Goal: Register for event/course

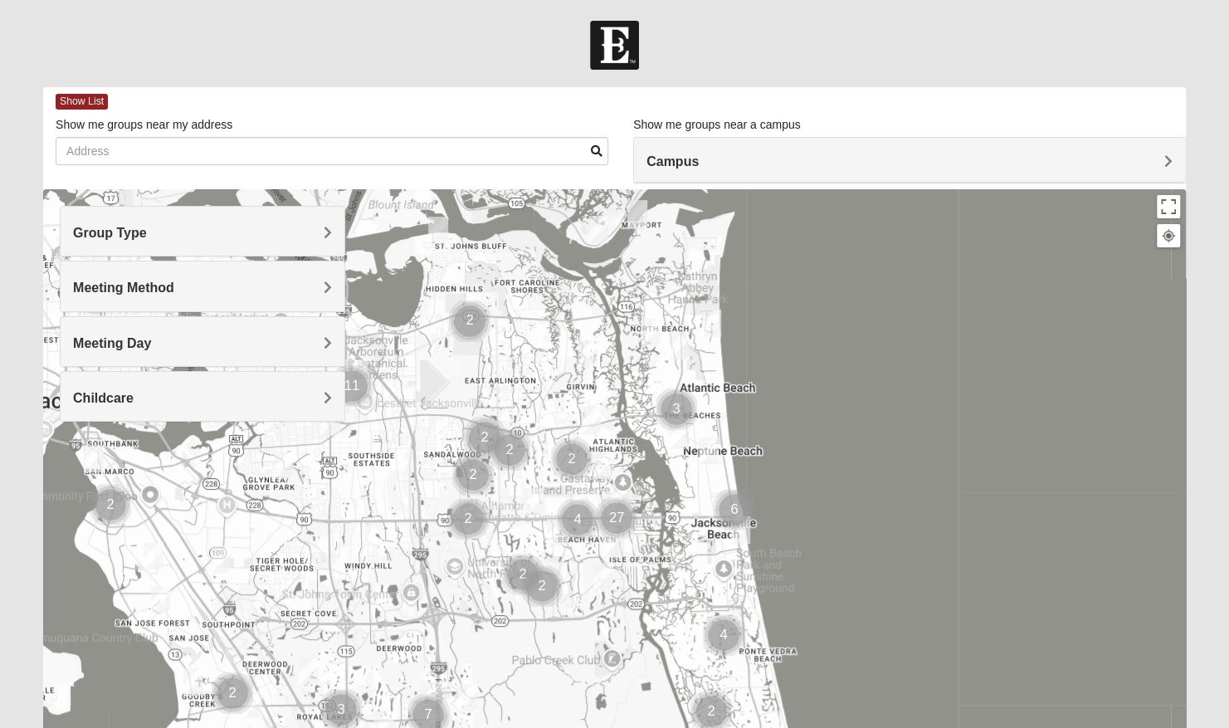
click at [894, 162] on h4 "Campus" at bounding box center [910, 162] width 526 height 16
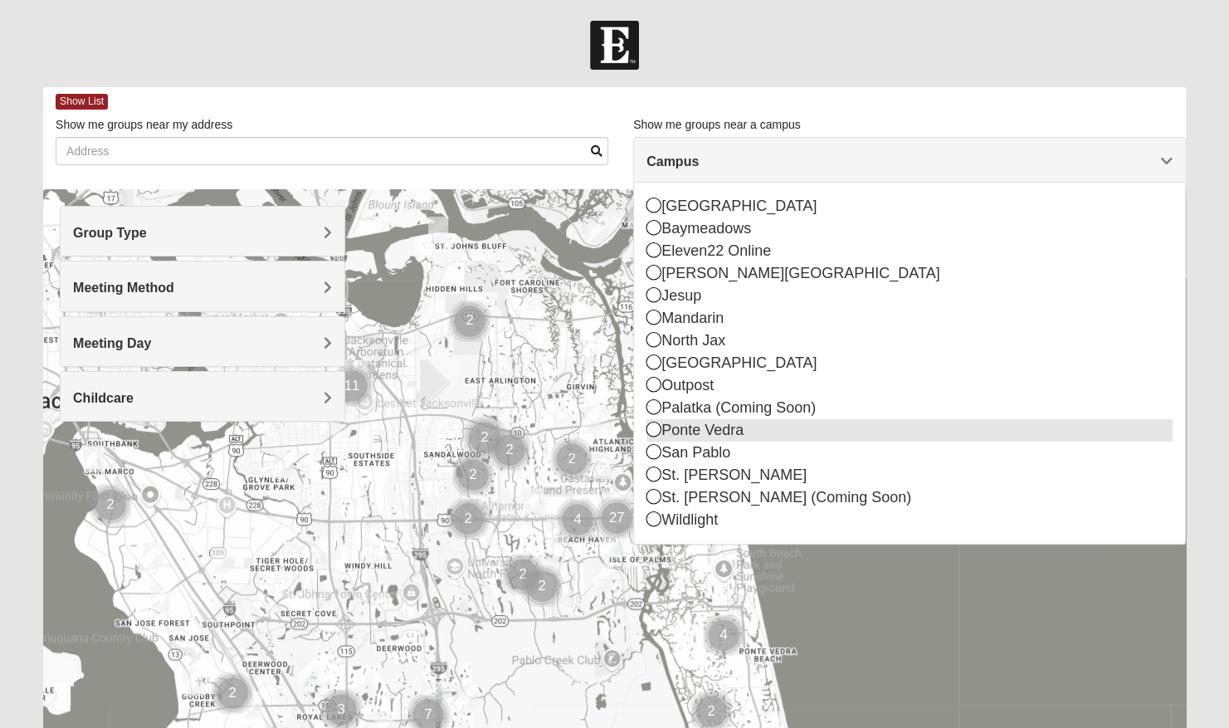
click at [739, 426] on div "Ponte Vedra" at bounding box center [910, 430] width 526 height 22
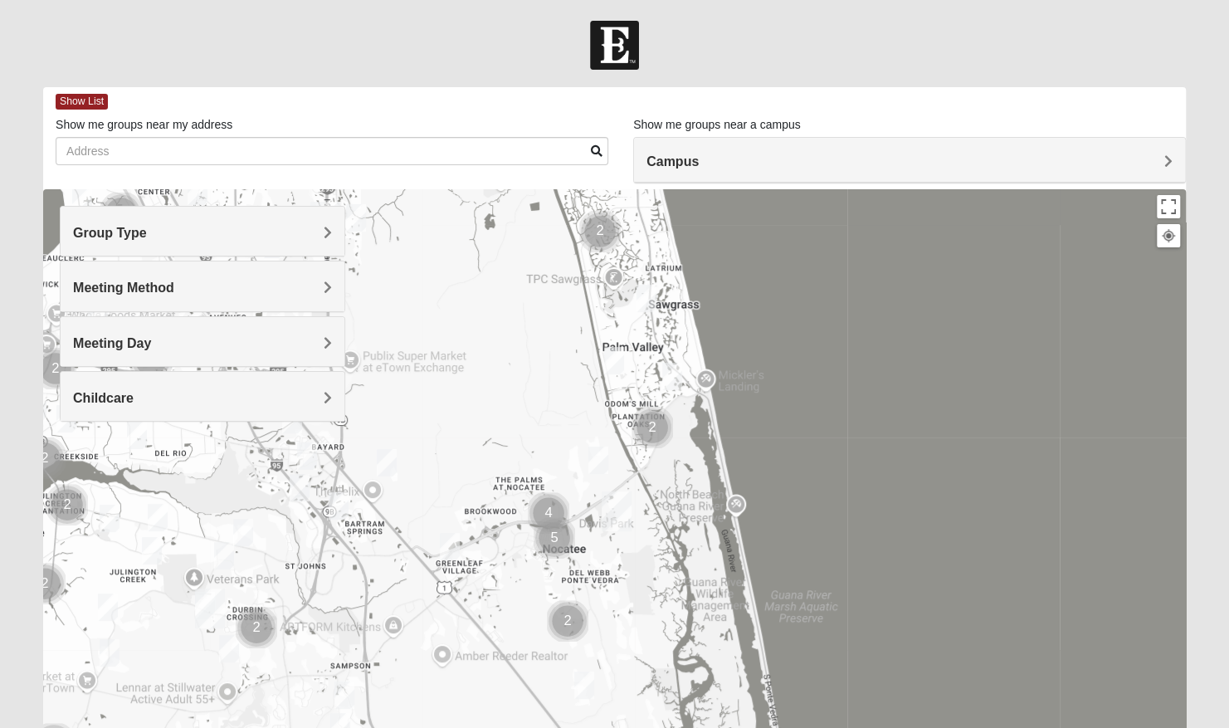
click at [147, 229] on span "Group Type" at bounding box center [110, 233] width 74 height 14
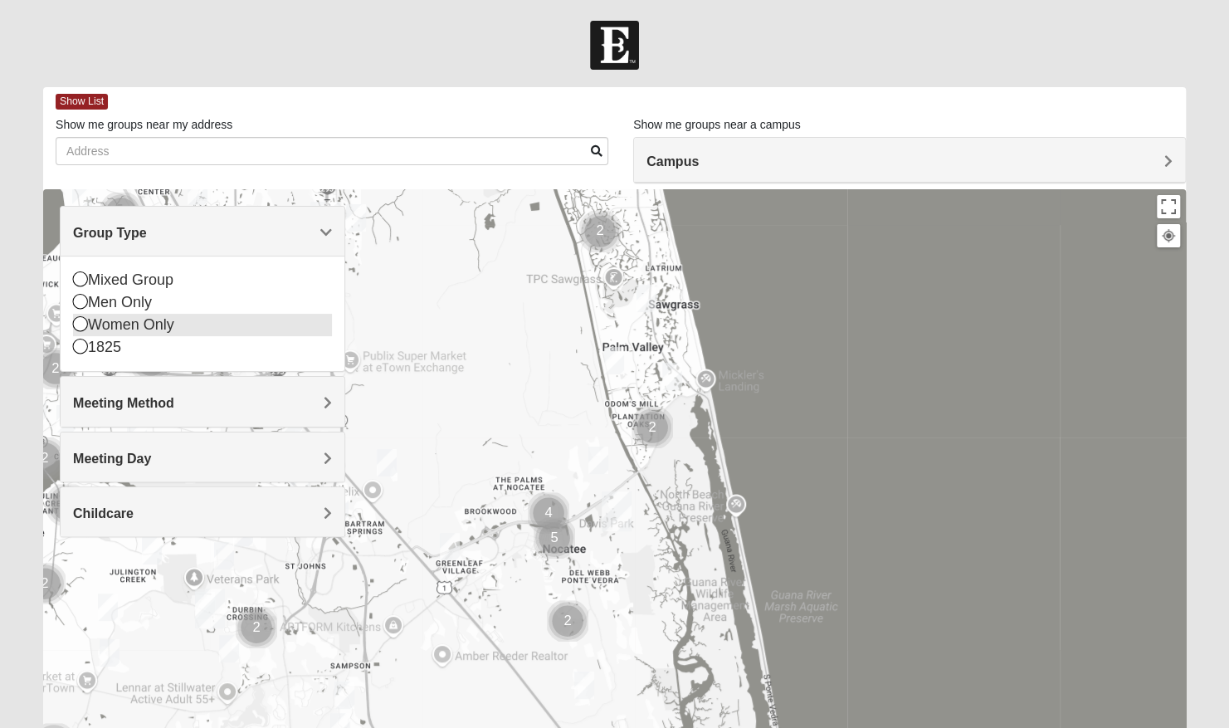
click at [81, 329] on icon at bounding box center [80, 323] width 15 height 15
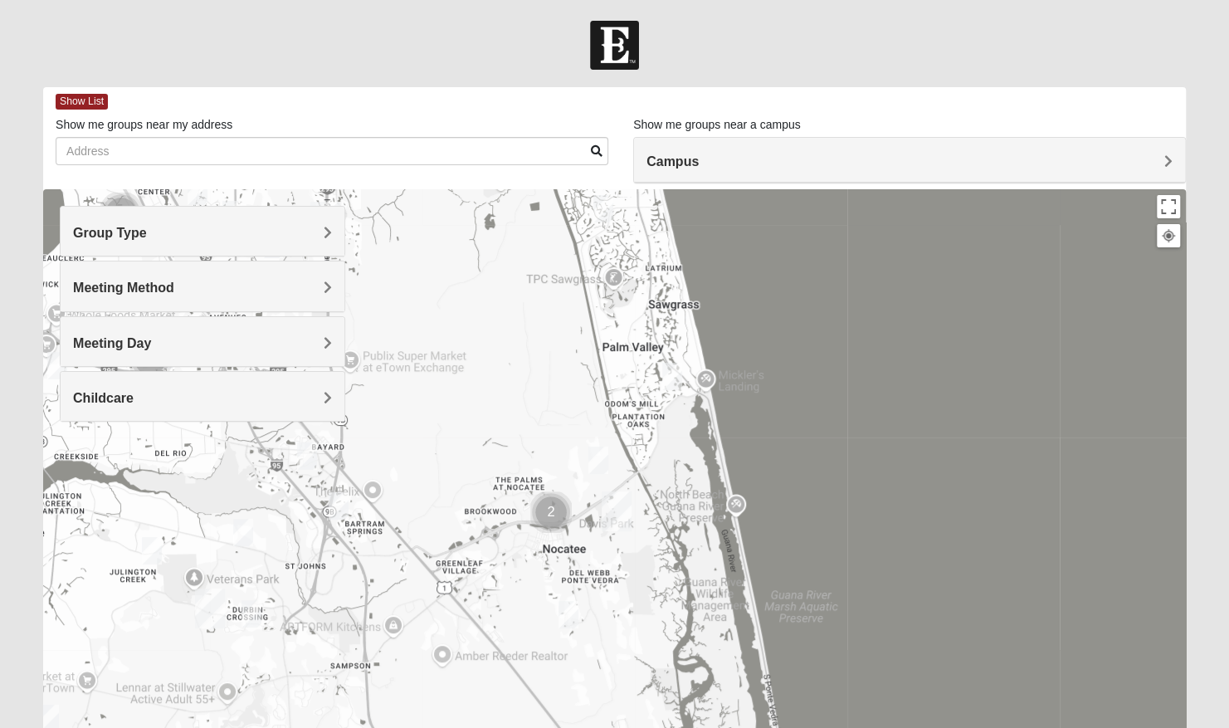
click at [142, 287] on span "Meeting Method" at bounding box center [123, 288] width 101 height 14
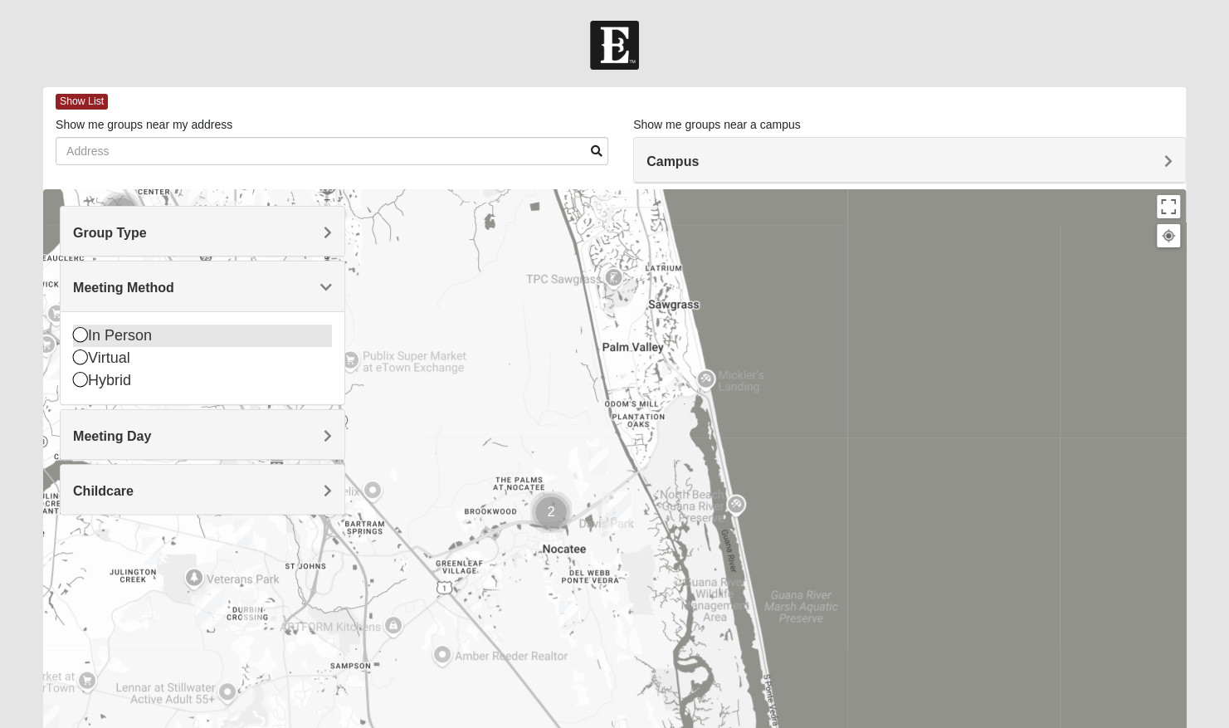
click at [81, 329] on icon at bounding box center [80, 334] width 15 height 15
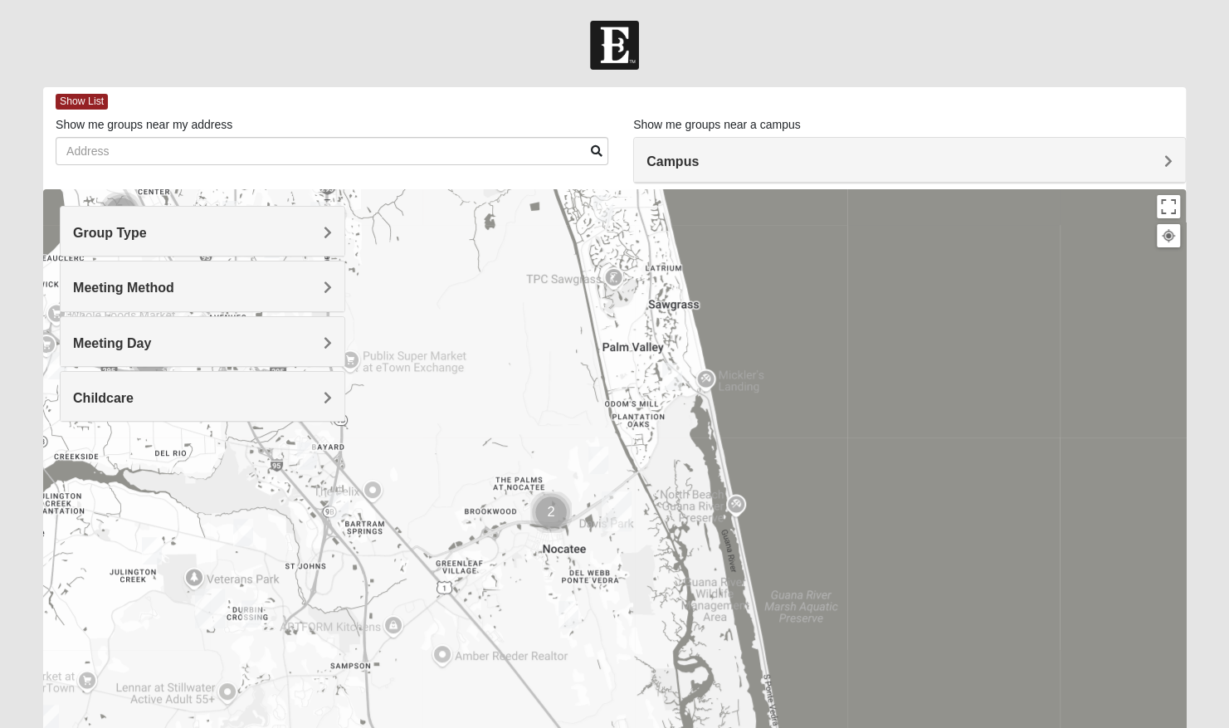
click at [125, 330] on div "Meeting Day" at bounding box center [203, 341] width 284 height 49
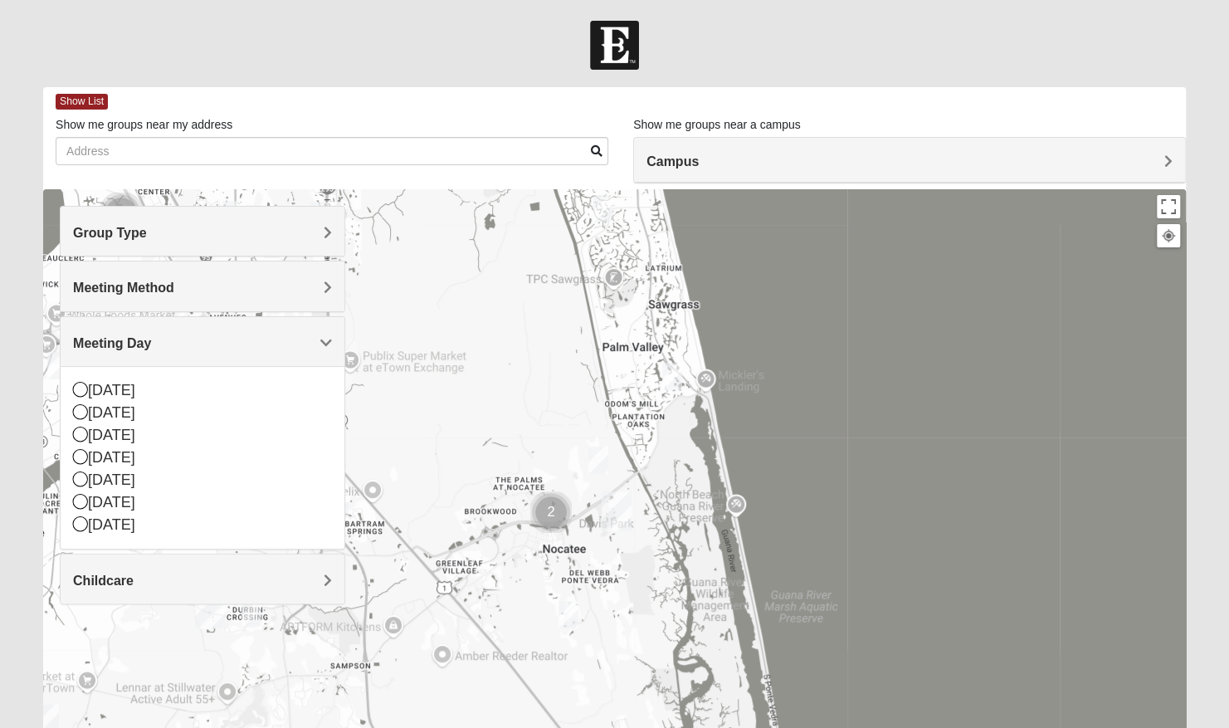
click at [390, 331] on div at bounding box center [614, 521] width 1143 height 664
click at [291, 227] on h4 "Group Type" at bounding box center [202, 233] width 259 height 16
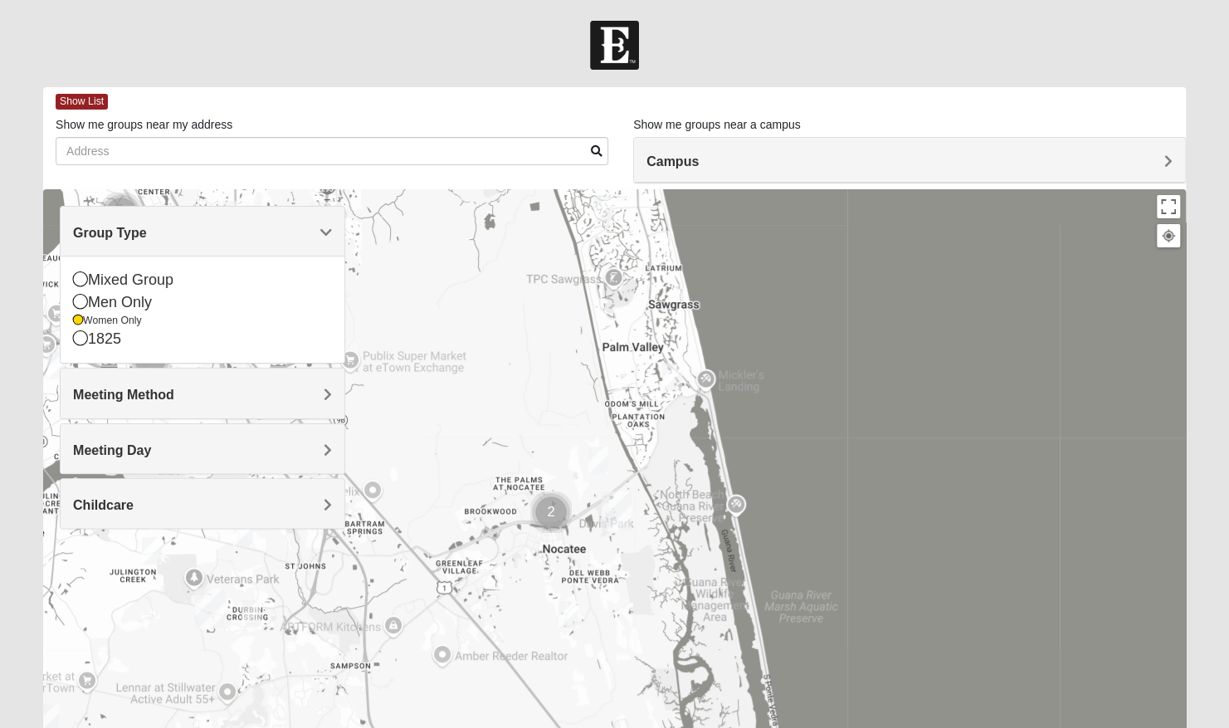
click at [458, 262] on div at bounding box center [614, 521] width 1143 height 664
click at [257, 389] on h4 "Meeting Method" at bounding box center [202, 395] width 259 height 16
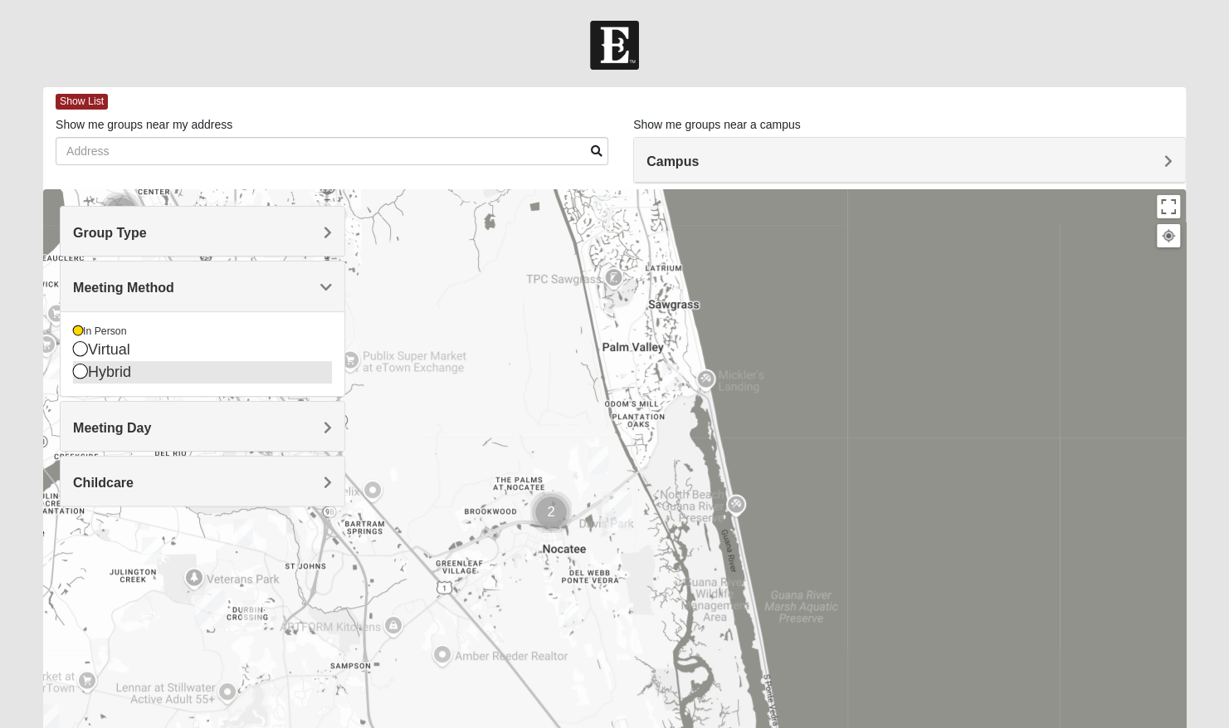
click at [81, 373] on icon at bounding box center [80, 371] width 15 height 15
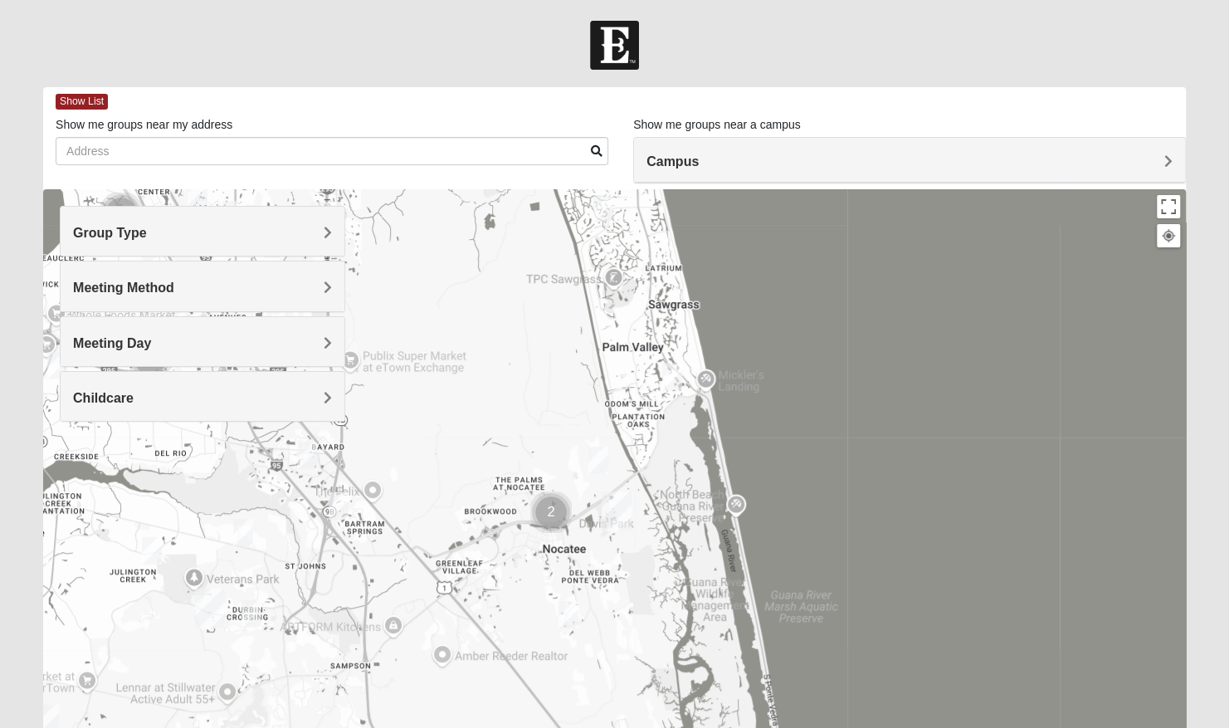
click at [172, 290] on span "Meeting Method" at bounding box center [123, 288] width 101 height 14
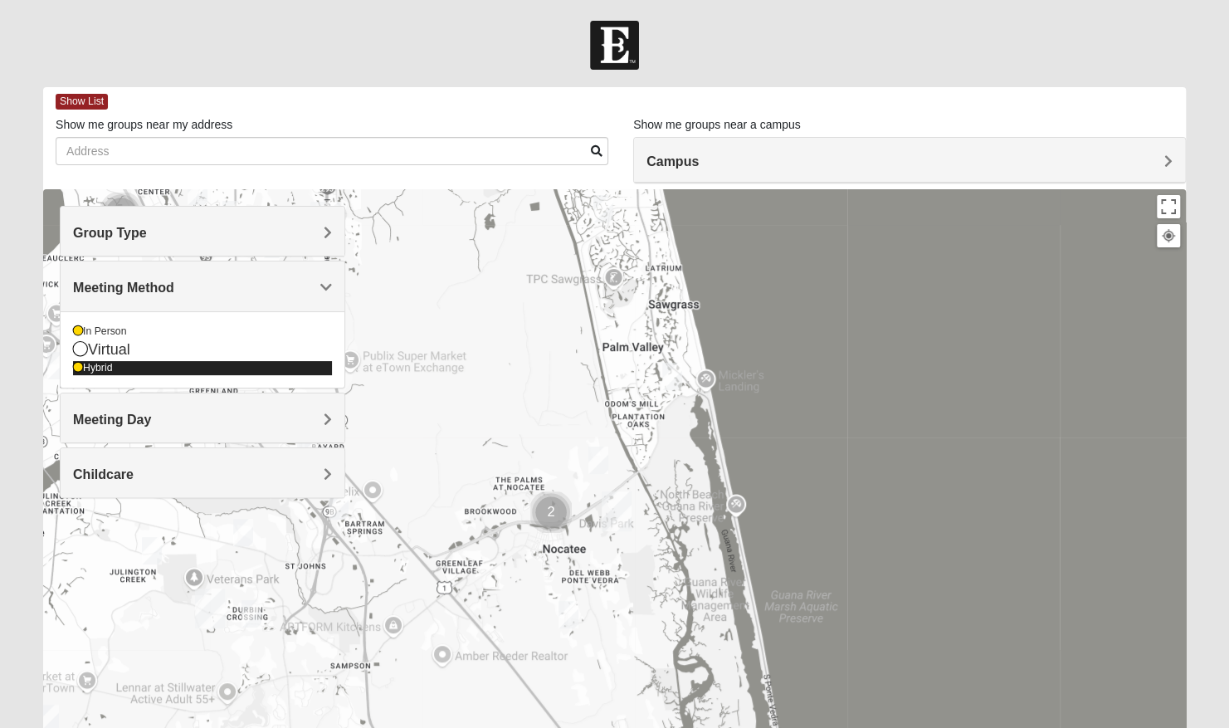
click at [79, 367] on icon at bounding box center [78, 368] width 10 height 10
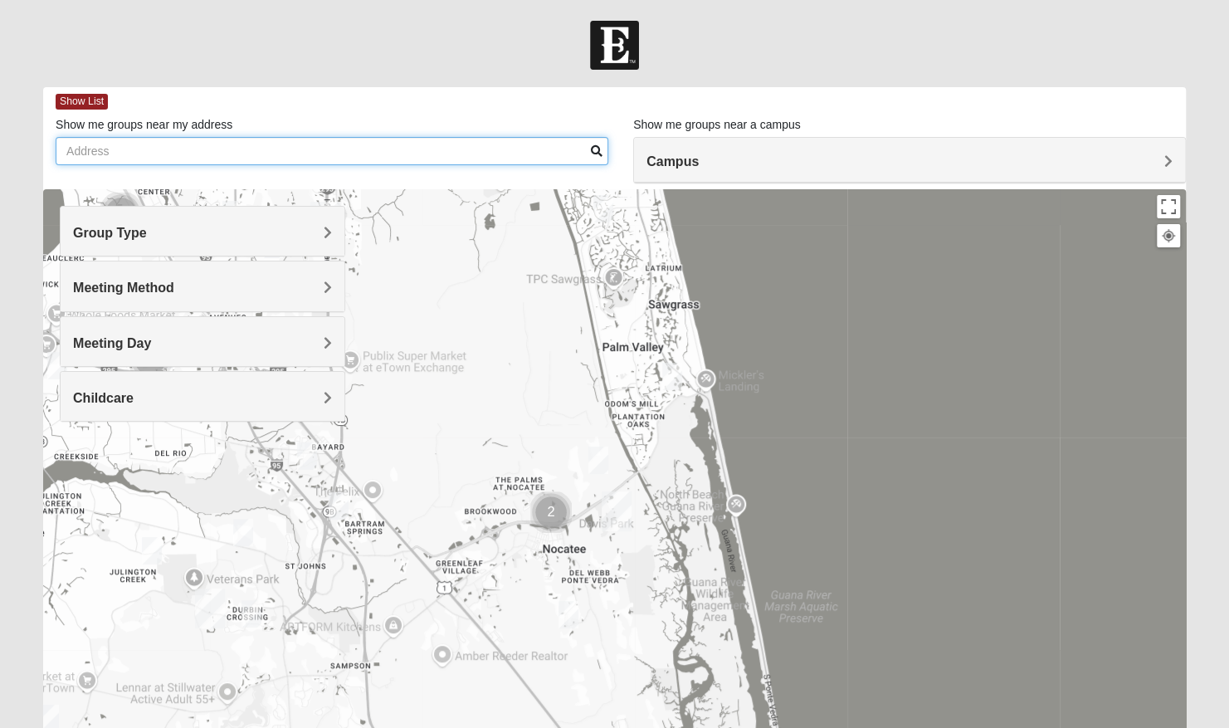
click at [552, 154] on input "Show me groups near my address" at bounding box center [332, 151] width 553 height 28
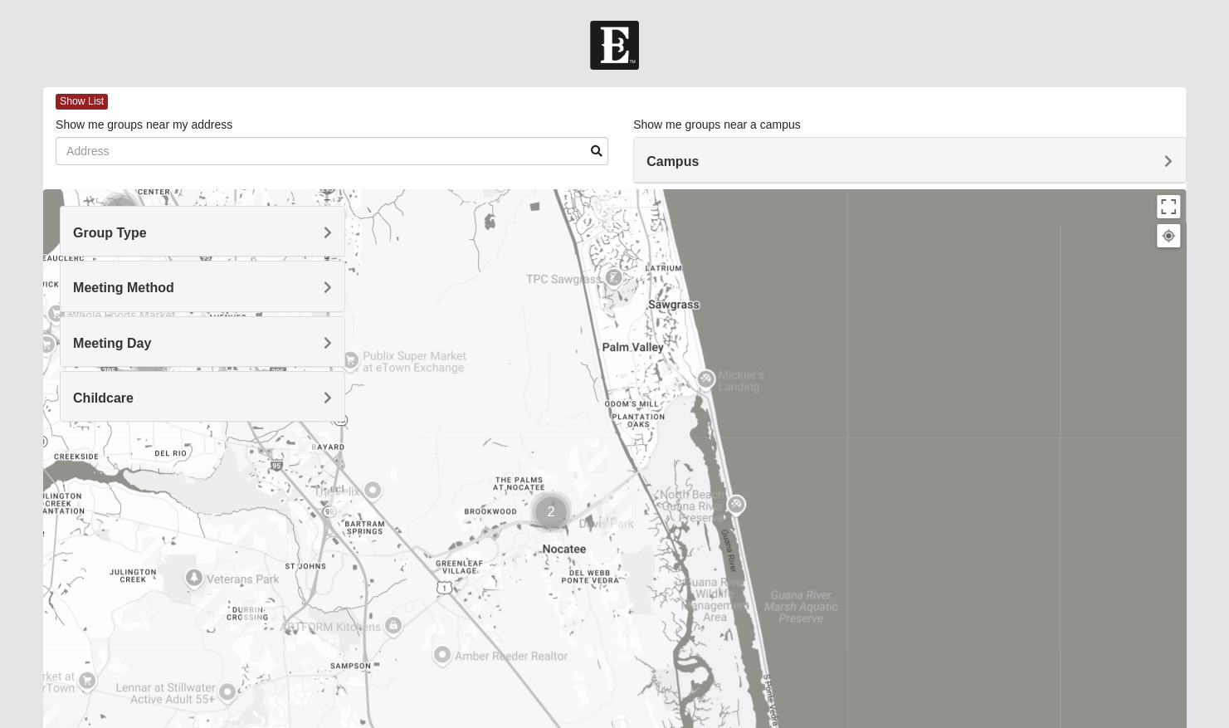
click at [683, 154] on span "Campus" at bounding box center [673, 161] width 52 height 14
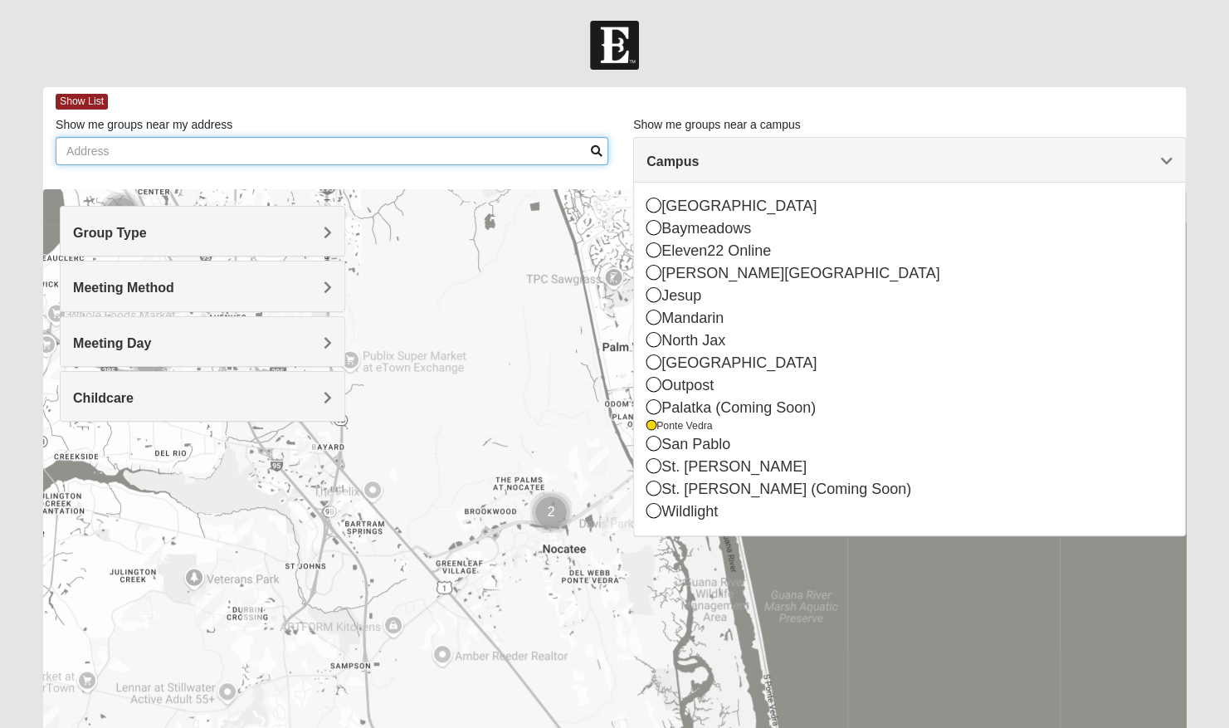
click at [538, 151] on input "Show me groups near my address" at bounding box center [332, 151] width 553 height 28
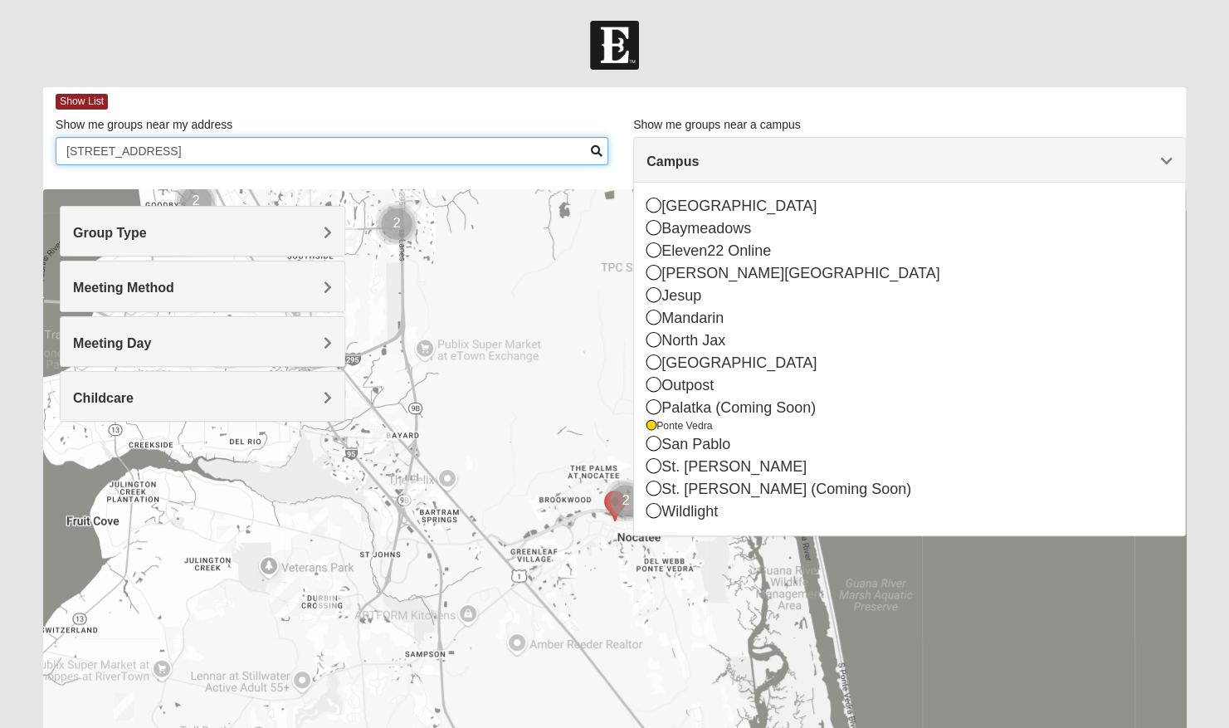
type input "144 castlebrook lane"
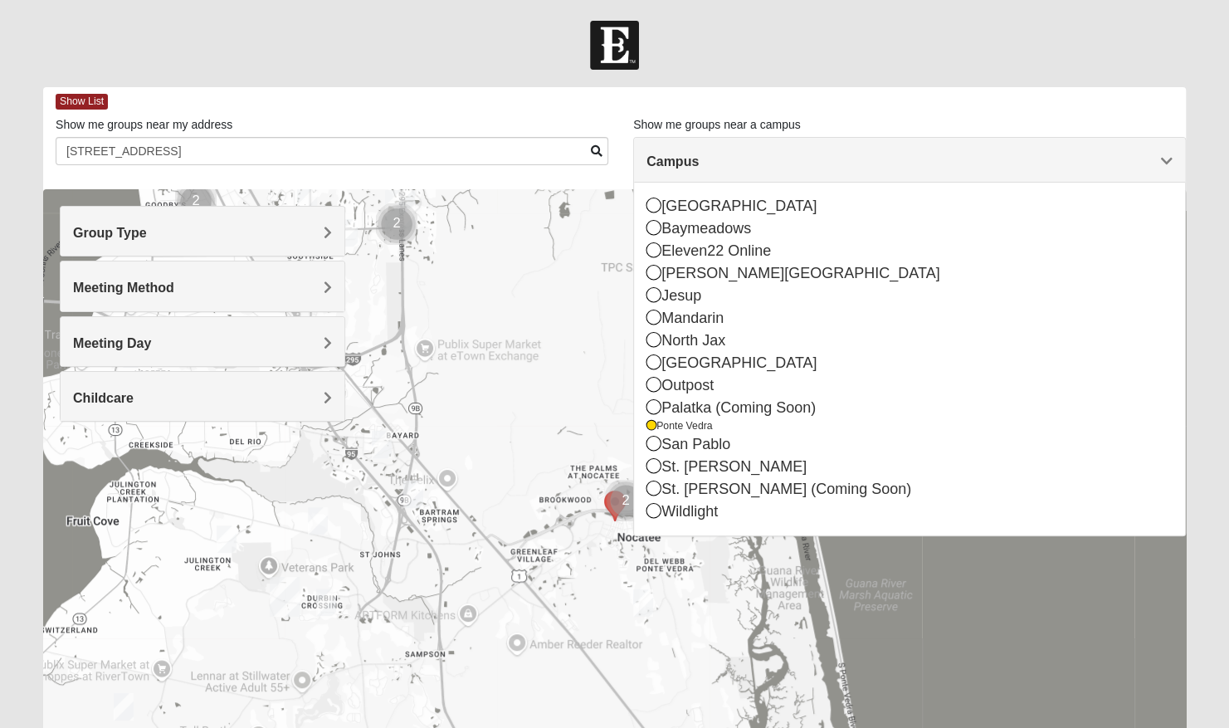
click at [1001, 549] on div at bounding box center [614, 521] width 1143 height 664
click at [1088, 53] on div at bounding box center [614, 45] width 1229 height 49
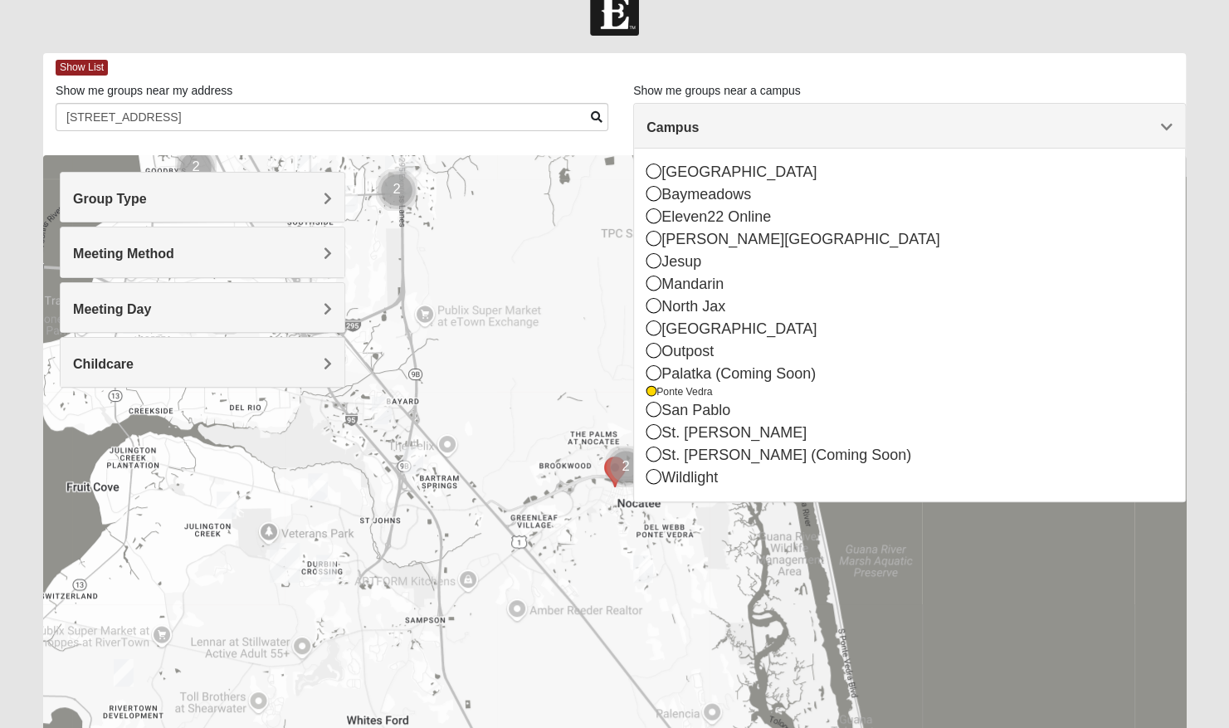
scroll to position [27, 0]
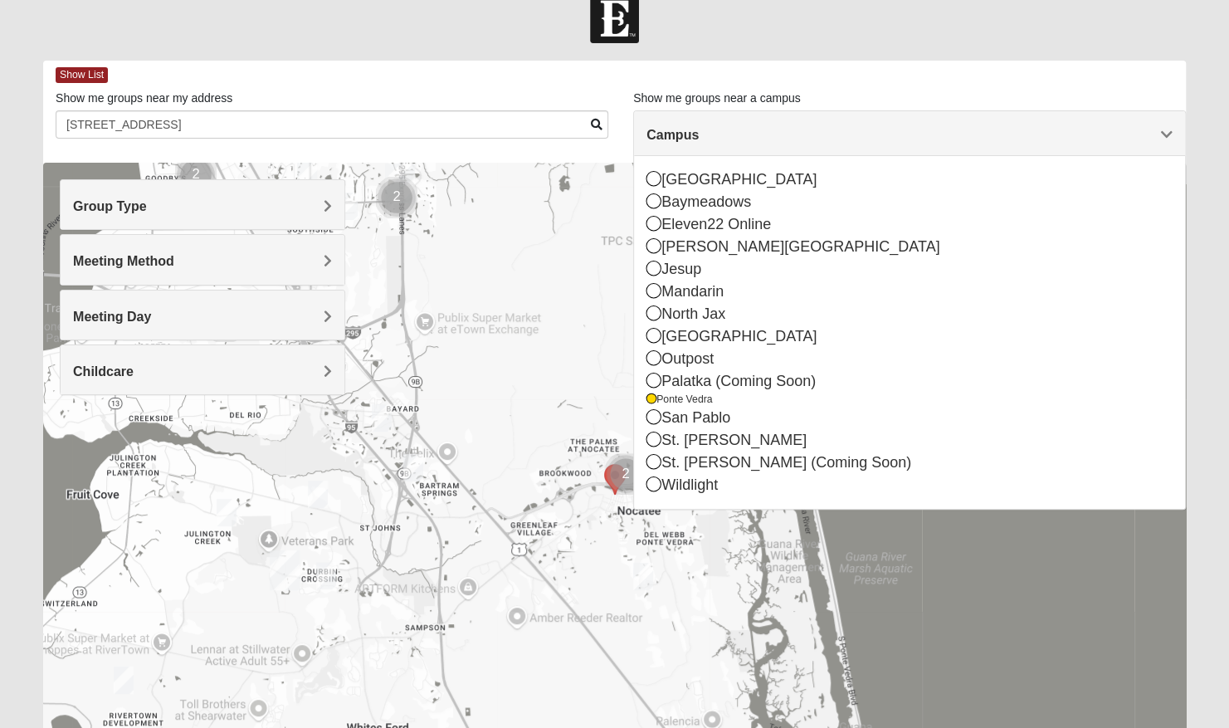
click at [618, 471] on img "Cluster of 2 groups" at bounding box center [626, 474] width 55 height 55
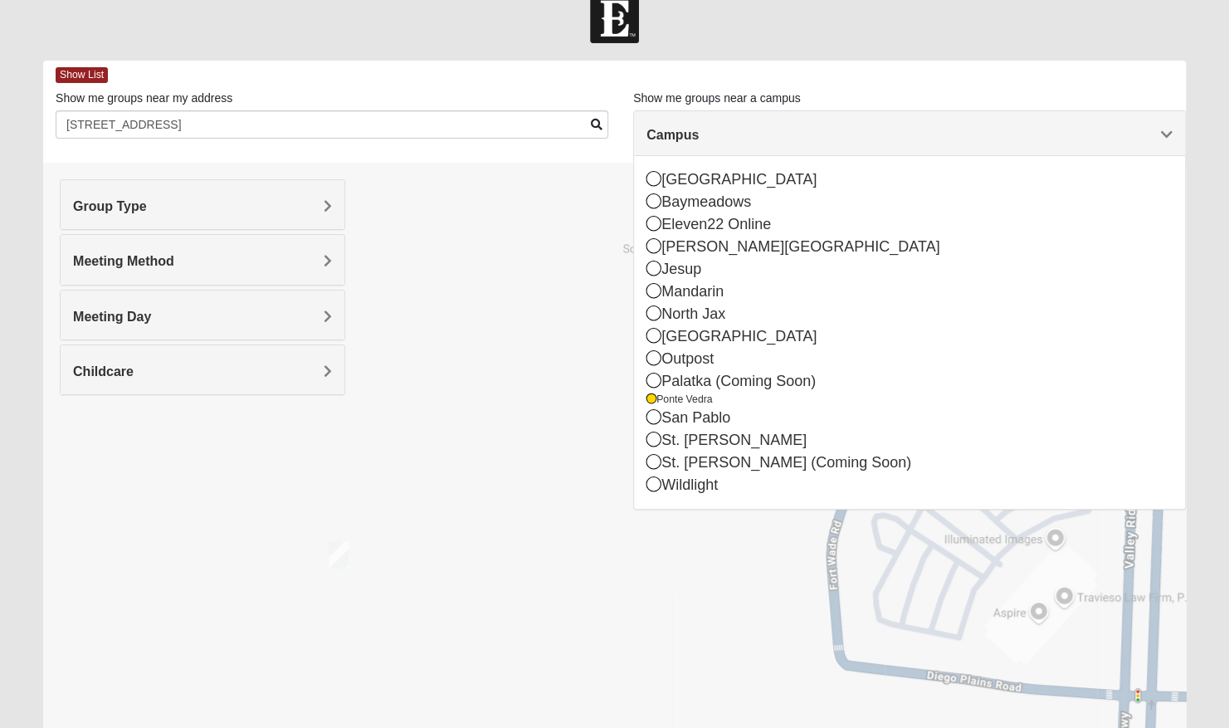
click at [888, 127] on h4 "Campus" at bounding box center [910, 135] width 526 height 16
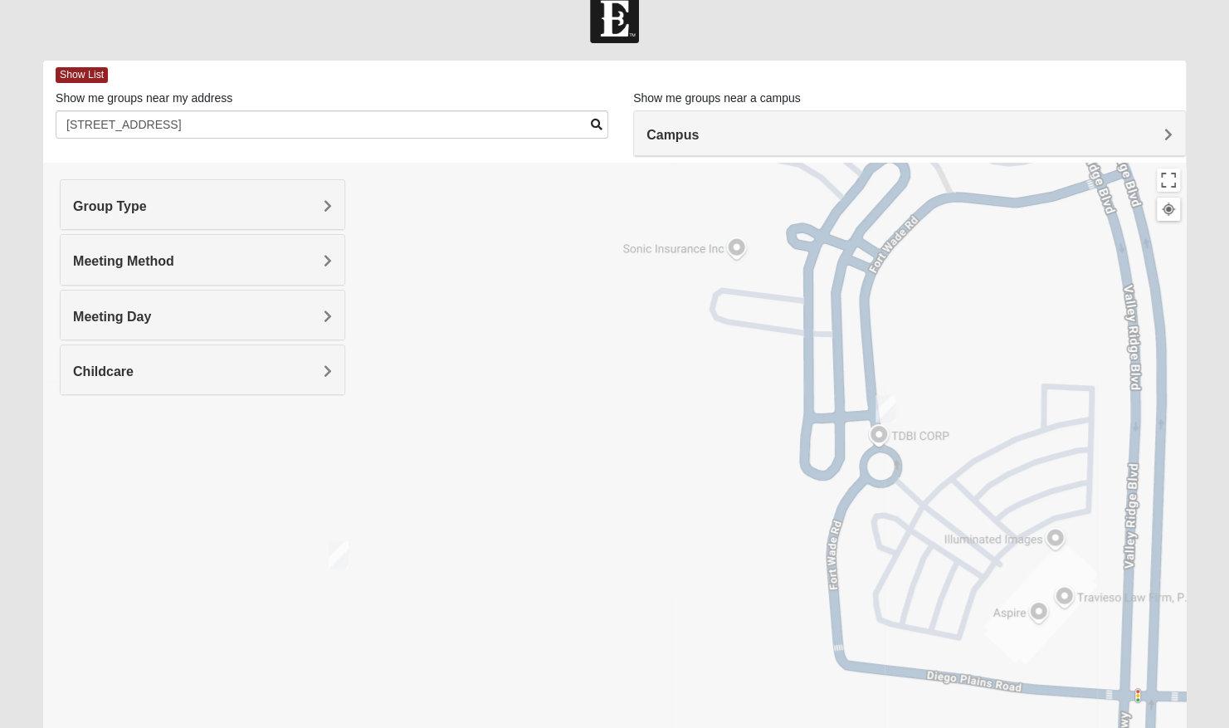
click at [882, 398] on img "Womens Damrow 32081" at bounding box center [885, 408] width 33 height 41
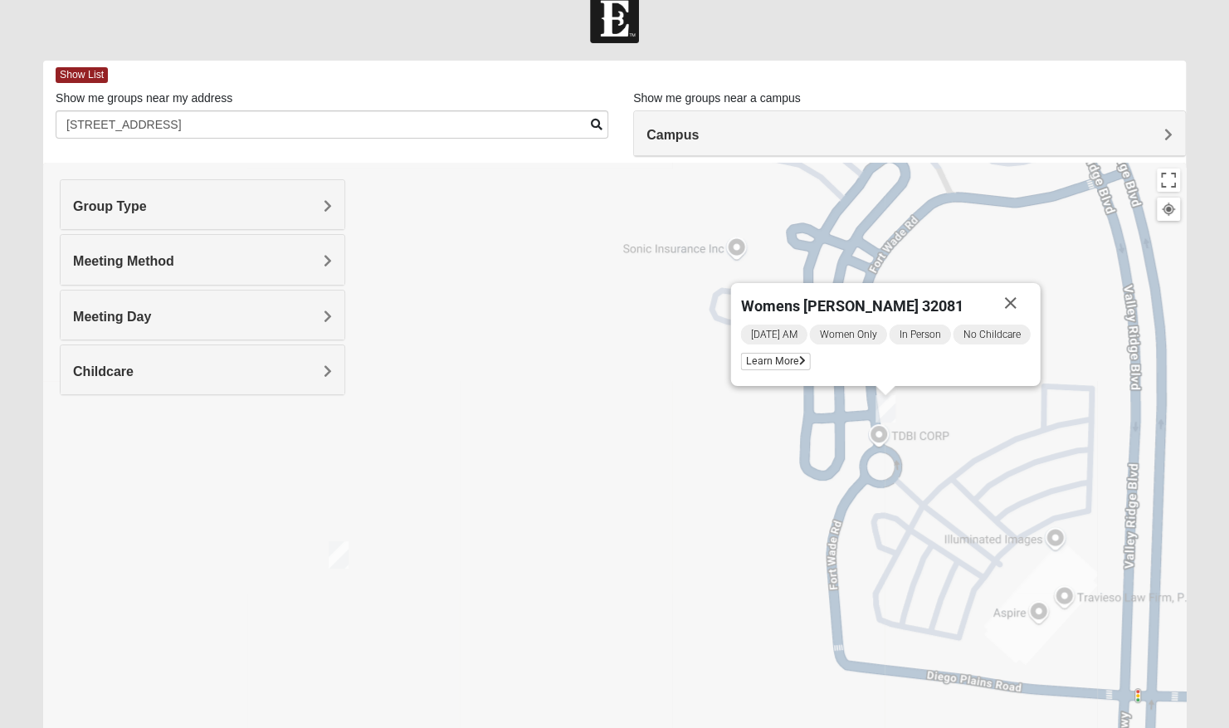
click at [345, 545] on img "Womens Piscitelli 32081" at bounding box center [338, 555] width 33 height 41
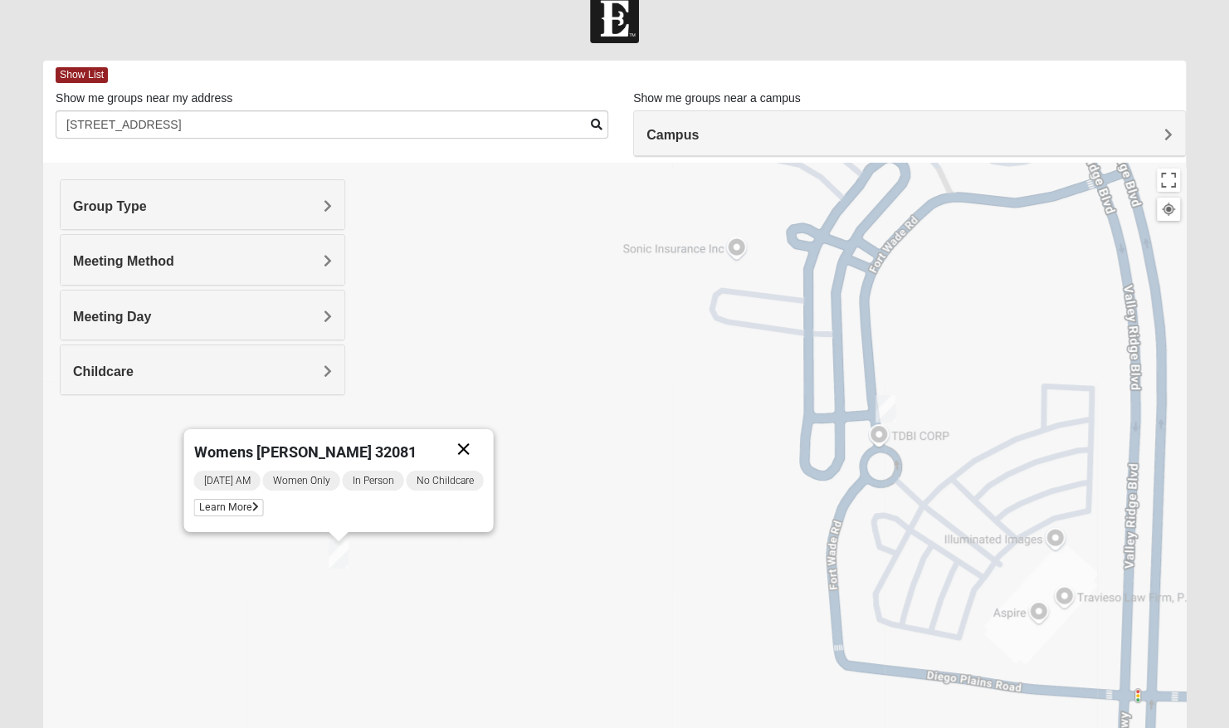
click at [460, 447] on button "Close" at bounding box center [463, 449] width 40 height 40
click at [721, 128] on h4 "Campus" at bounding box center [910, 135] width 526 height 16
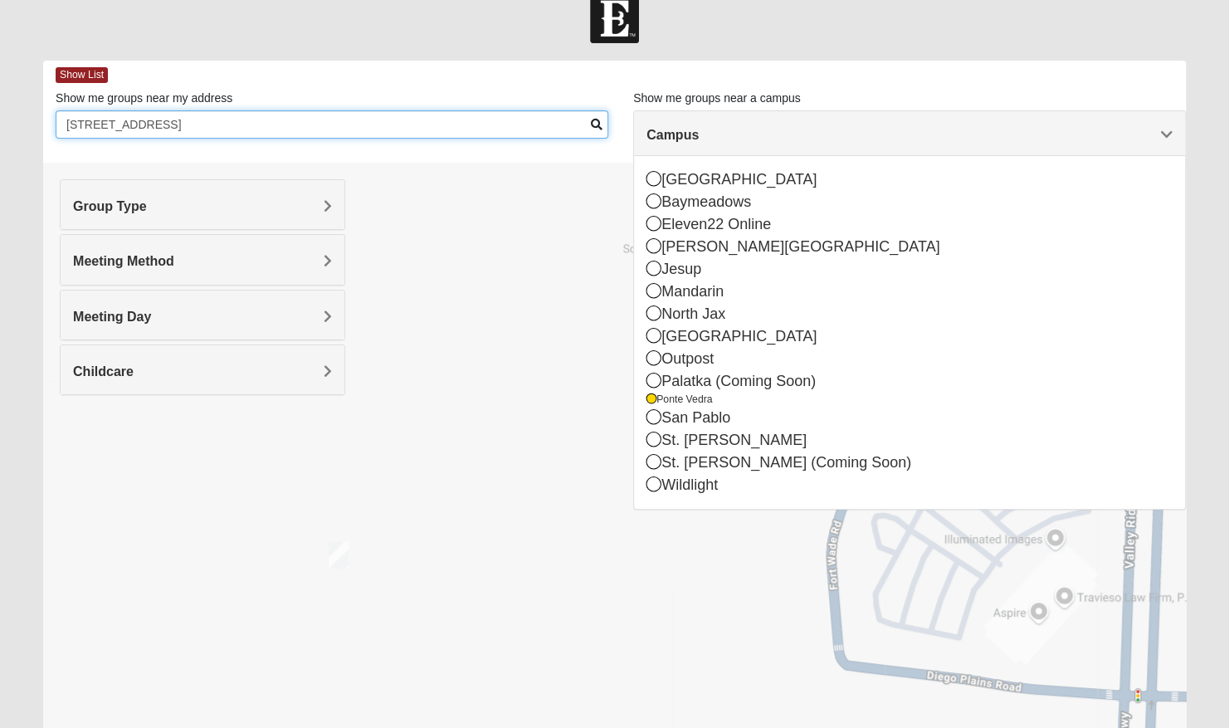
click at [507, 129] on input "144 castlebrook lane" at bounding box center [332, 124] width 553 height 28
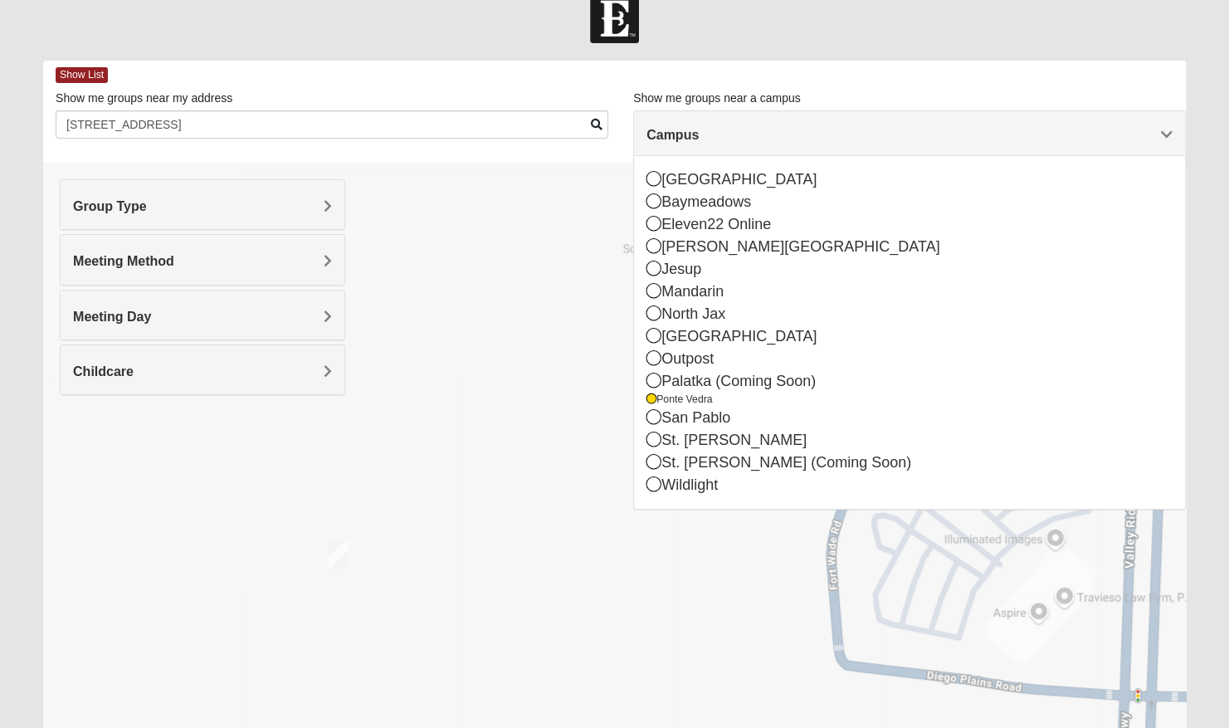
click at [496, 146] on div "Show me groups near my address 144 castlebrook lane" at bounding box center [332, 120] width 578 height 61
click at [271, 203] on h4 "Group Type" at bounding box center [202, 206] width 259 height 16
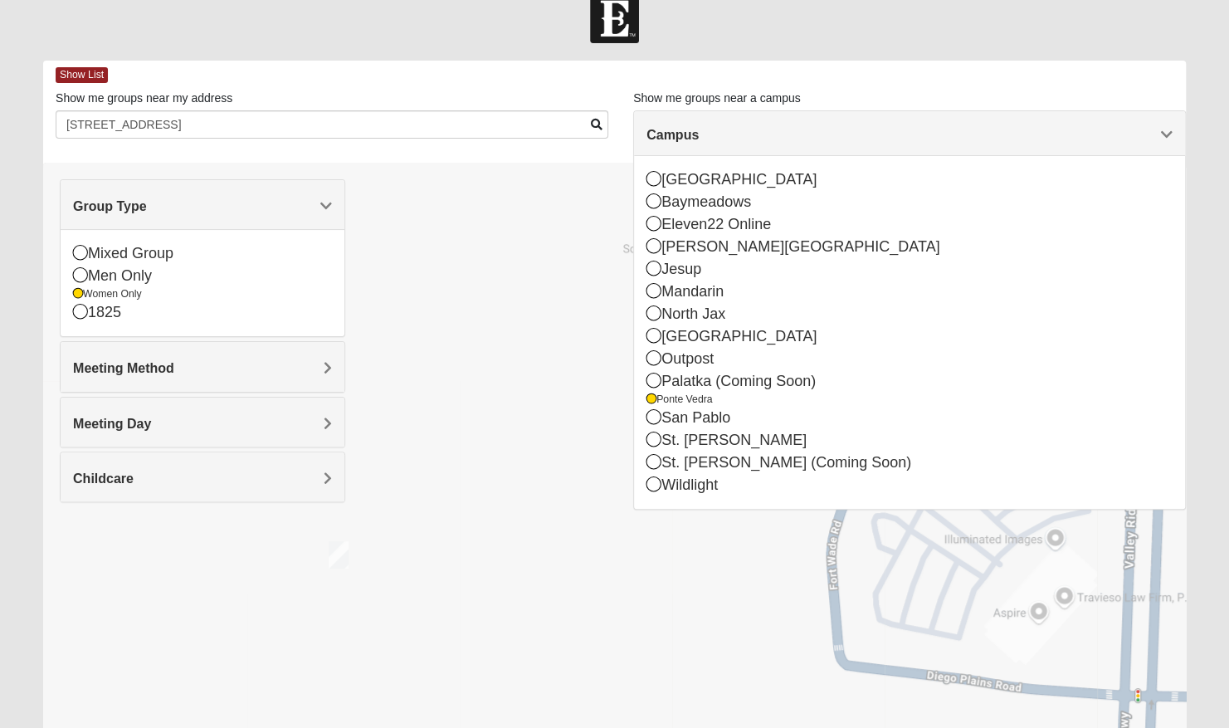
click at [287, 364] on h4 "Meeting Method" at bounding box center [202, 368] width 259 height 16
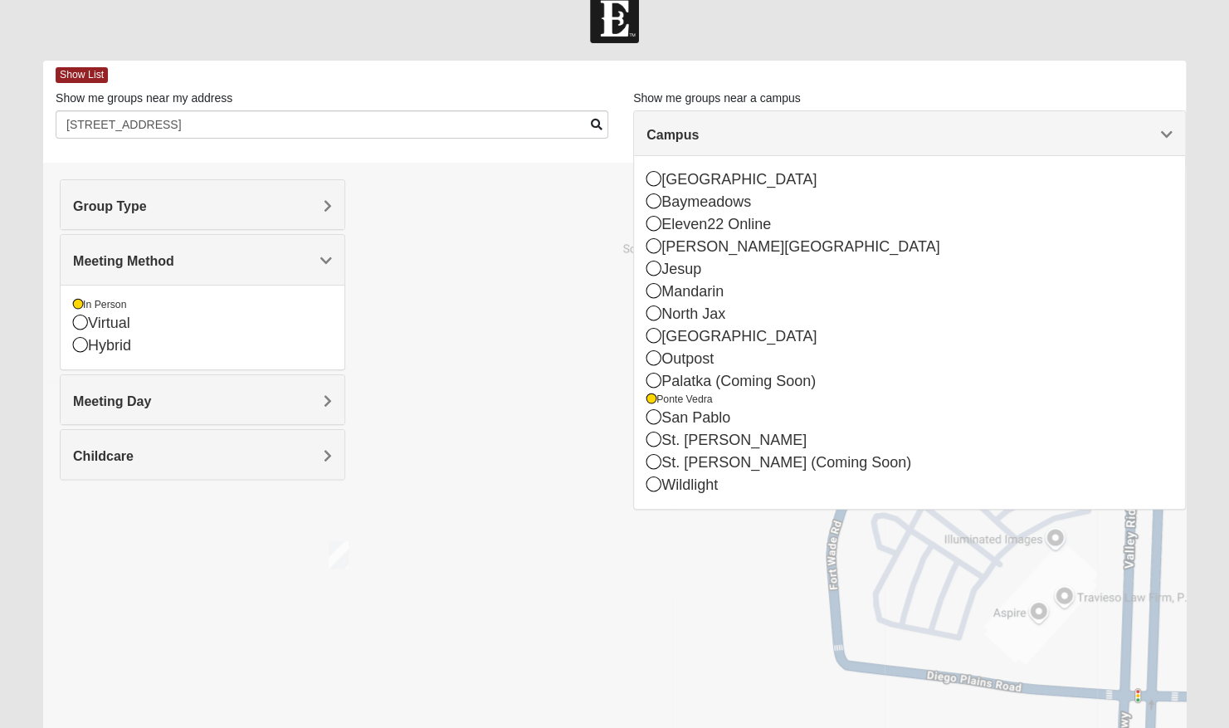
click at [278, 399] on h4 "Meeting Day" at bounding box center [202, 401] width 259 height 16
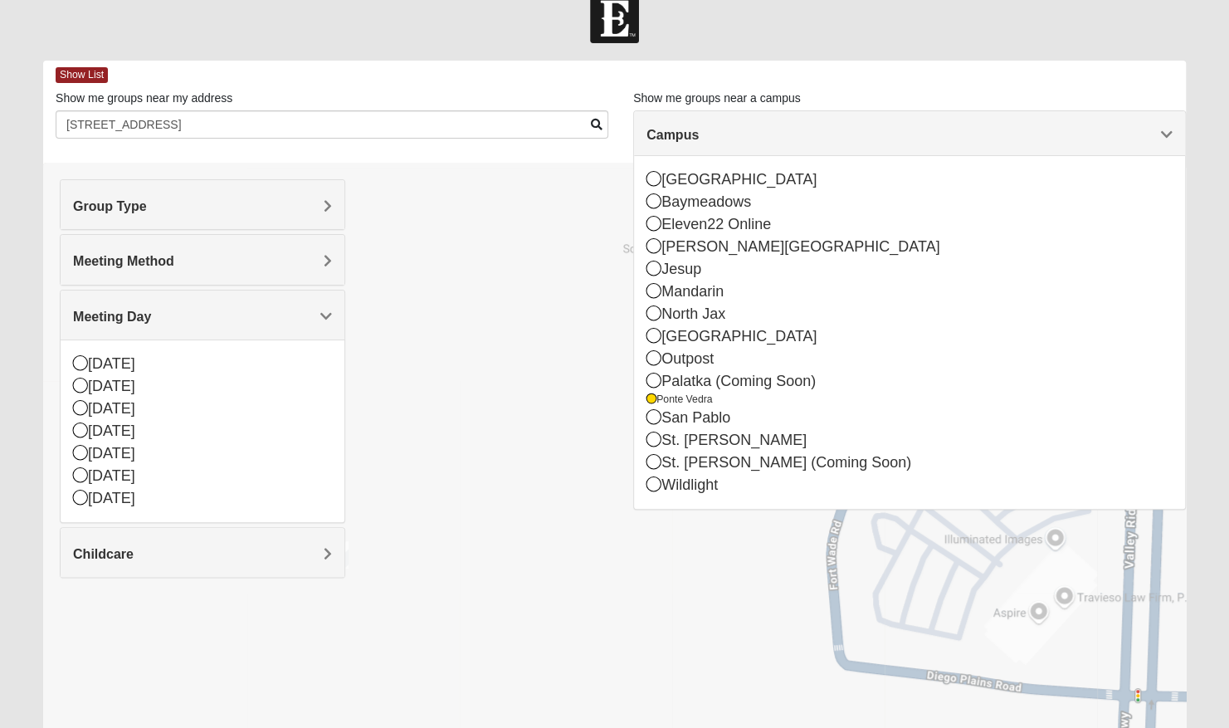
click at [313, 552] on h4 "Childcare" at bounding box center [202, 554] width 259 height 16
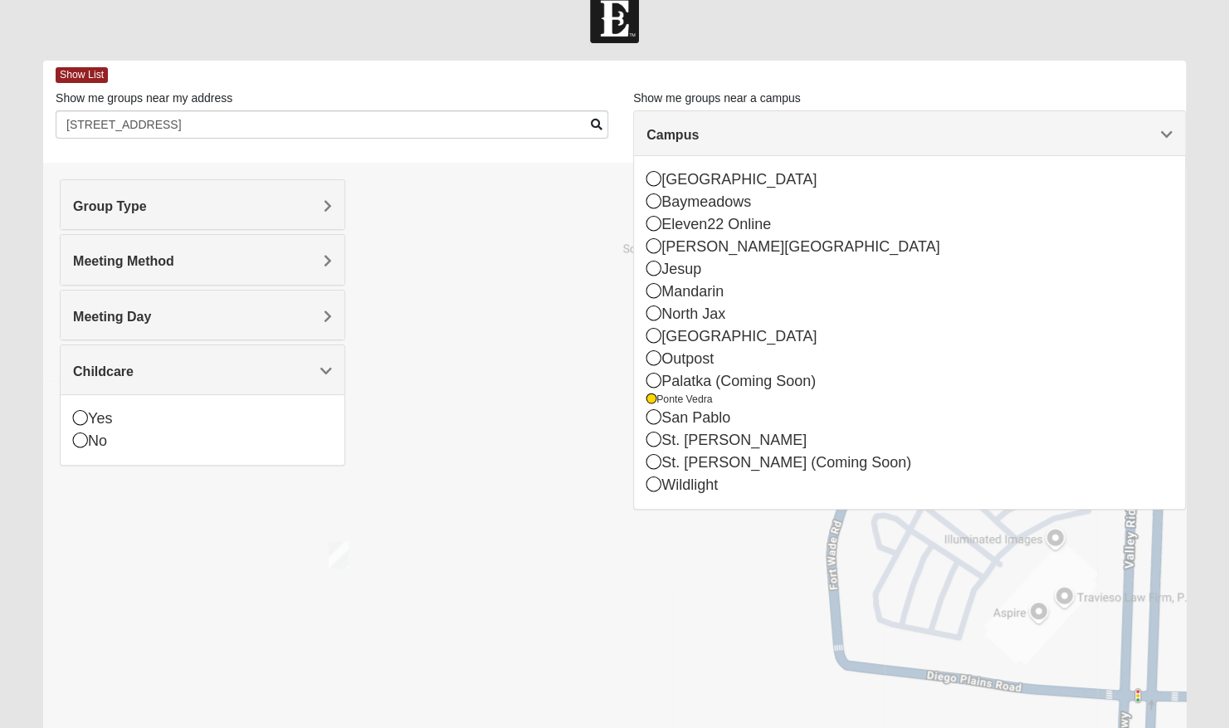
click at [472, 379] on div at bounding box center [614, 495] width 1143 height 664
click at [770, 125] on div "Campus" at bounding box center [909, 133] width 551 height 45
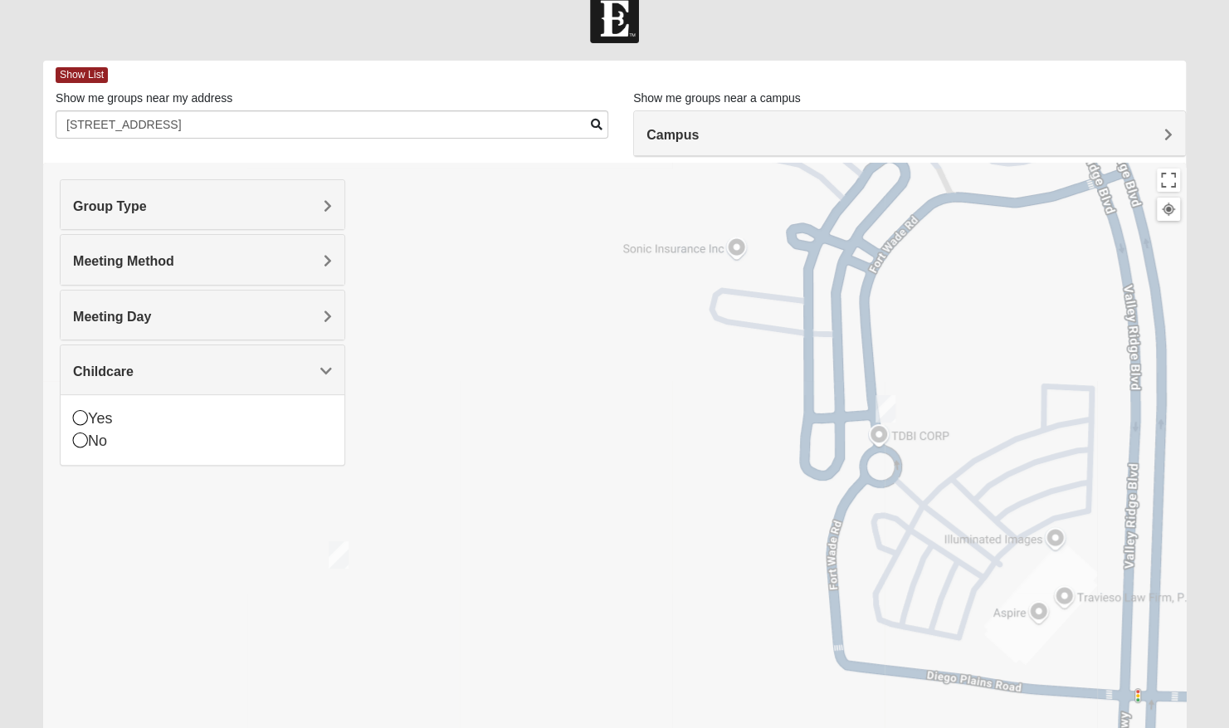
click at [885, 402] on img "Womens Damrow 32081" at bounding box center [885, 408] width 33 height 41
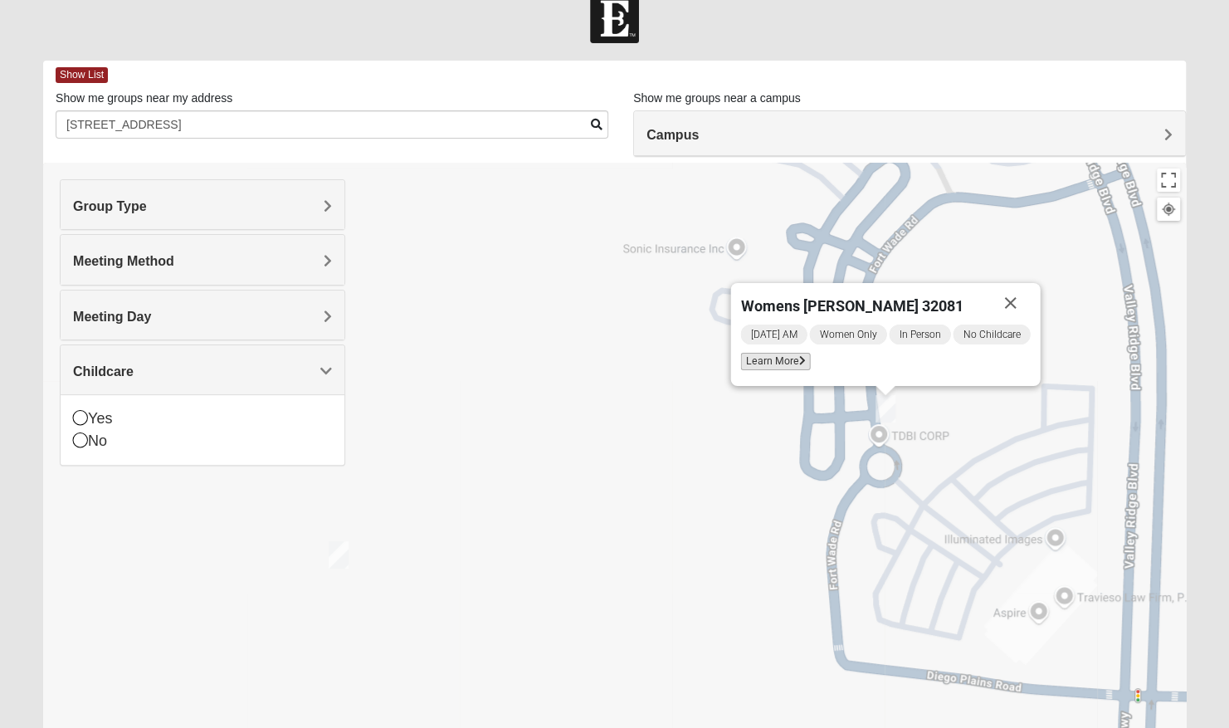
click at [784, 364] on span "Learn More" at bounding box center [775, 361] width 70 height 17
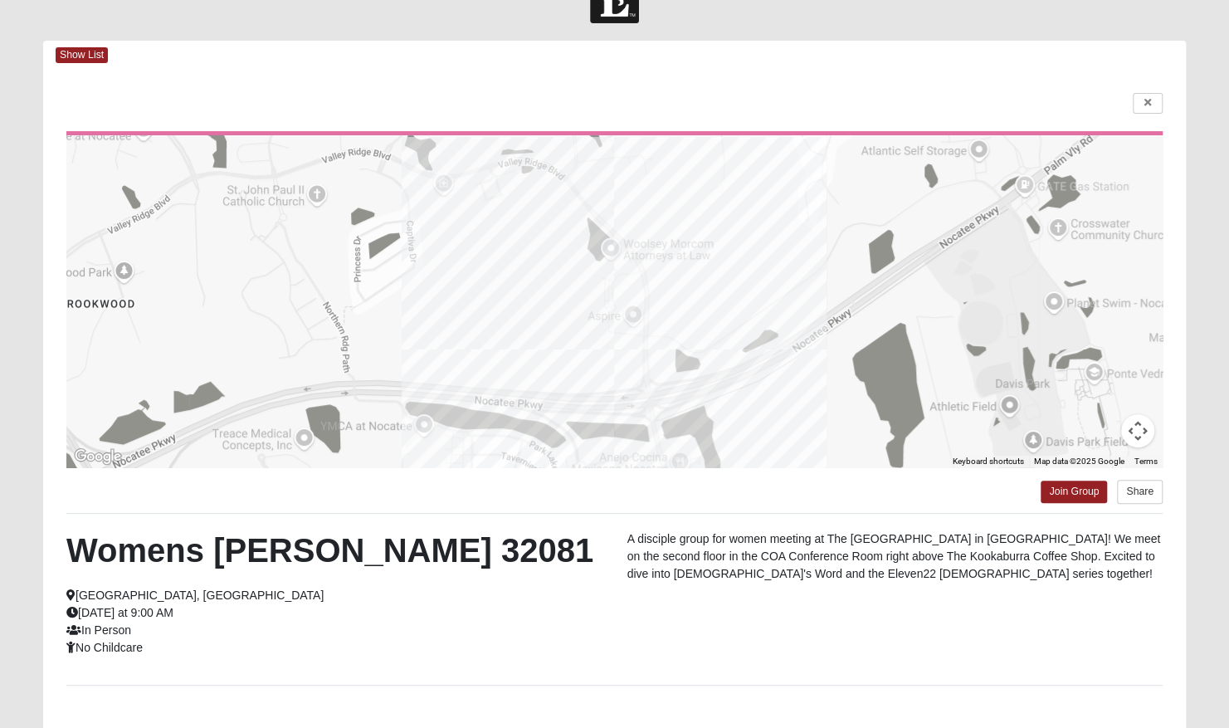
scroll to position [0, 0]
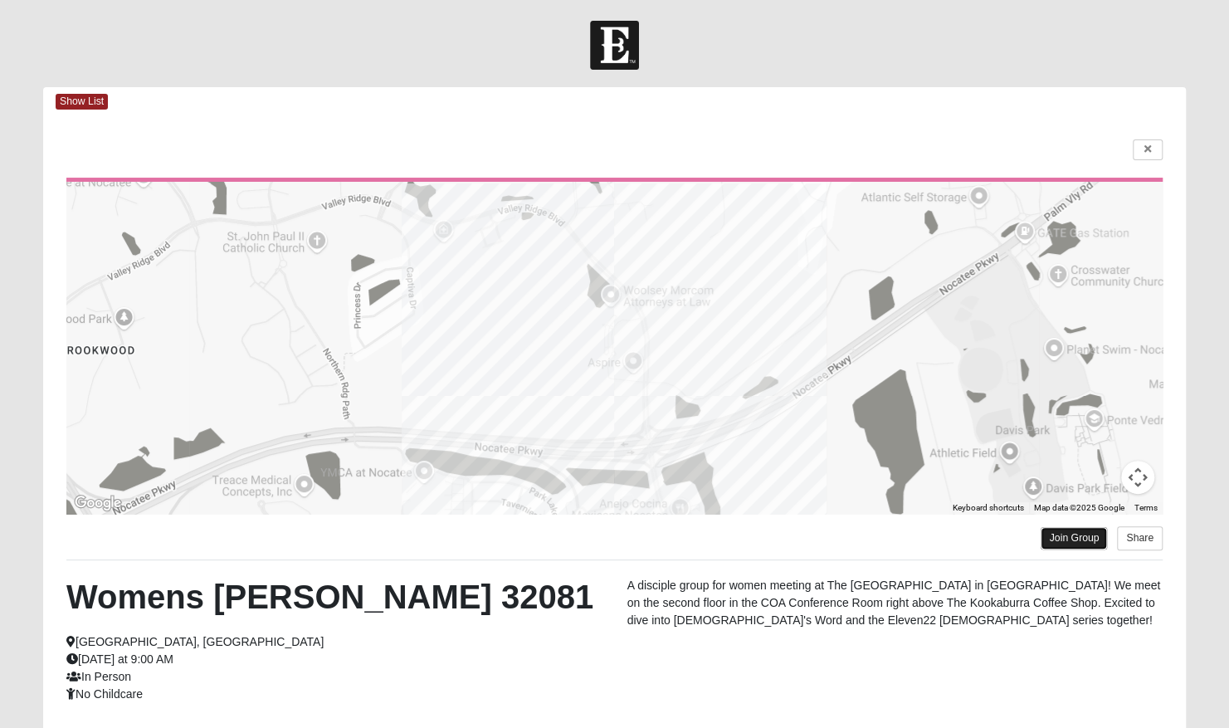
click at [1063, 535] on link "Join Group" at bounding box center [1074, 538] width 66 height 22
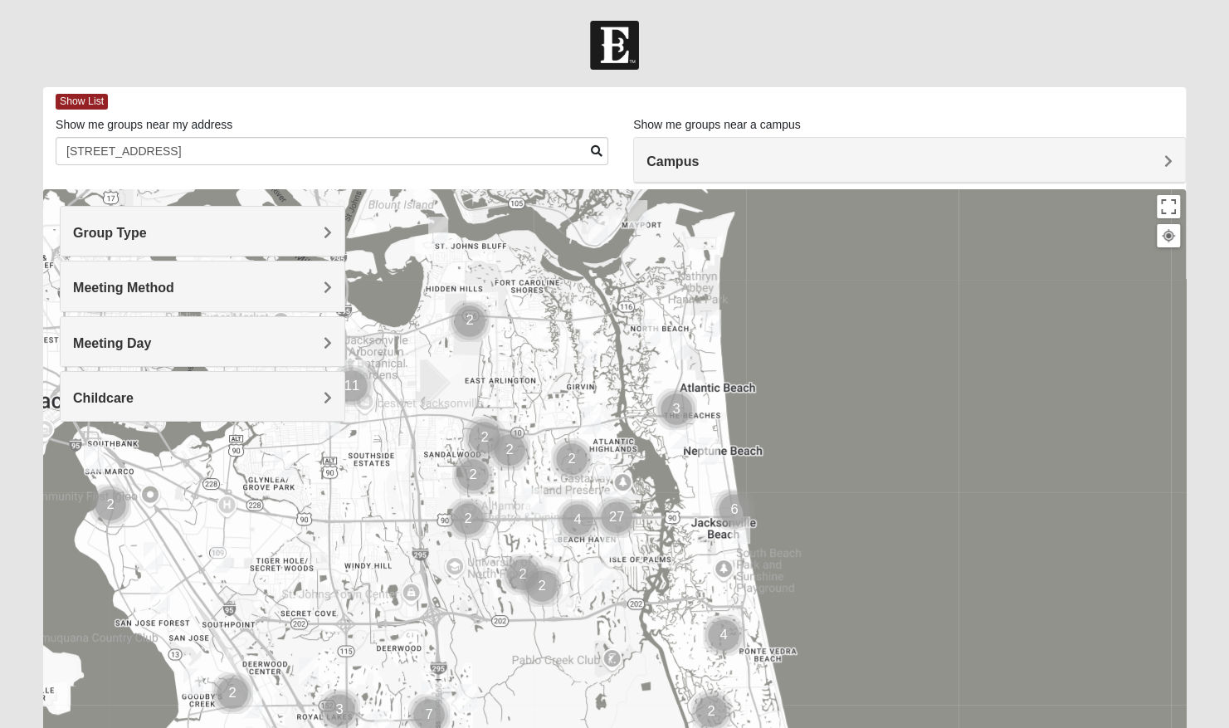
click at [727, 150] on div "Campus" at bounding box center [909, 160] width 551 height 45
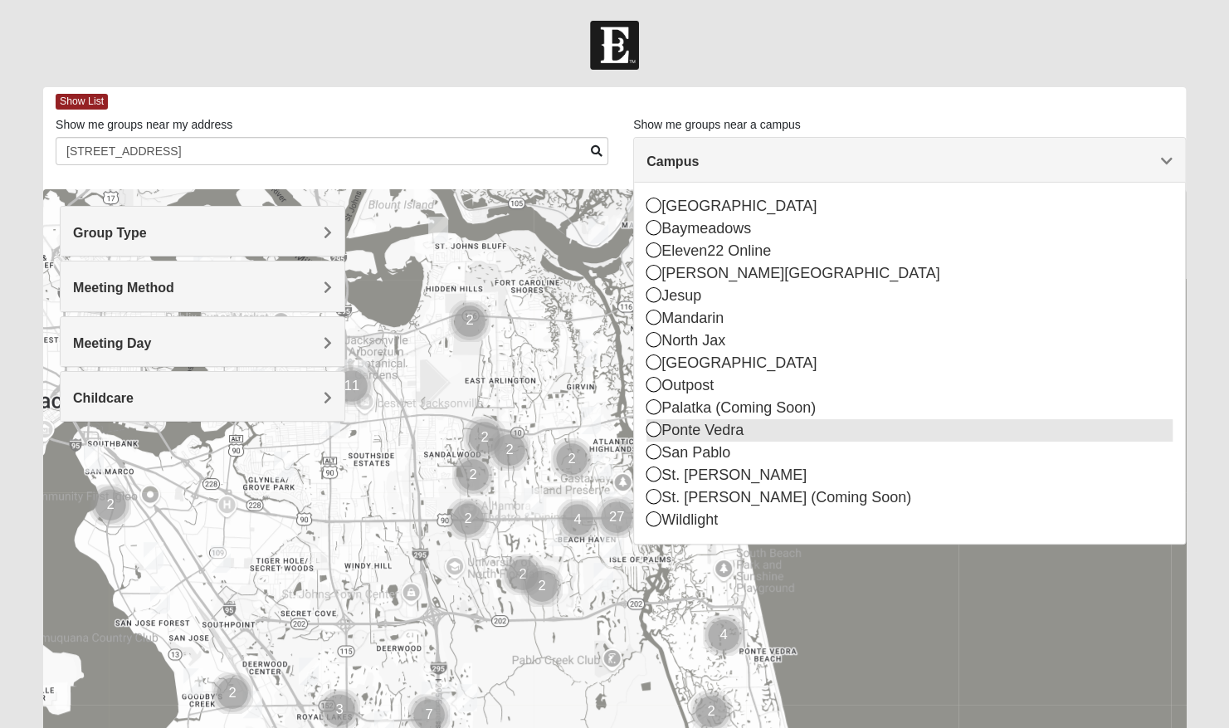
click at [652, 430] on icon at bounding box center [654, 429] width 15 height 15
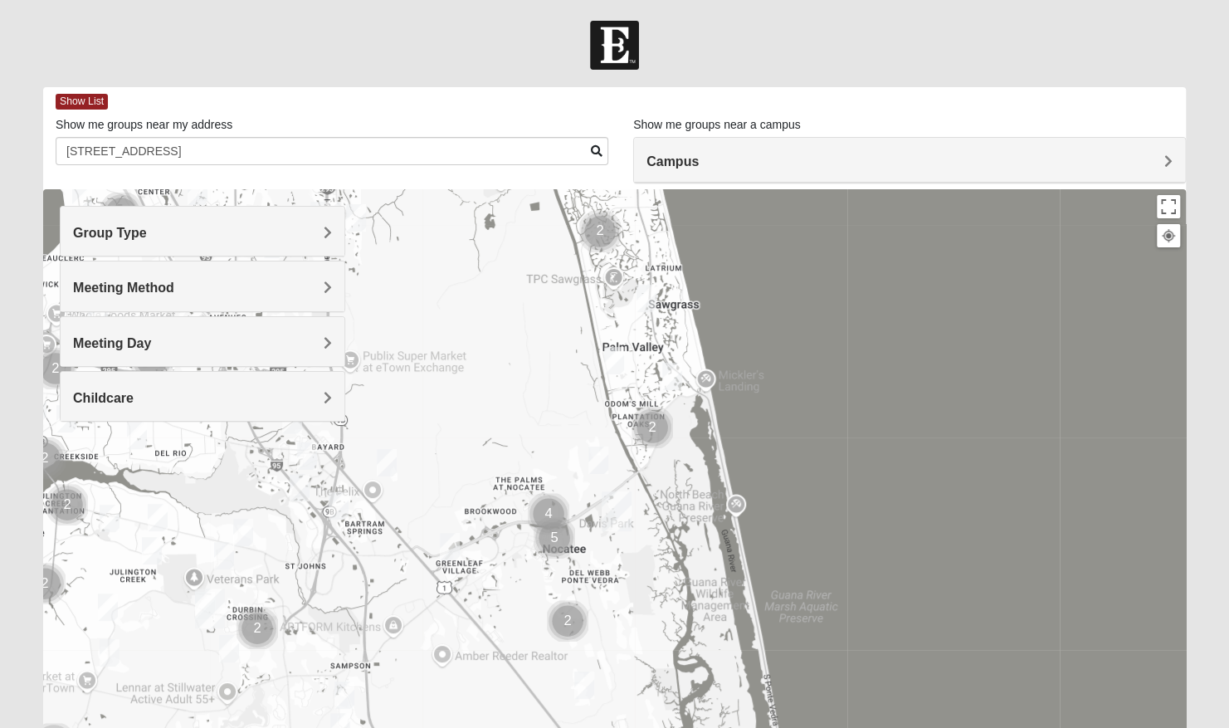
click at [158, 232] on h4 "Group Type" at bounding box center [202, 233] width 259 height 16
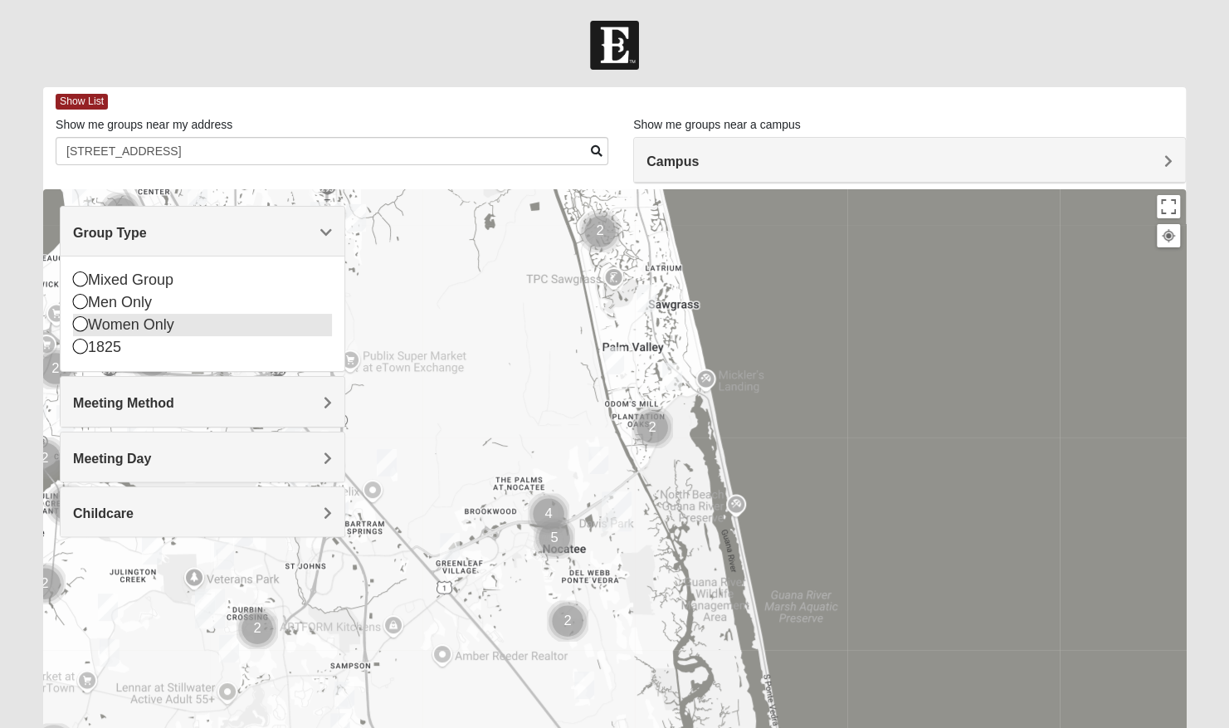
click at [129, 325] on div "Women Only" at bounding box center [202, 325] width 259 height 22
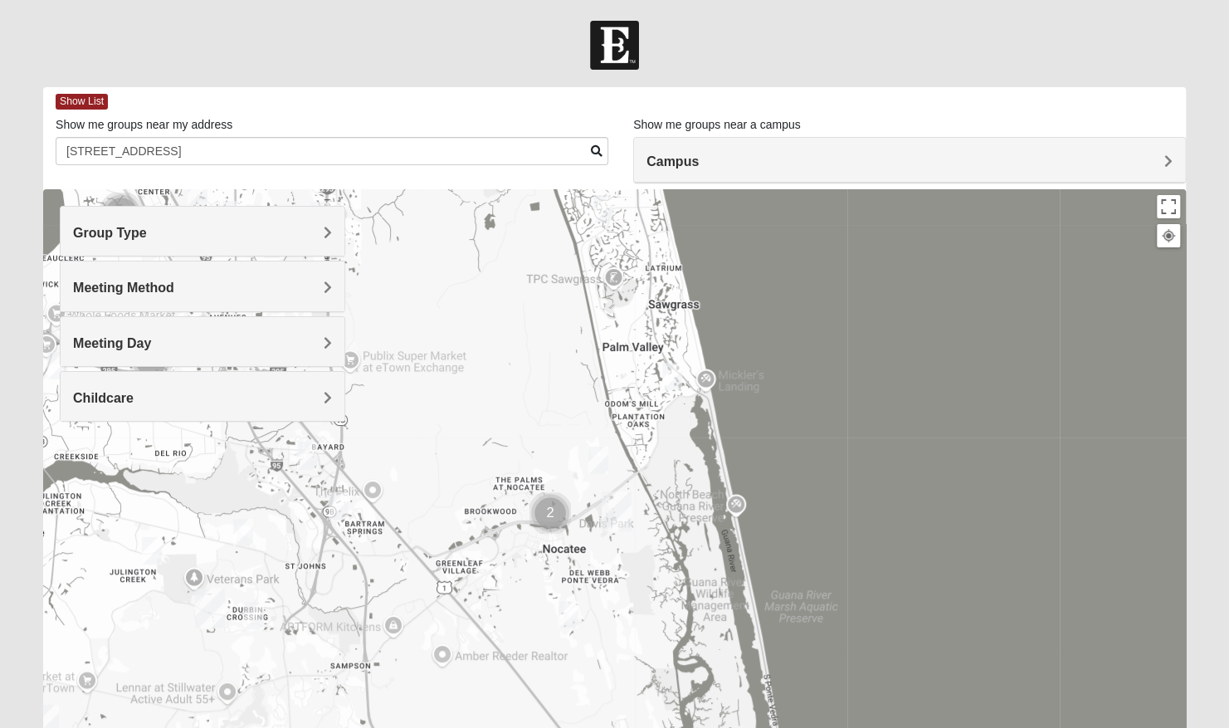
click at [143, 294] on h4 "Meeting Method" at bounding box center [202, 288] width 259 height 16
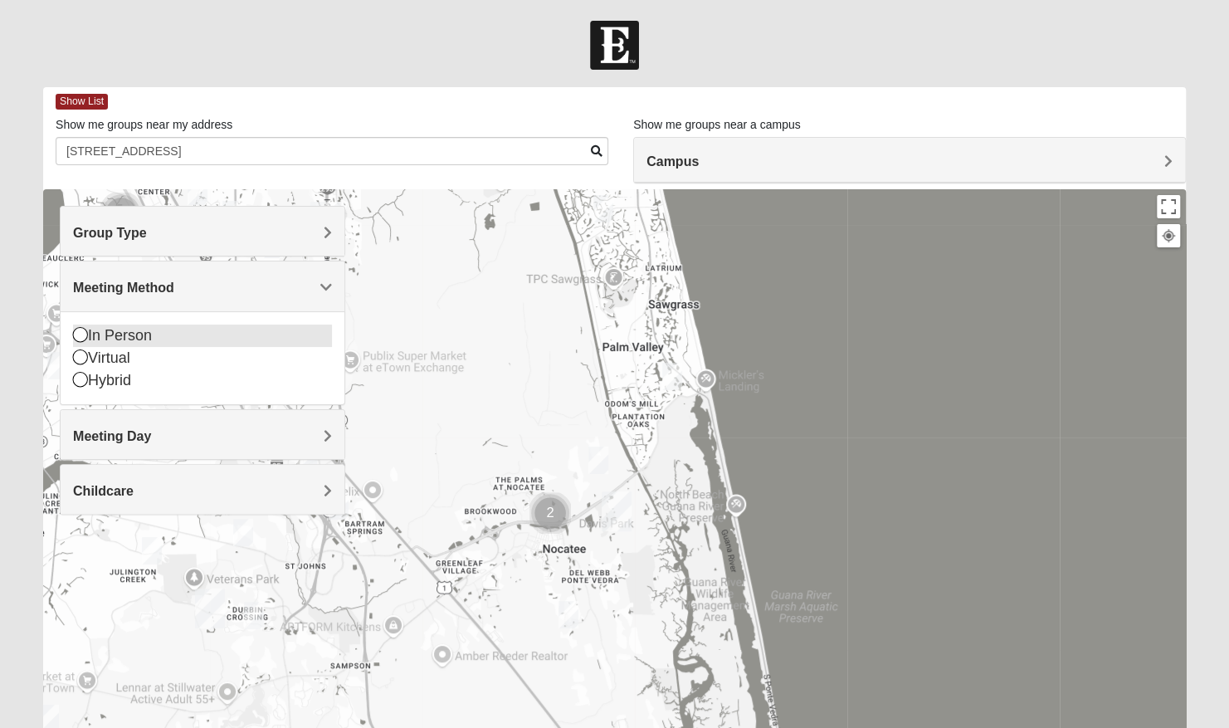
click at [128, 332] on div "In Person" at bounding box center [202, 336] width 259 height 22
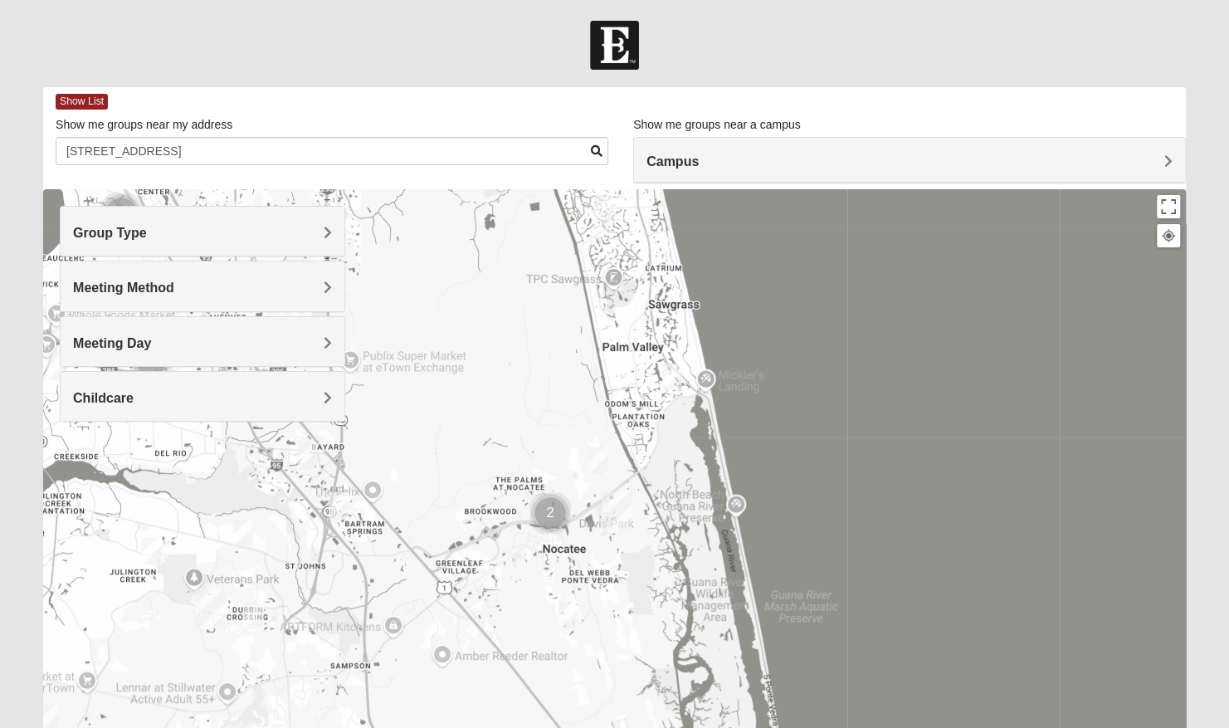
click at [136, 340] on span "Meeting Day" at bounding box center [112, 343] width 78 height 14
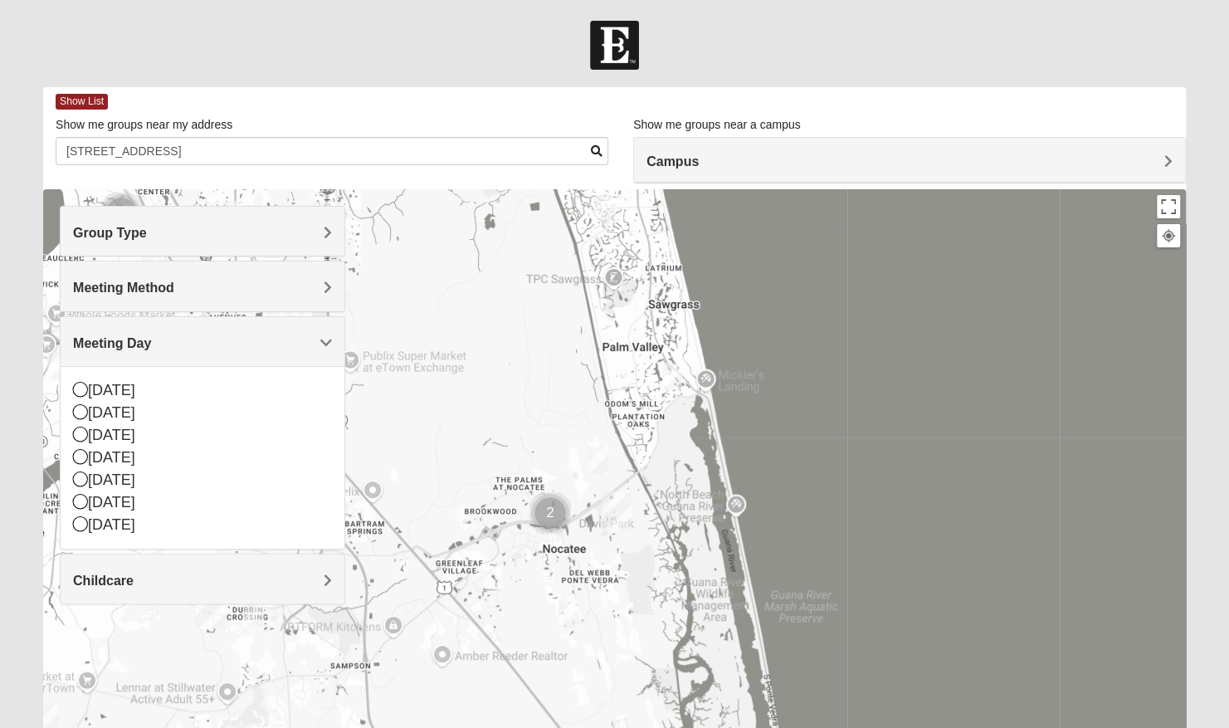
click at [385, 314] on div at bounding box center [614, 521] width 1143 height 664
click at [596, 156] on span at bounding box center [597, 151] width 12 height 12
click at [595, 145] on span at bounding box center [597, 151] width 12 height 12
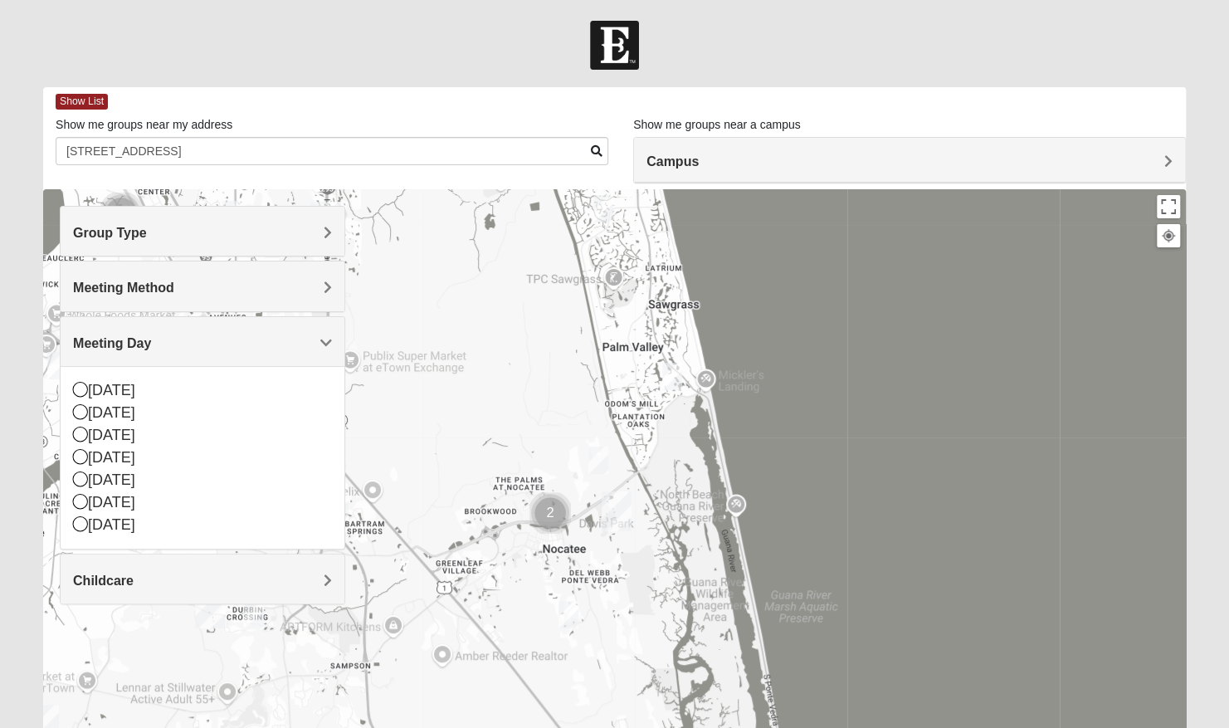
click at [806, 260] on div at bounding box center [614, 521] width 1143 height 664
click at [550, 511] on img "Cluster of 2 groups" at bounding box center [550, 513] width 55 height 55
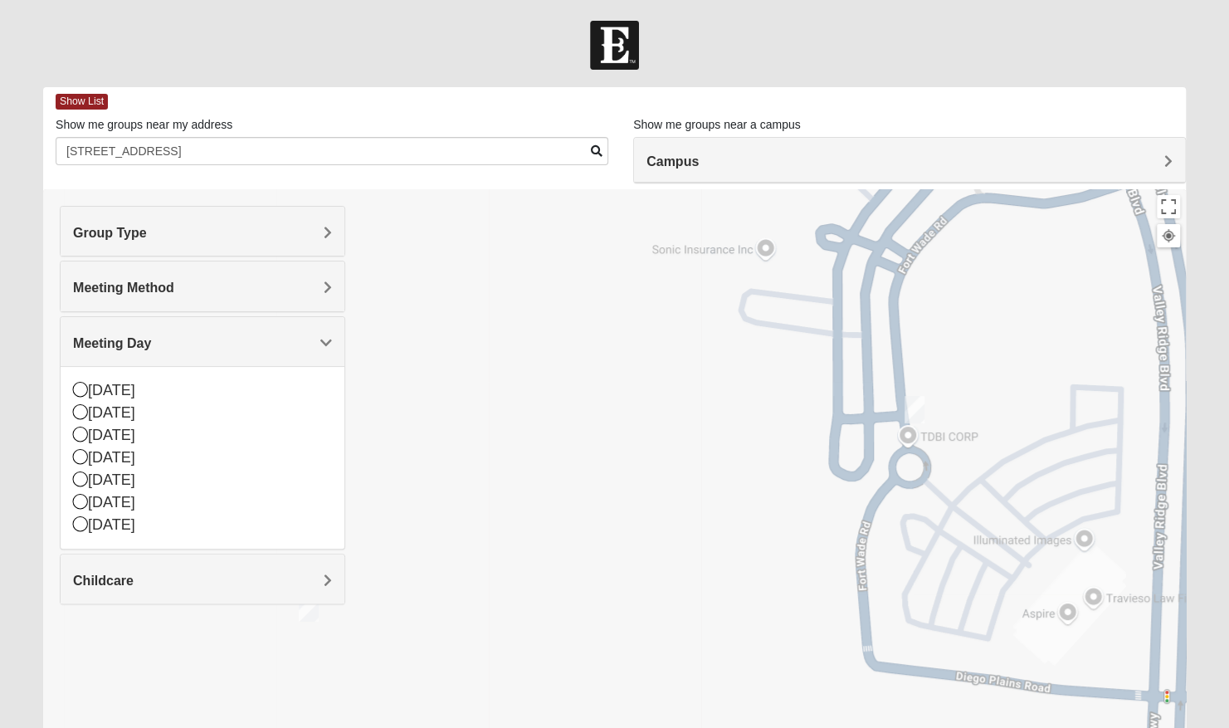
click at [304, 608] on div "Group Type Mixed Group Men Only Women Only 1825 Meeting Method In Person Virtua…" at bounding box center [203, 413] width 286 height 415
click at [299, 618] on div "Group Type Mixed Group Men Only Women Only 1825 Meeting Method In Person Virtua…" at bounding box center [203, 413] width 286 height 415
drag, startPoint x: 299, startPoint y: 618, endPoint x: 310, endPoint y: 603, distance: 18.4
click at [310, 603] on div "Group Type Mixed Group Men Only Women Only 1825 Meeting Method In Person Virtua…" at bounding box center [203, 413] width 286 height 415
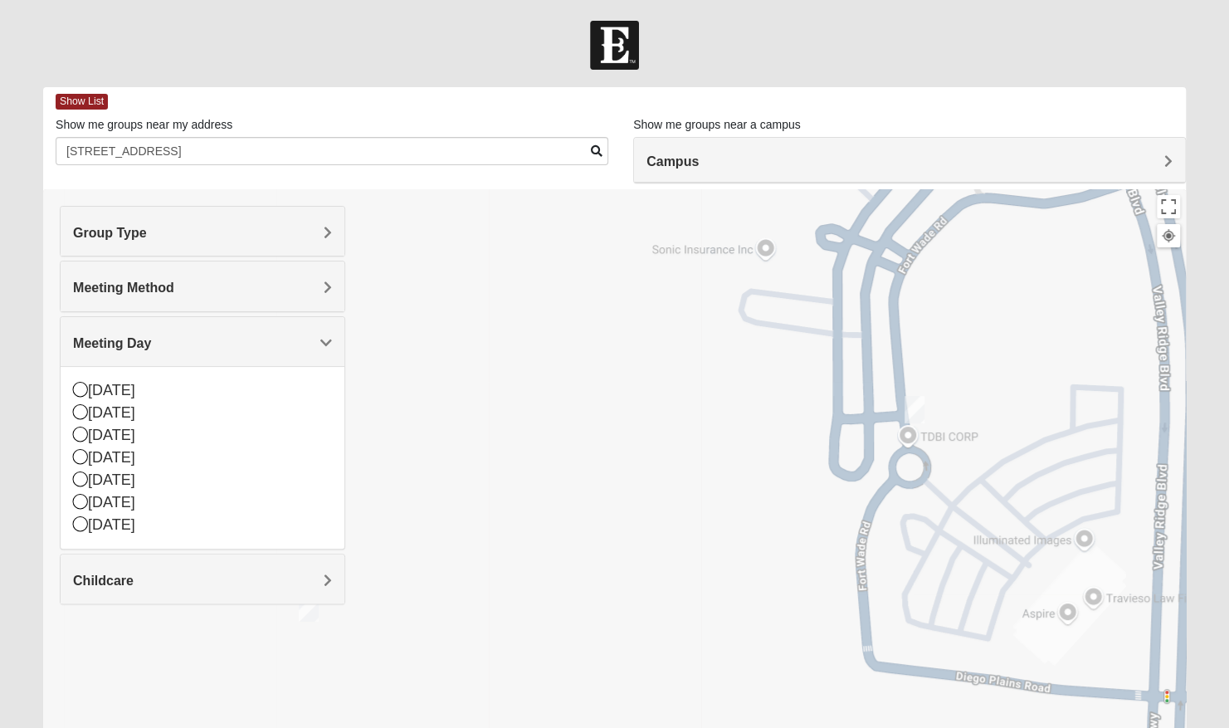
click at [306, 610] on div "Group Type Mixed Group Men Only Women Only 1825 Meeting Method In Person Virtua…" at bounding box center [203, 413] width 286 height 415
click at [329, 332] on div "Meeting Day" at bounding box center [203, 341] width 284 height 49
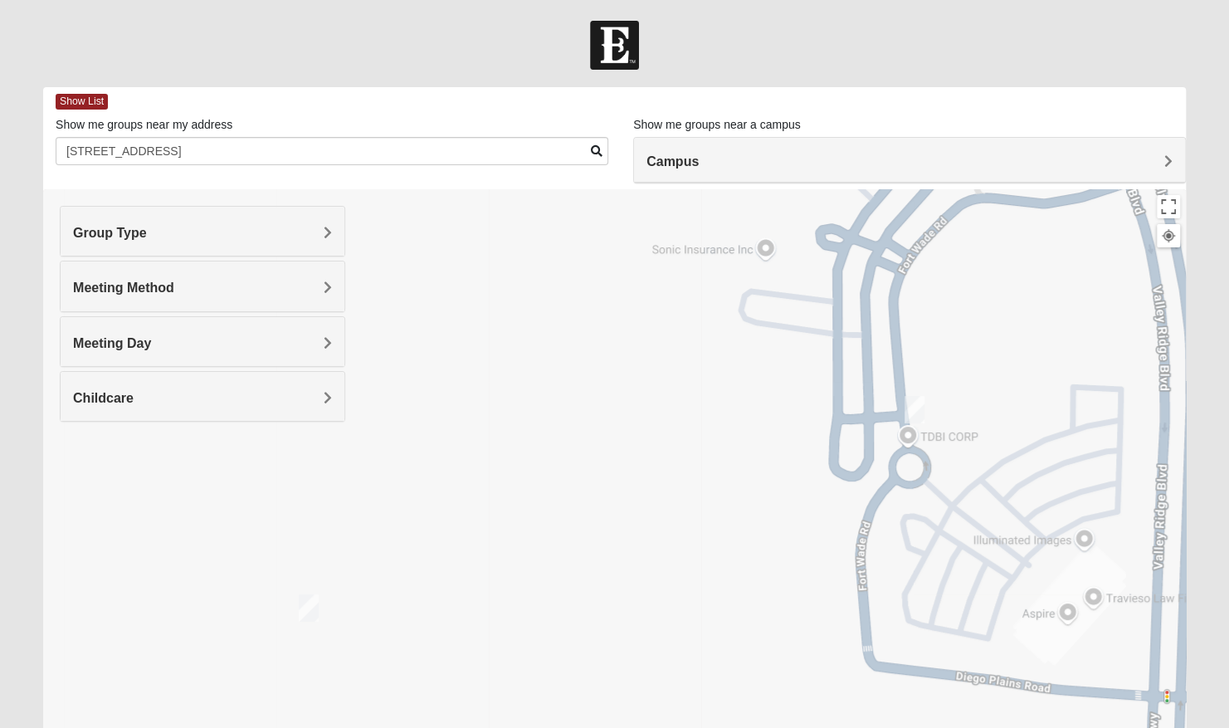
click at [311, 607] on img "Womens Piscitelli 32081" at bounding box center [308, 608] width 33 height 41
click at [220, 559] on span "Learn More" at bounding box center [199, 560] width 70 height 17
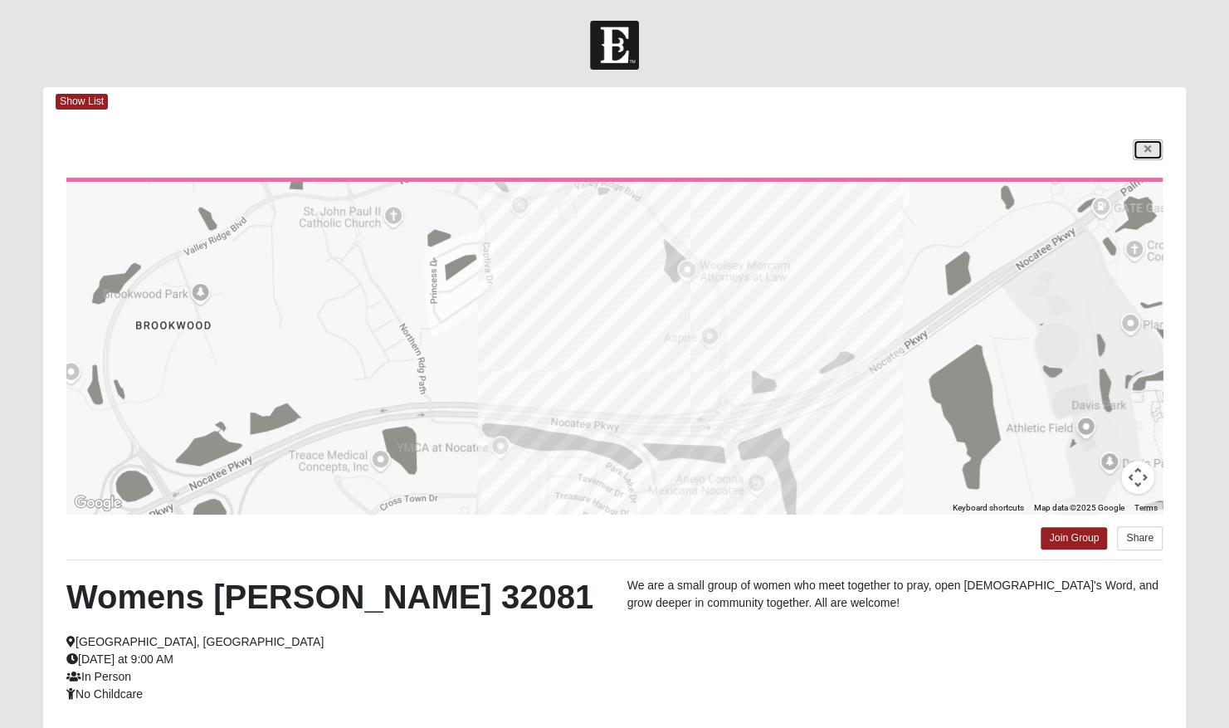
click at [1152, 153] on link at bounding box center [1148, 149] width 30 height 21
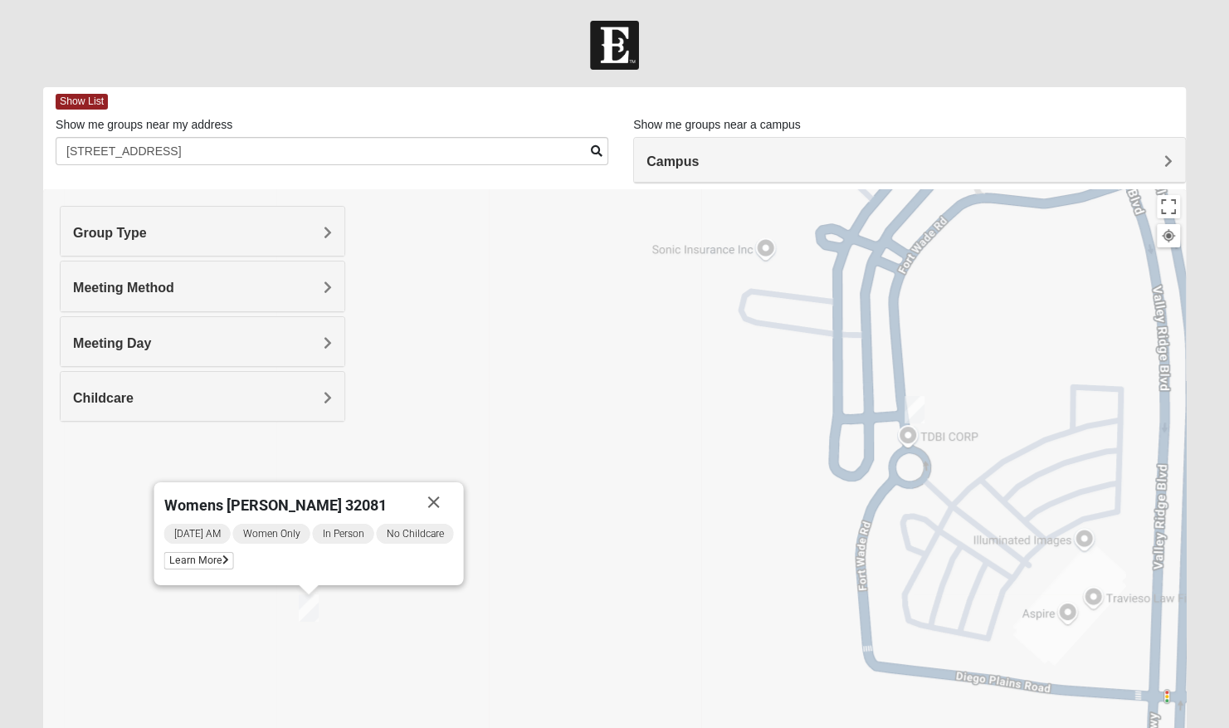
click at [1110, 165] on h4 "Campus" at bounding box center [910, 162] width 526 height 16
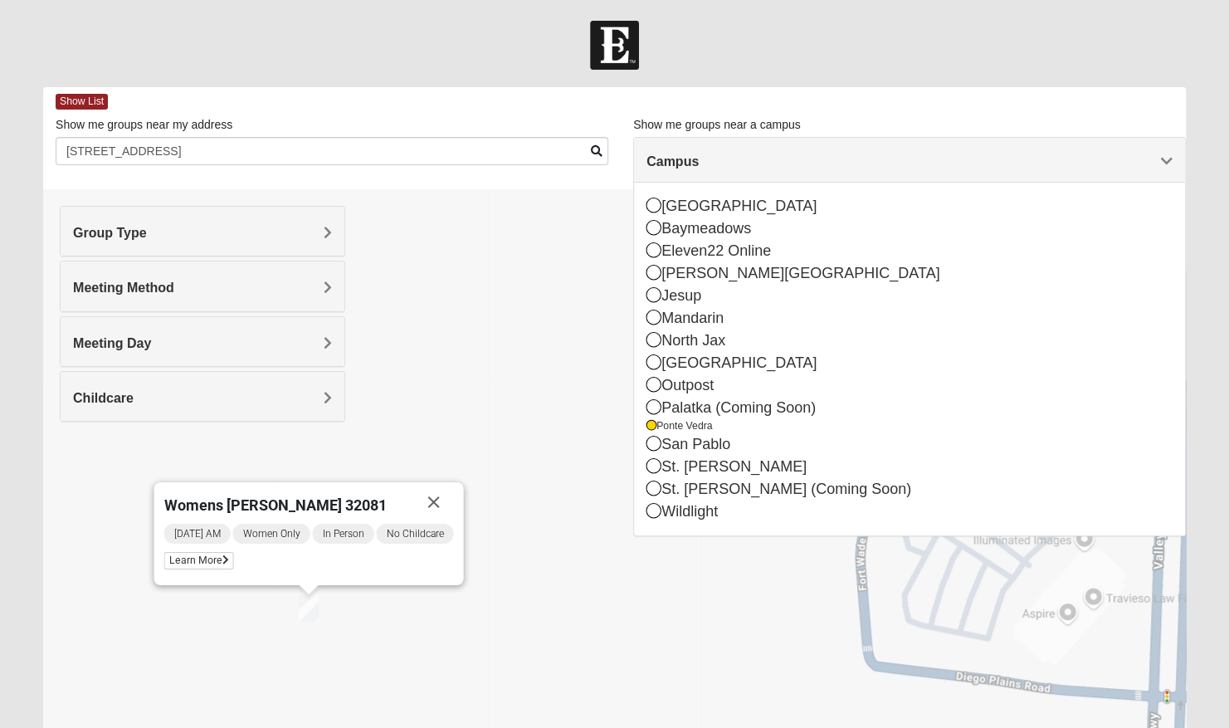
click at [317, 222] on div "Group Type" at bounding box center [203, 231] width 284 height 49
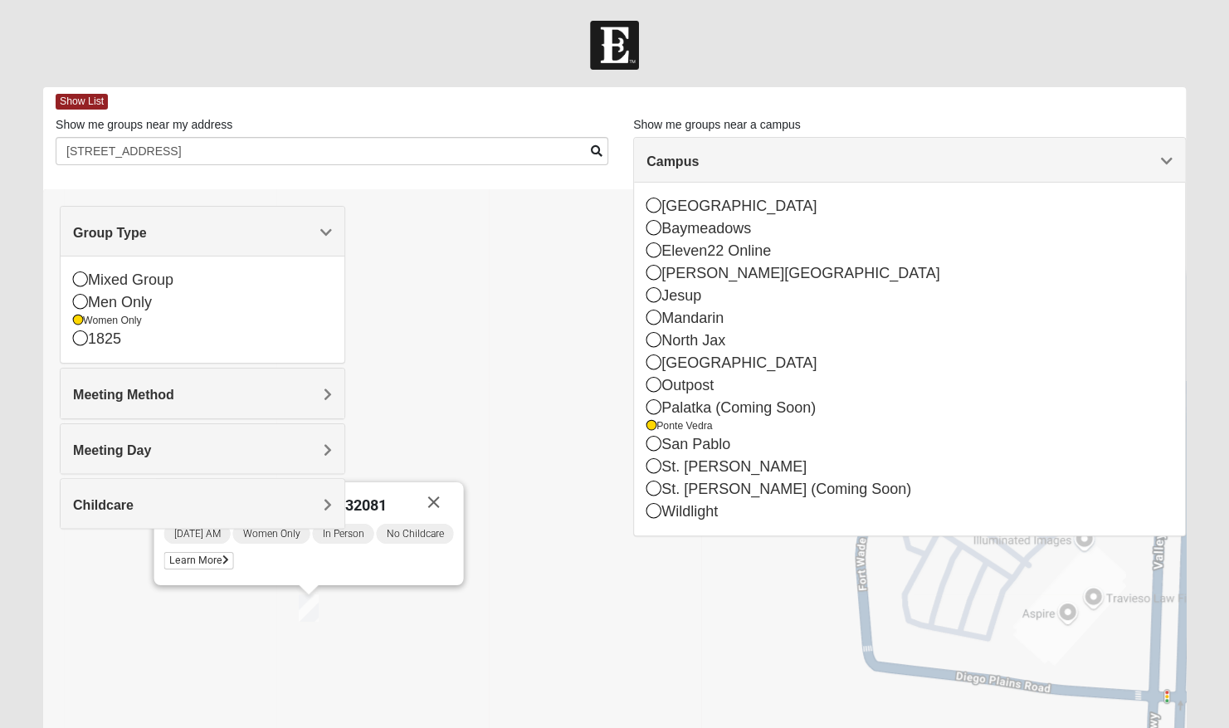
click at [385, 284] on div "Womens Piscitelli 32081 Friday AM Women Only In Person No Childcare Learn More" at bounding box center [614, 521] width 1143 height 664
click at [272, 387] on h4 "Meeting Method" at bounding box center [202, 395] width 259 height 16
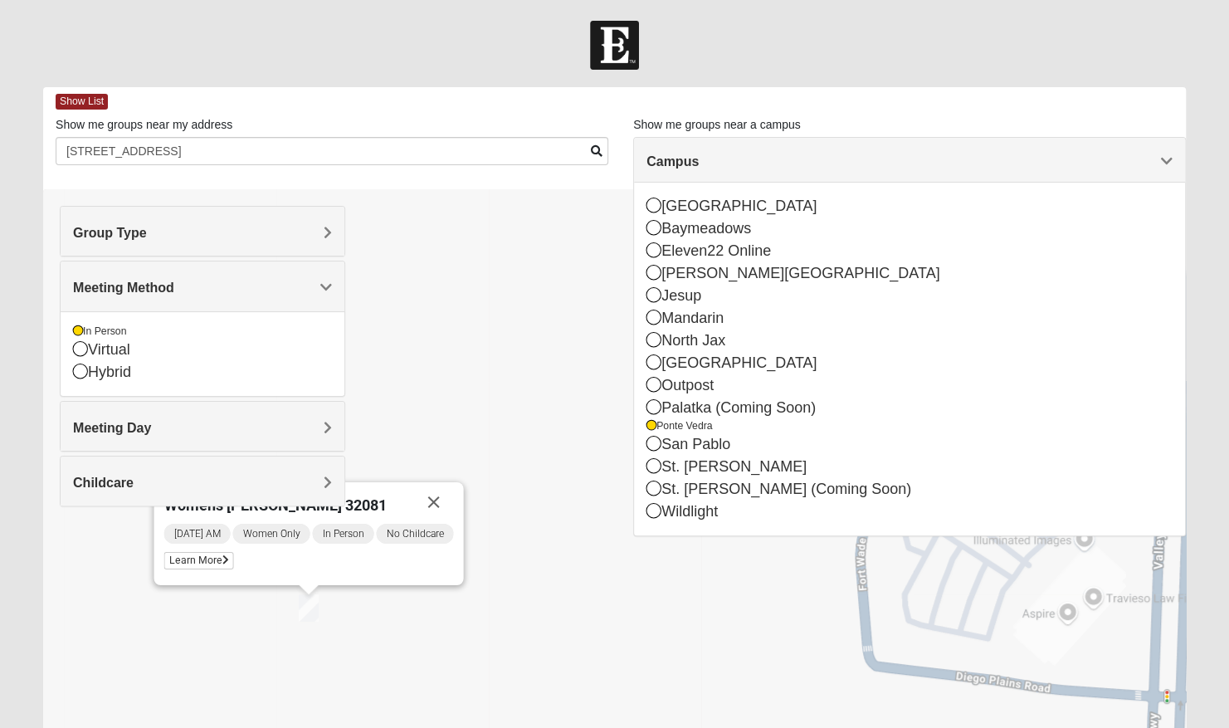
click at [405, 394] on div "Womens Piscitelli 32081 Friday AM Women Only In Person No Childcare Learn More" at bounding box center [614, 521] width 1143 height 664
click at [428, 503] on button "Close" at bounding box center [433, 502] width 40 height 40
click at [593, 153] on span at bounding box center [597, 151] width 12 height 12
click at [593, 151] on span at bounding box center [597, 151] width 12 height 12
click at [696, 164] on span "Campus" at bounding box center [673, 161] width 52 height 14
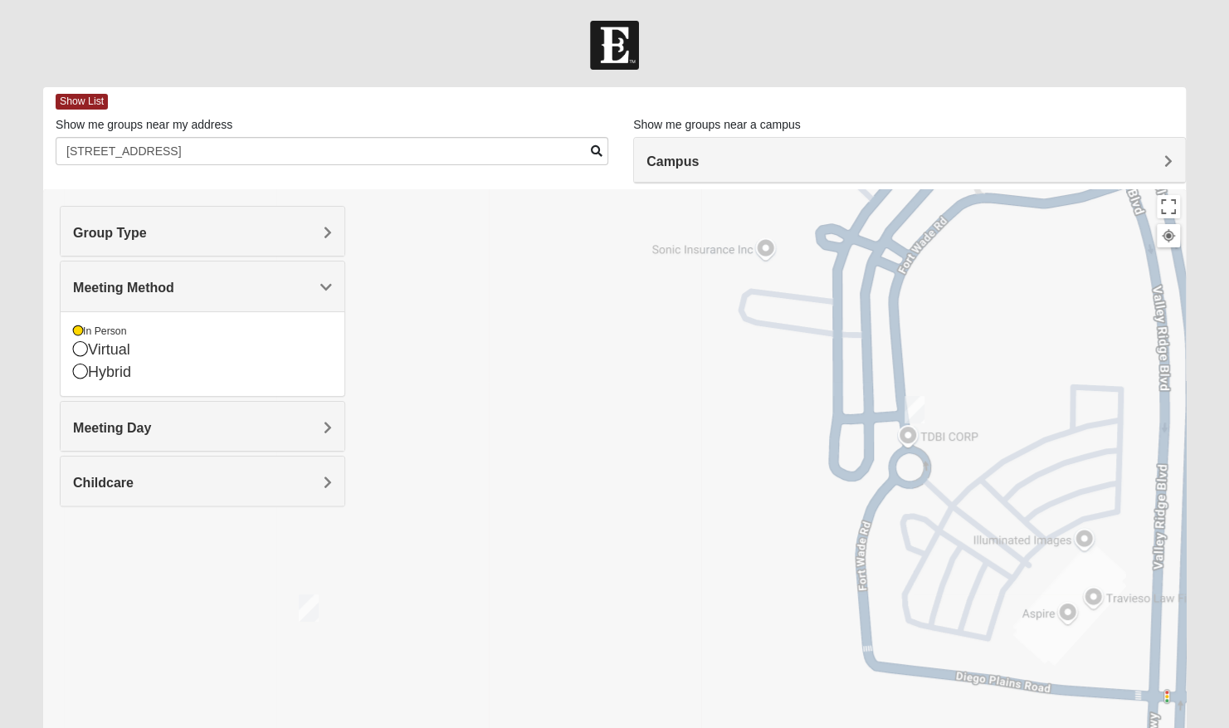
click at [598, 154] on span at bounding box center [597, 151] width 12 height 12
click at [916, 408] on img "Womens Damrow 32081" at bounding box center [914, 409] width 33 height 41
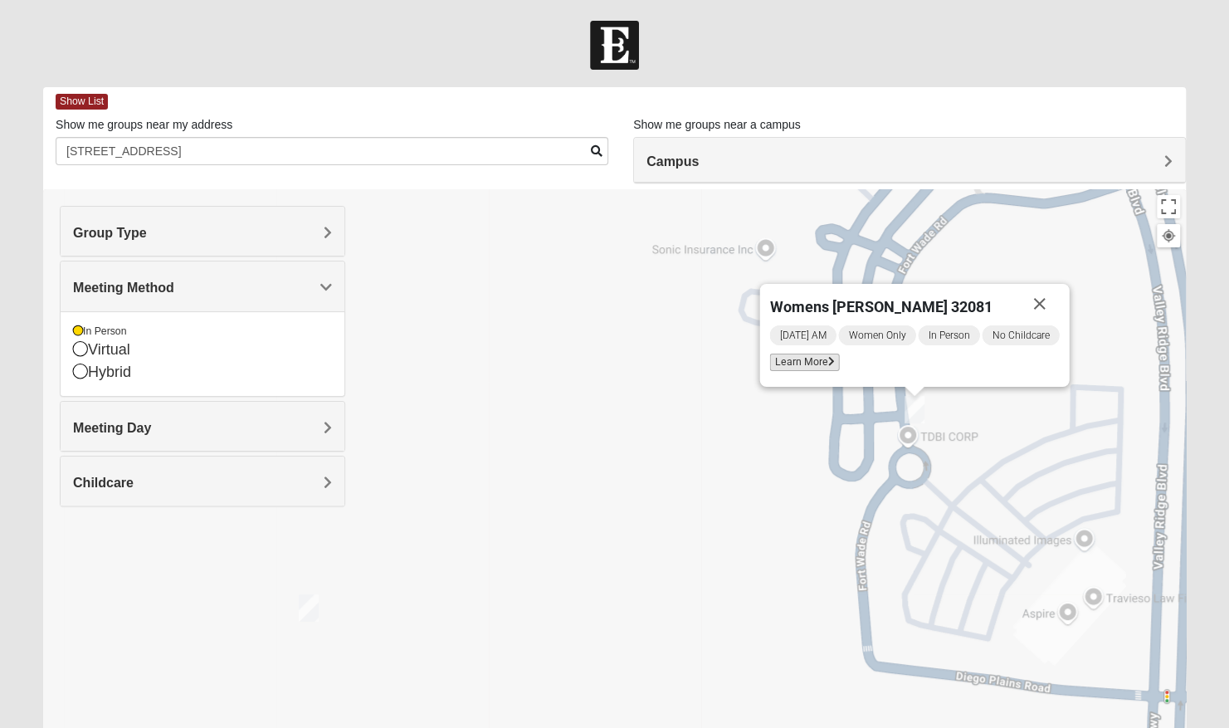
click at [808, 364] on span "Learn More" at bounding box center [805, 362] width 70 height 17
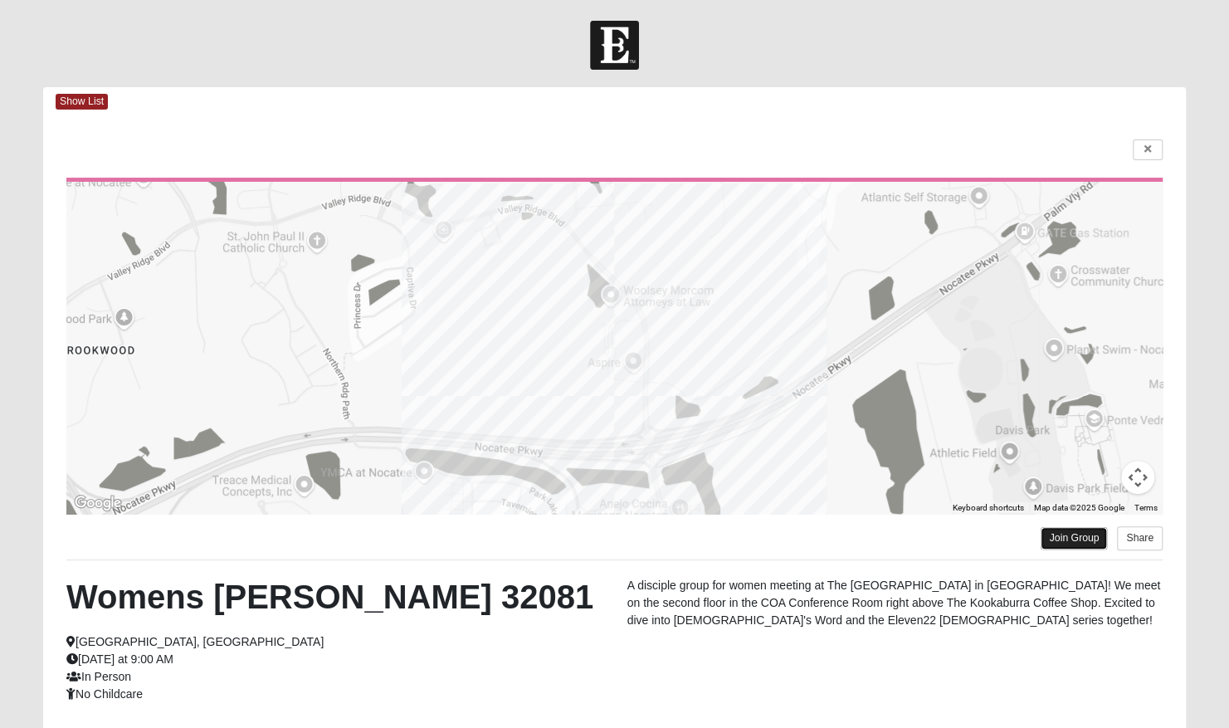
click at [1068, 531] on link "Join Group" at bounding box center [1074, 538] width 66 height 22
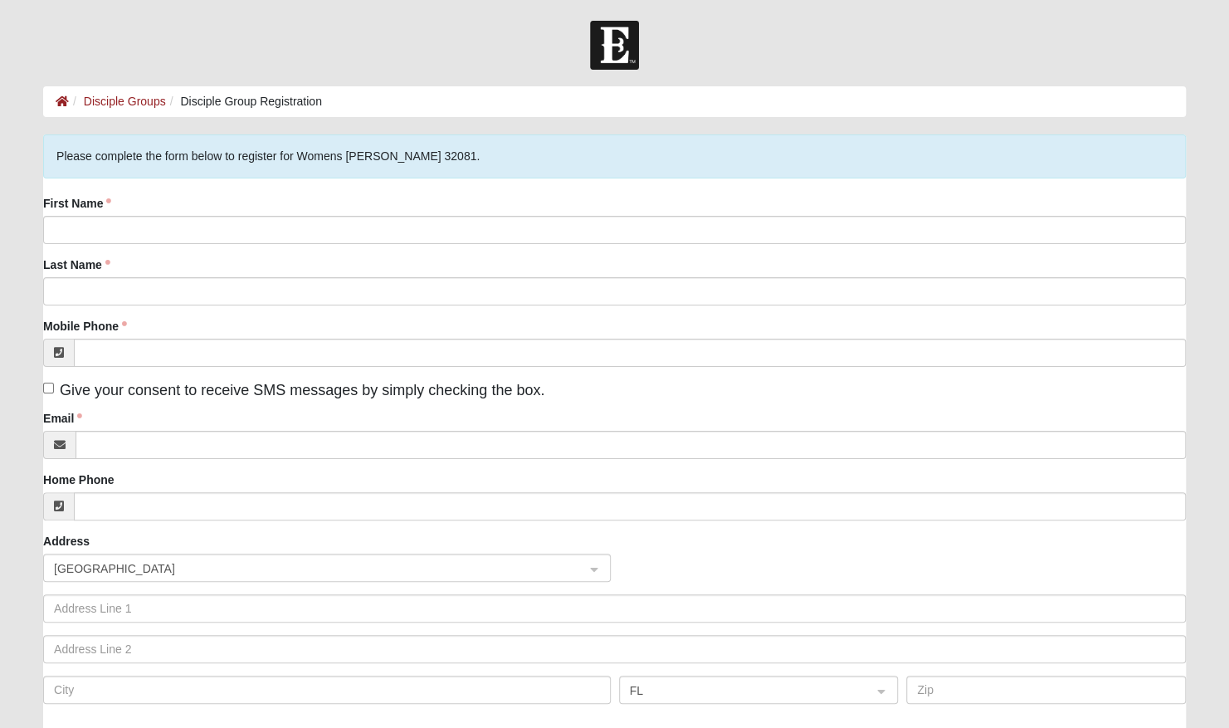
scroll to position [110, 0]
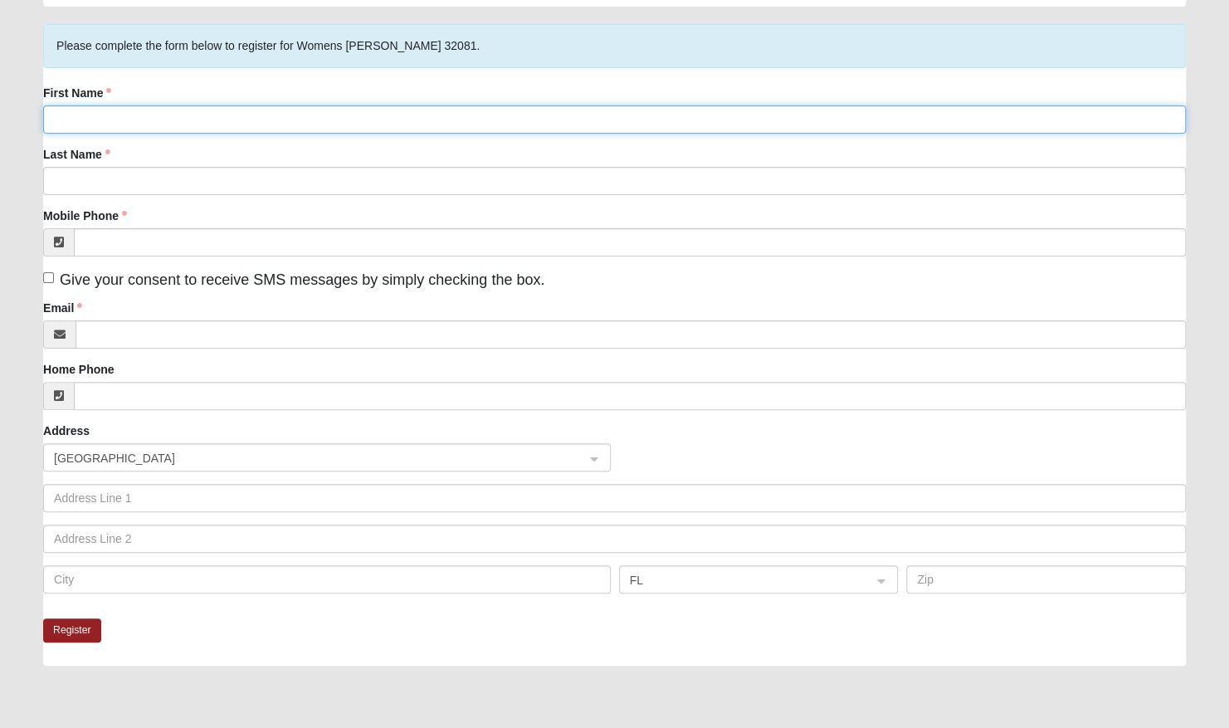
click at [63, 106] on input "First Name" at bounding box center [614, 119] width 1143 height 28
type input "Amy"
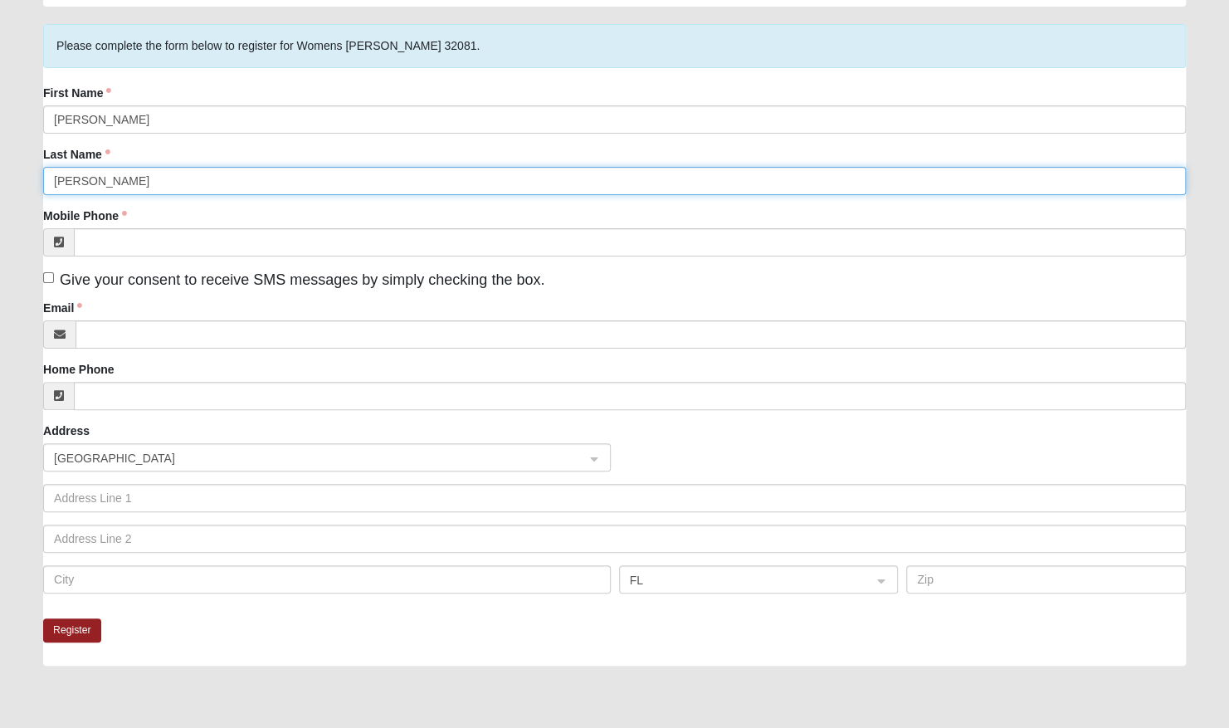
type input "Bolinger"
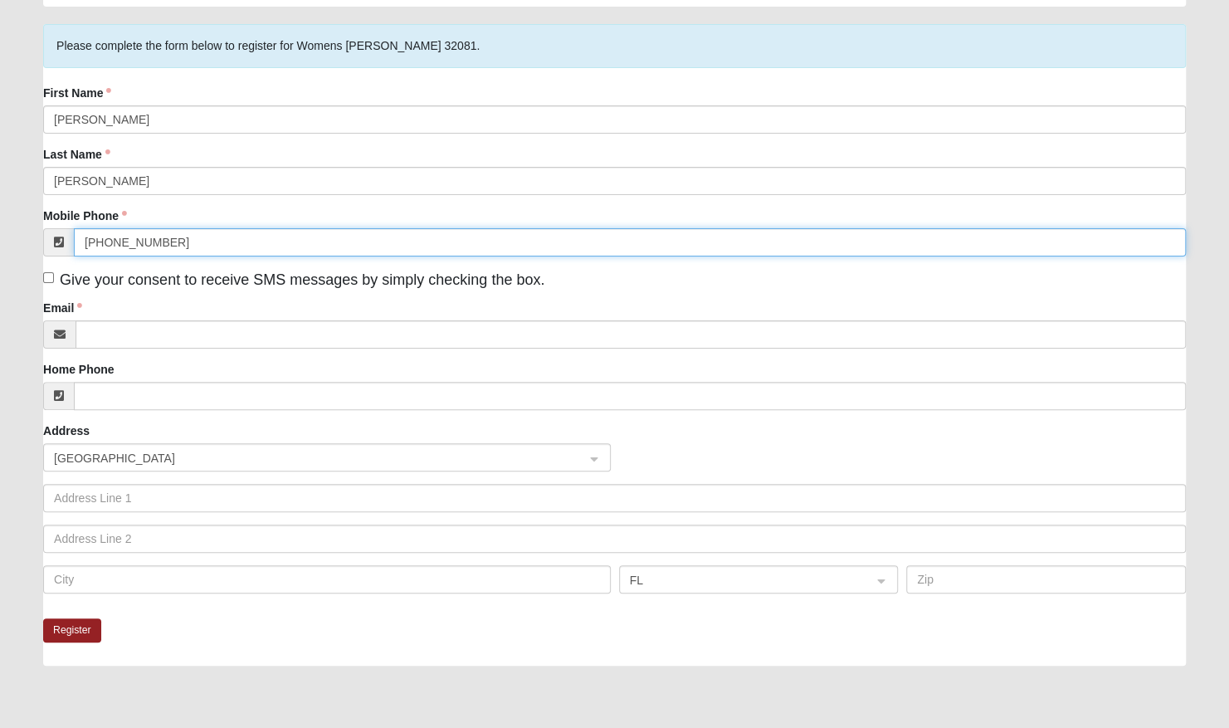
type input "(404) 904-3108"
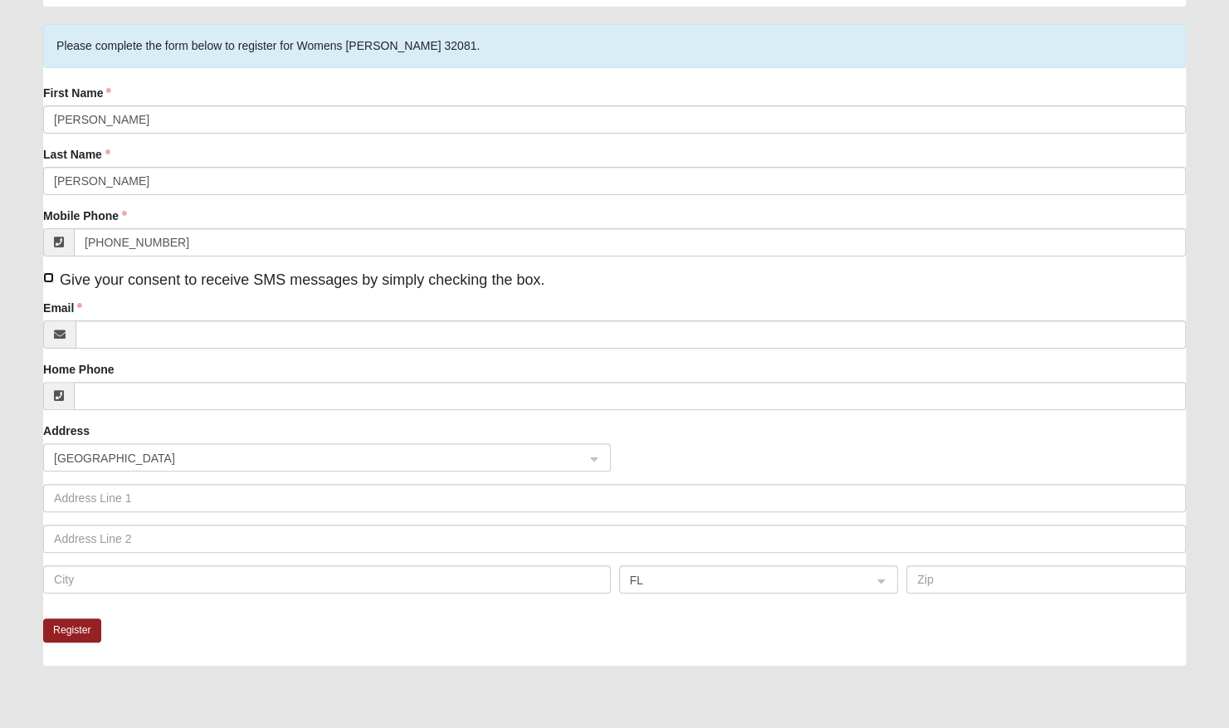
click at [47, 276] on input "Give your consent to receive SMS messages by simply checking the box." at bounding box center [48, 277] width 11 height 11
checkbox input "true"
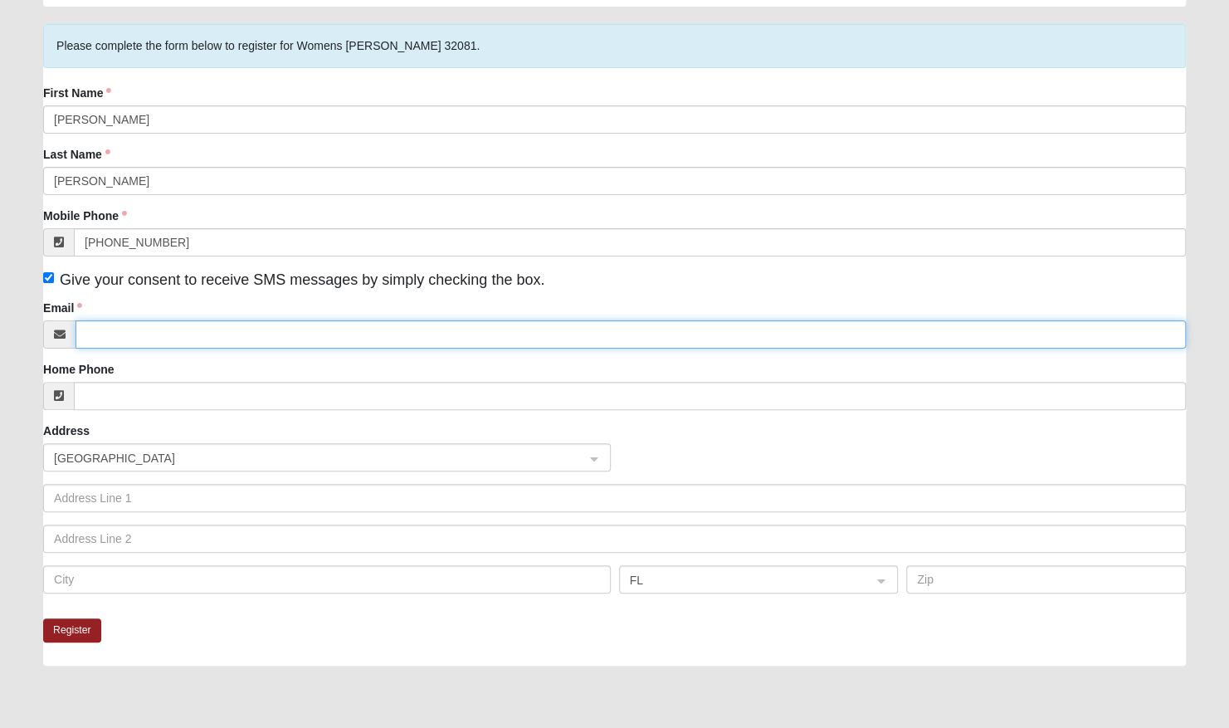
click at [101, 326] on input "Email" at bounding box center [631, 334] width 1111 height 28
click at [114, 324] on input "Email" at bounding box center [631, 334] width 1111 height 28
type input "aarnold1234@gmail.com"
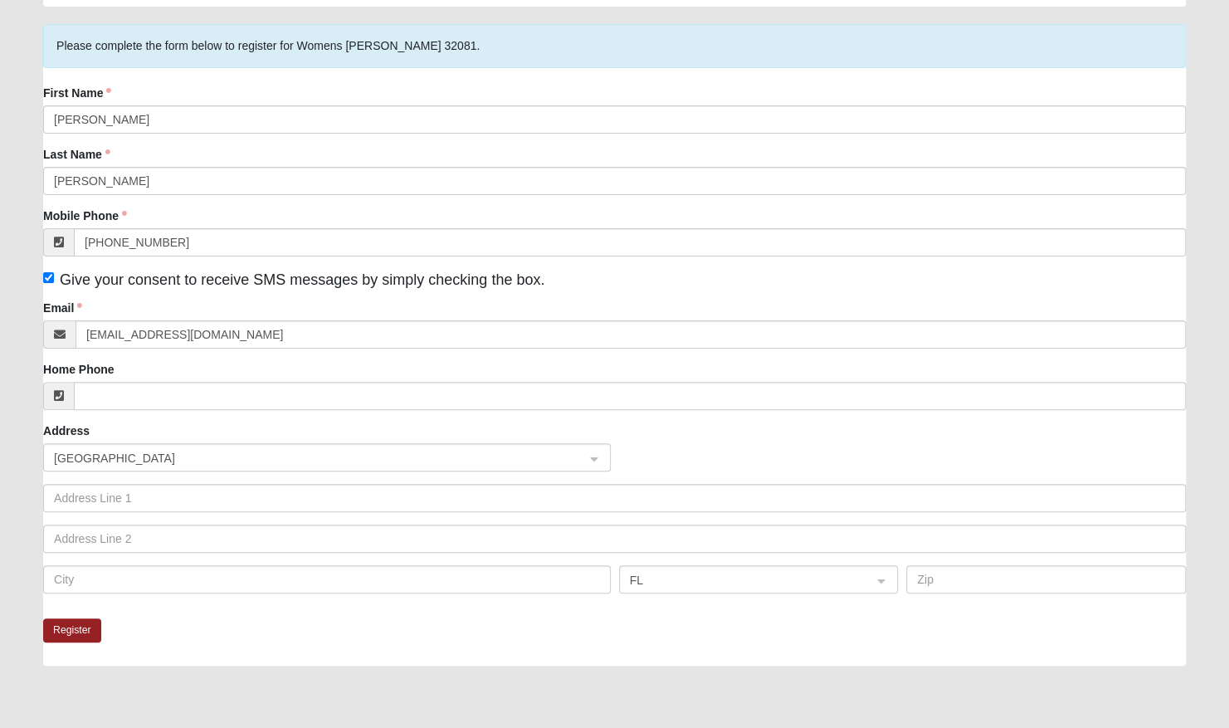
click at [206, 305] on div "Email aarnold1234@gmail.com" at bounding box center [614, 324] width 1143 height 49
click at [71, 632] on button "Register" at bounding box center [72, 630] width 58 height 24
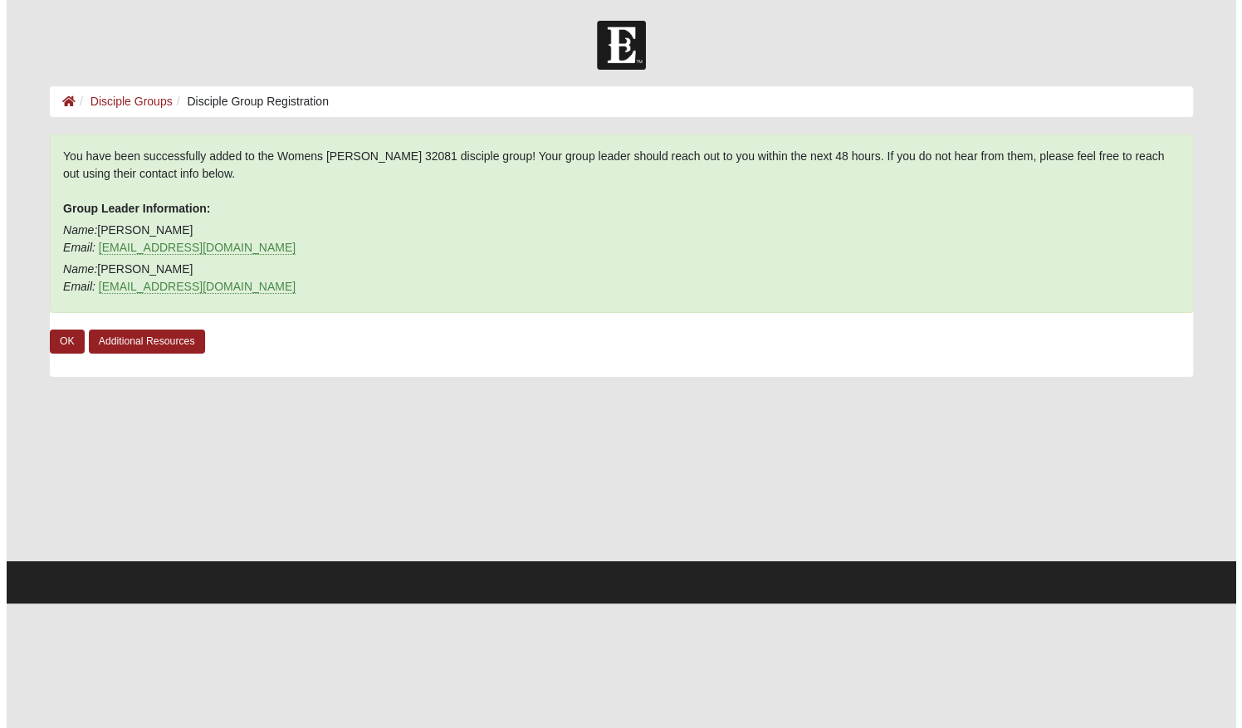
scroll to position [0, 0]
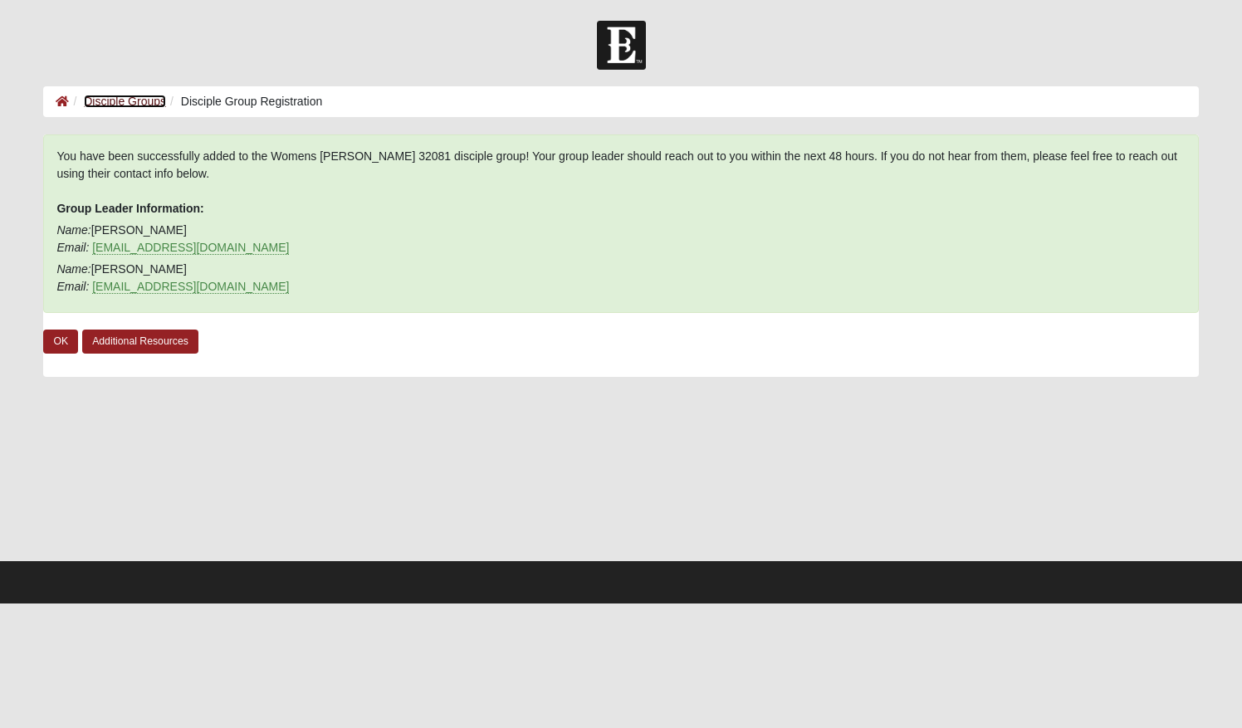
click at [134, 105] on link "Disciple Groups" at bounding box center [125, 101] width 82 height 13
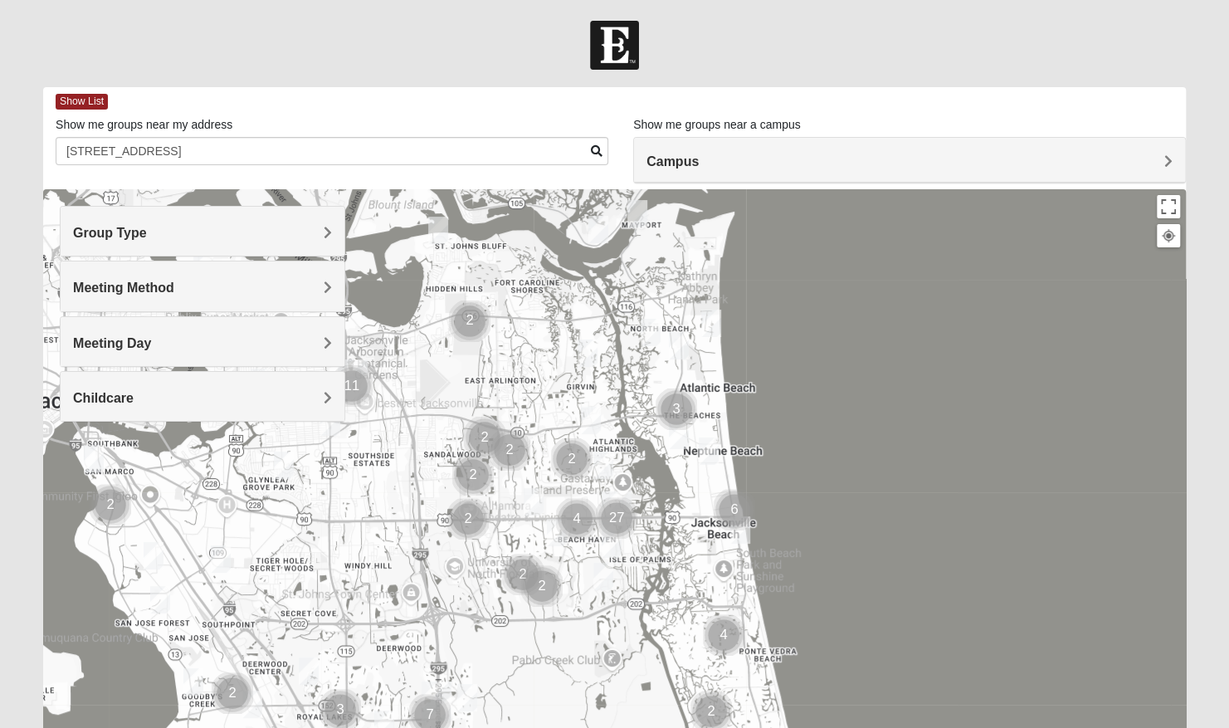
click at [788, 161] on h4 "Campus" at bounding box center [910, 162] width 526 height 16
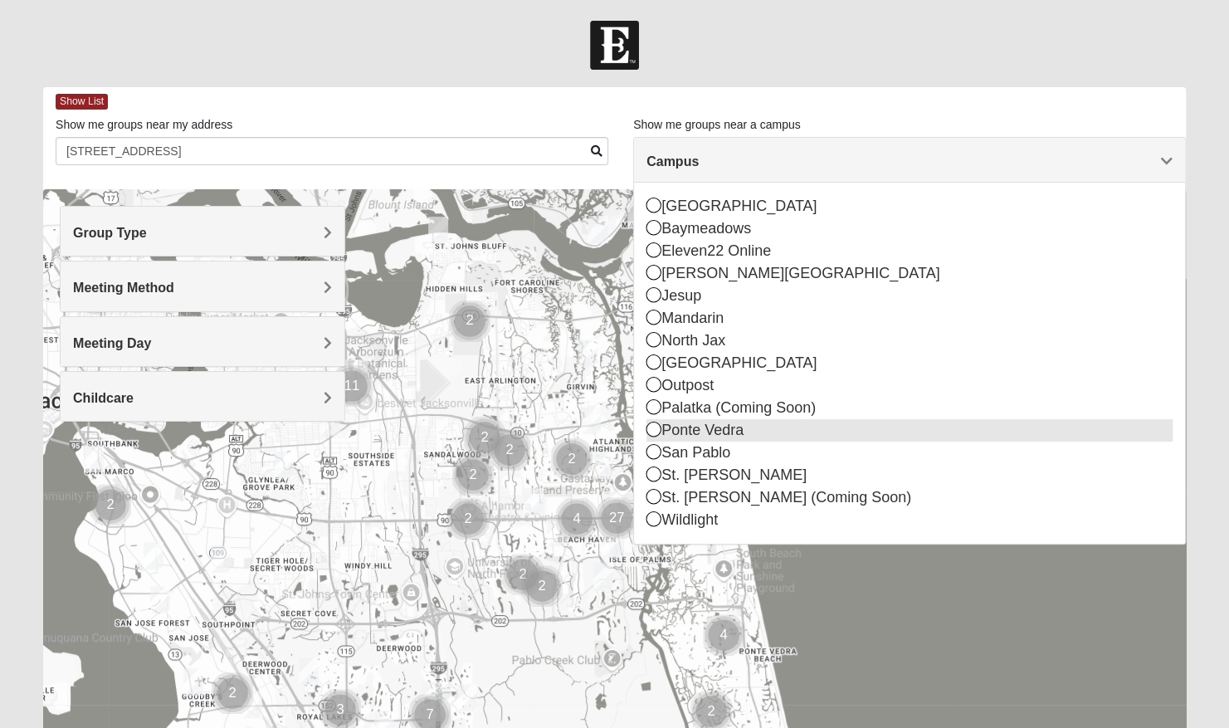
click at [653, 432] on icon at bounding box center [654, 429] width 15 height 15
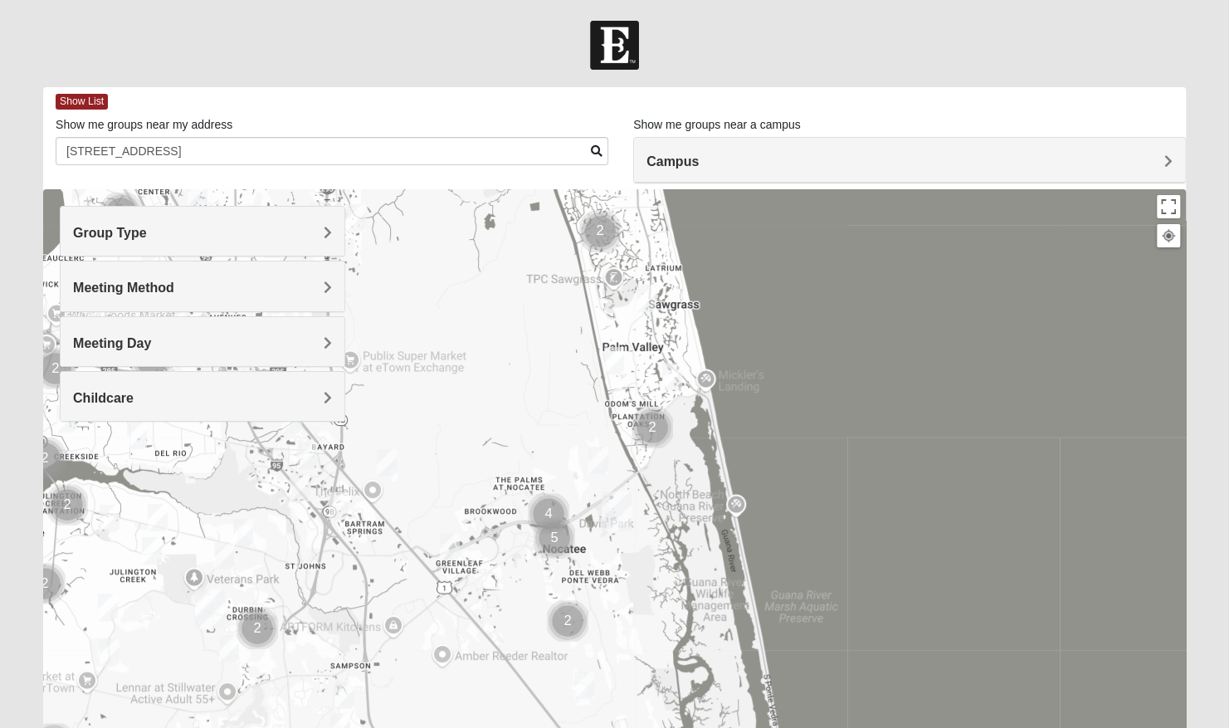
click at [276, 225] on h4 "Group Type" at bounding box center [202, 233] width 259 height 16
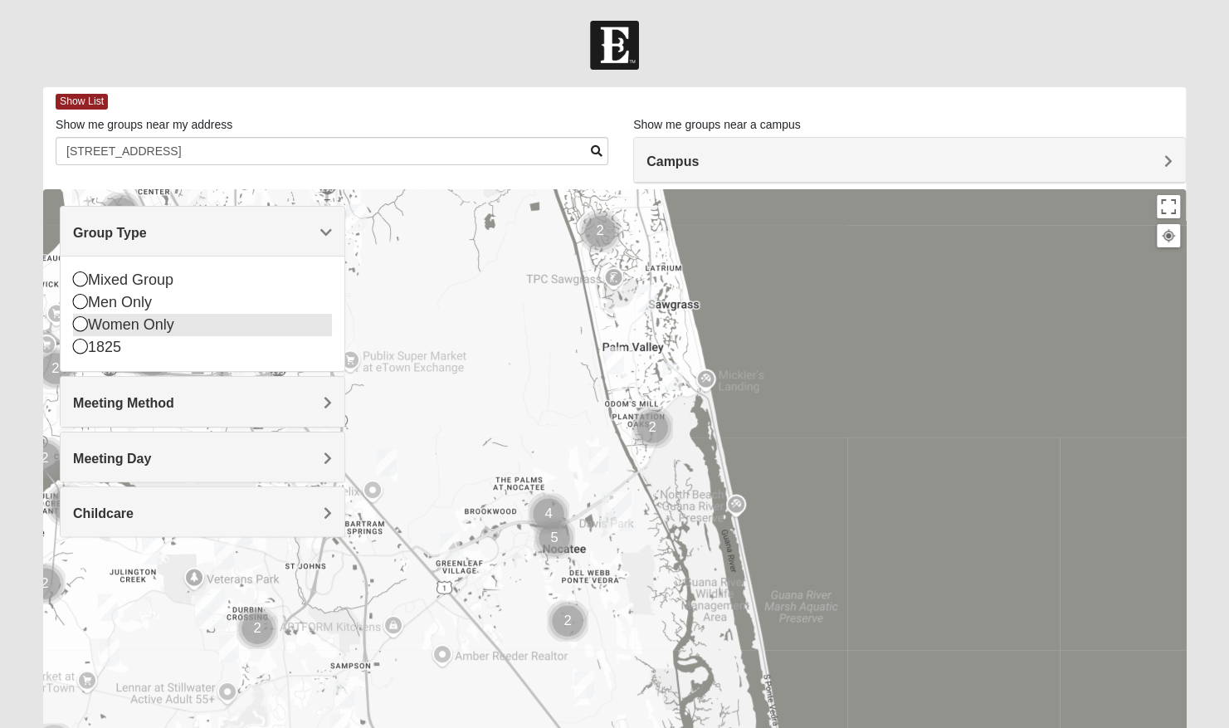
click at [171, 322] on div "Women Only" at bounding box center [202, 325] width 259 height 22
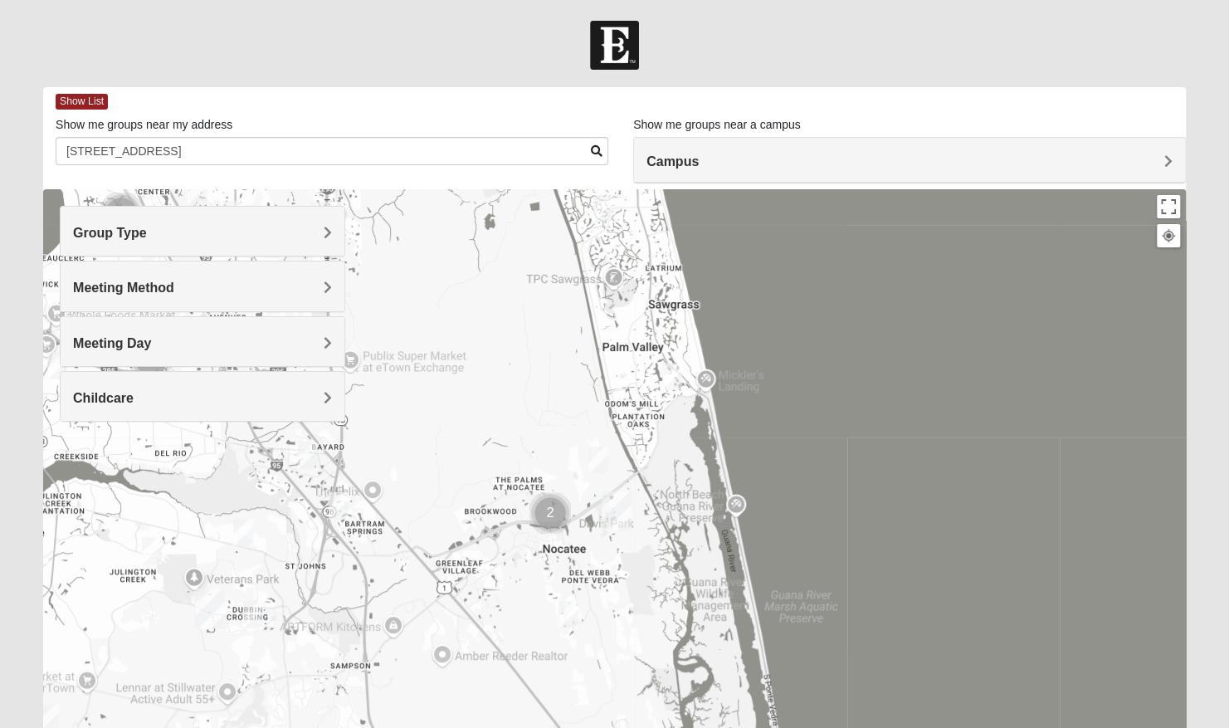
click at [621, 509] on img "Ponte Vedra" at bounding box center [616, 511] width 43 height 53
click at [681, 417] on button "Close" at bounding box center [684, 428] width 40 height 40
click at [601, 457] on img "Womens Masulli 32081" at bounding box center [598, 460] width 33 height 41
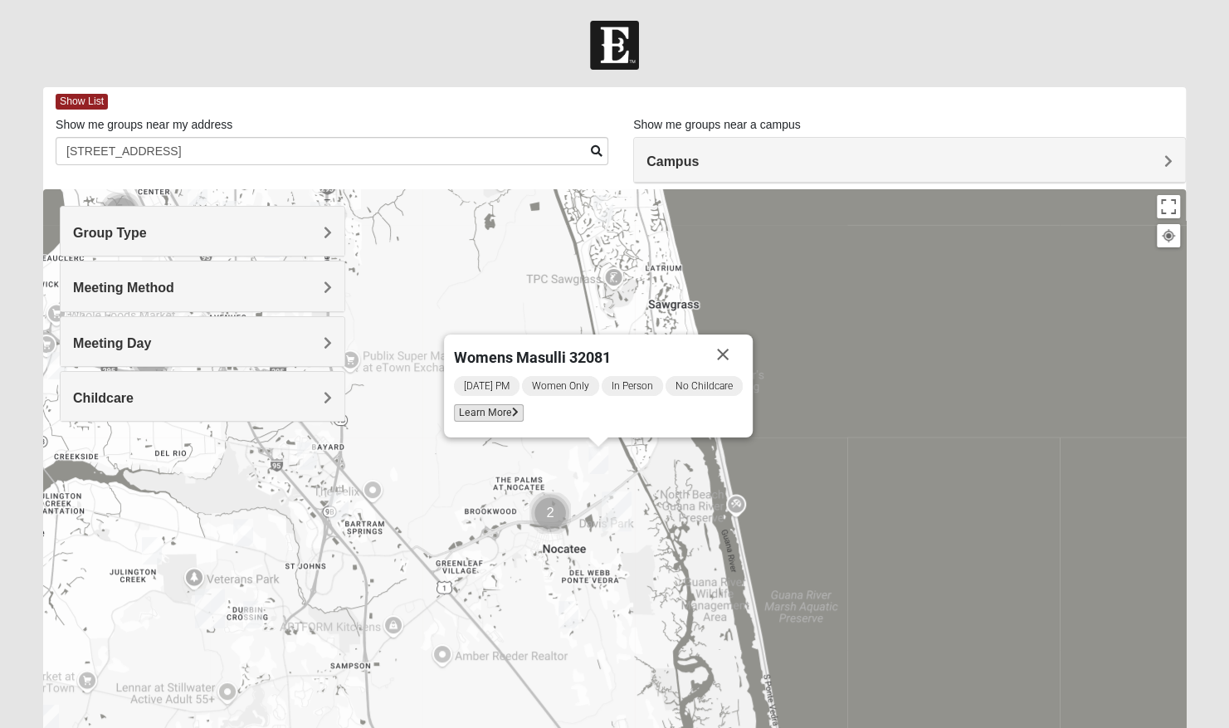
click at [502, 413] on span "Learn More" at bounding box center [489, 412] width 70 height 17
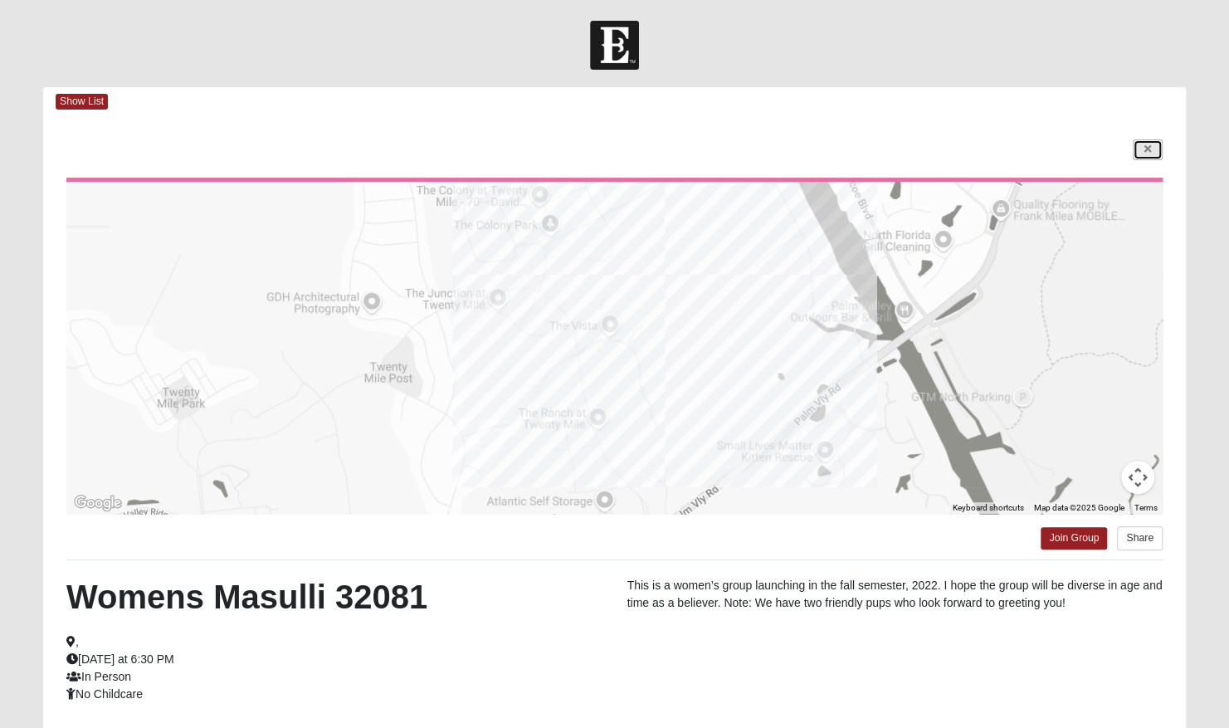
click at [1142, 153] on link at bounding box center [1148, 149] width 30 height 21
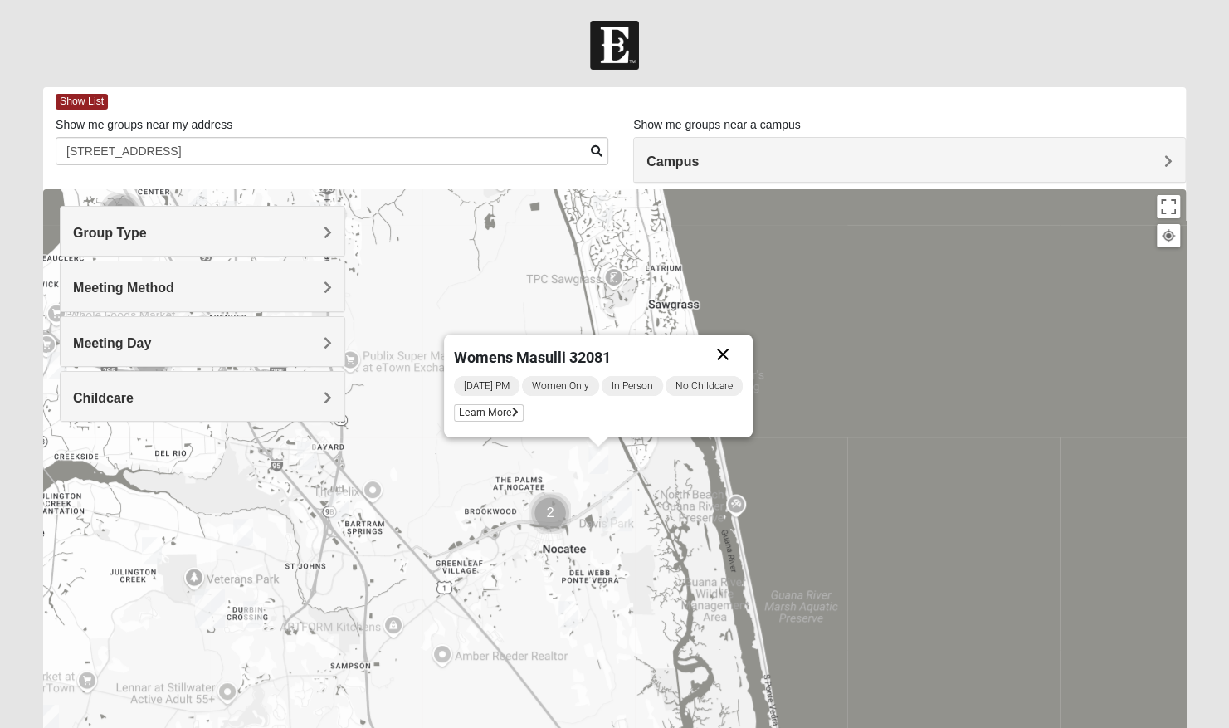
click at [726, 354] on button "Close" at bounding box center [723, 355] width 40 height 40
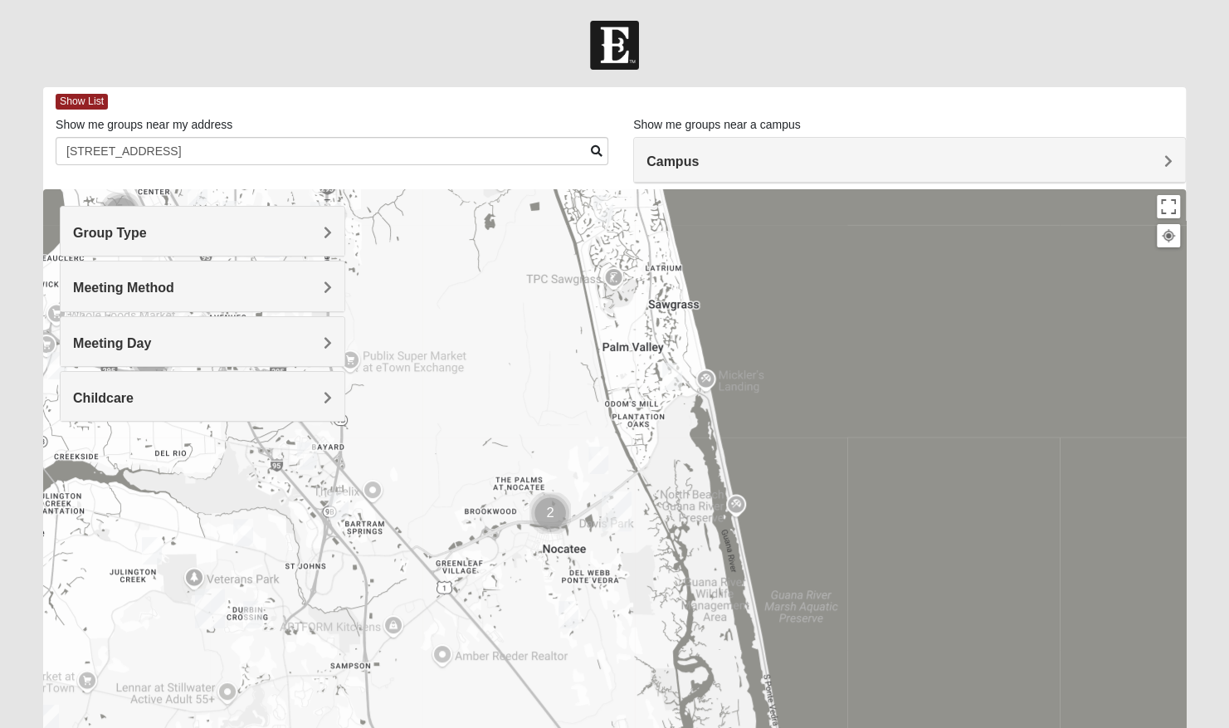
click at [550, 508] on img "Cluster of 2 groups" at bounding box center [550, 513] width 55 height 55
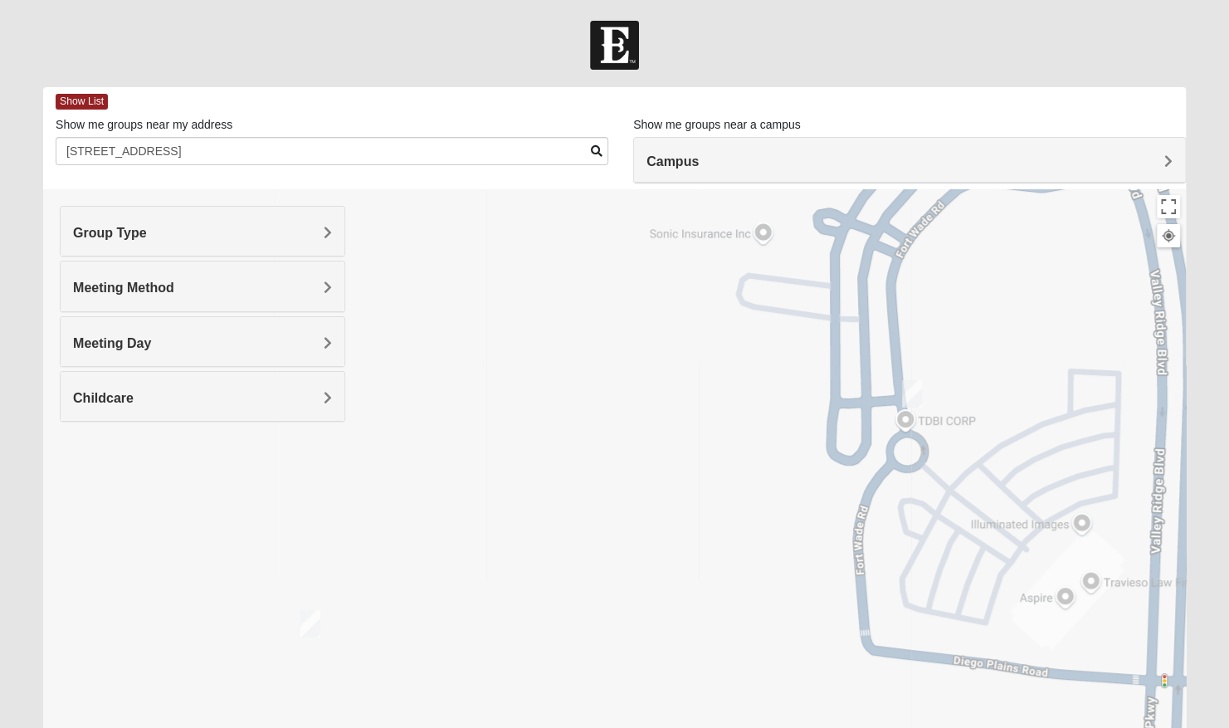
click at [916, 393] on img "Womens Damrow 32081" at bounding box center [912, 394] width 33 height 41
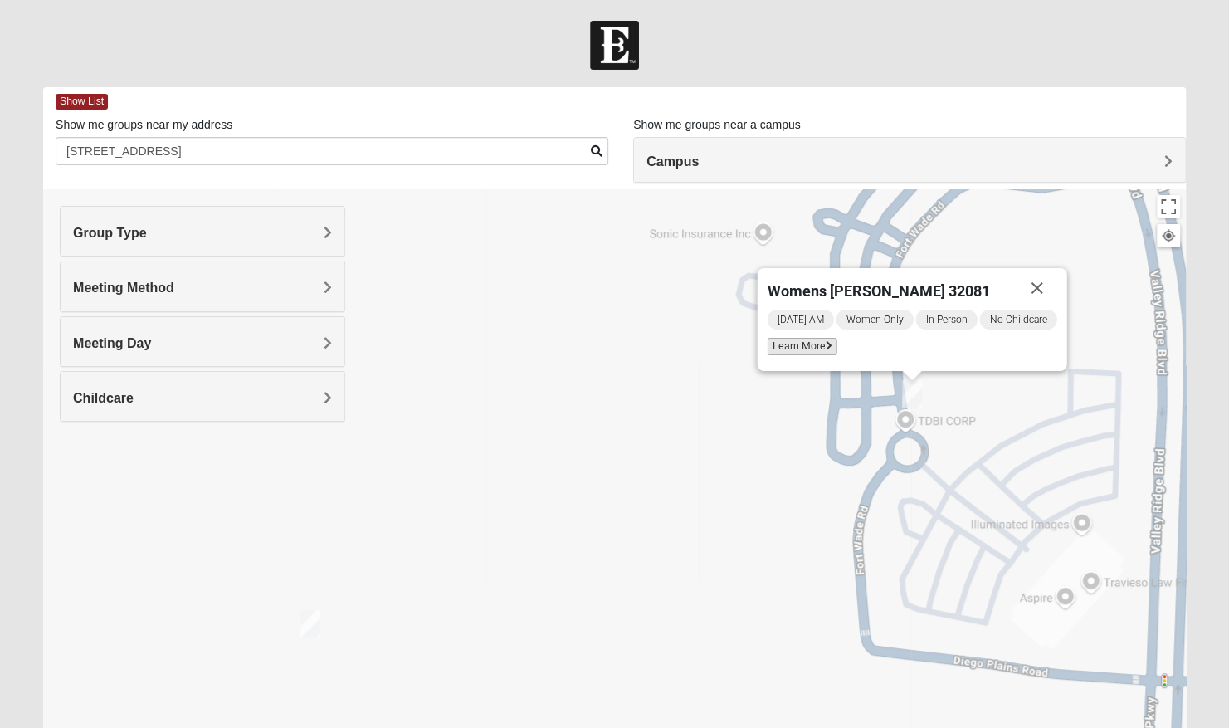
click at [807, 345] on span "Learn More" at bounding box center [802, 346] width 70 height 17
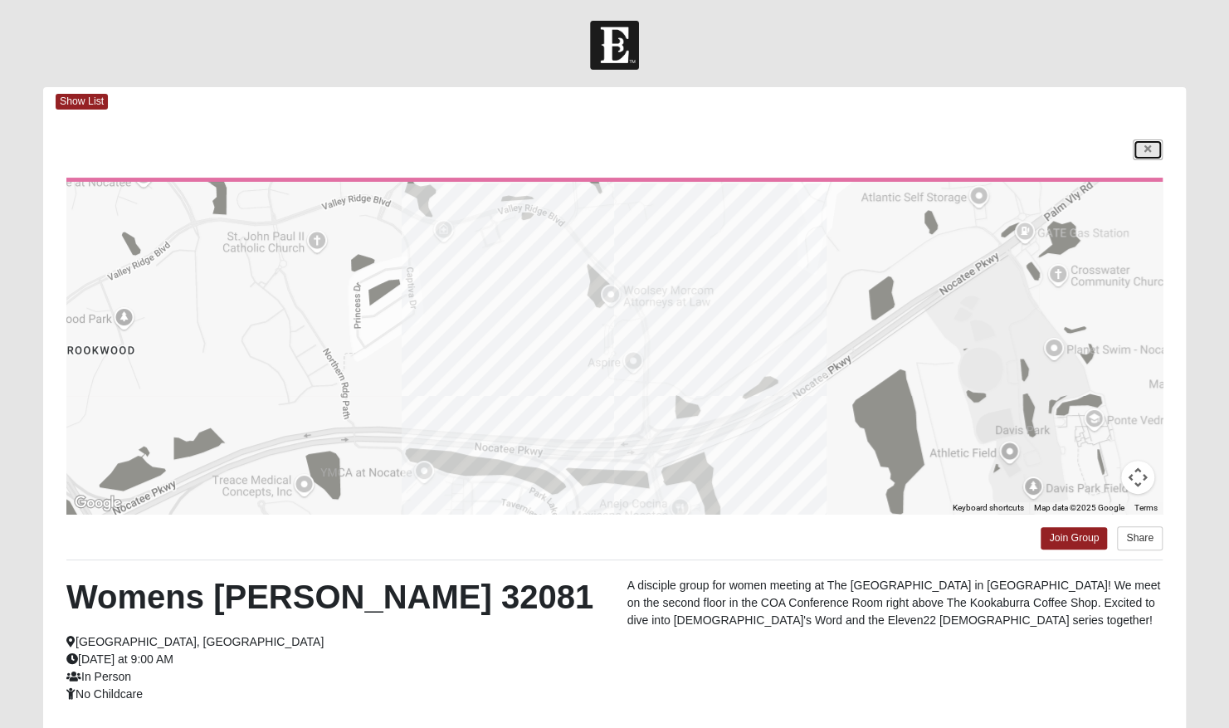
click at [1156, 149] on link at bounding box center [1148, 149] width 30 height 21
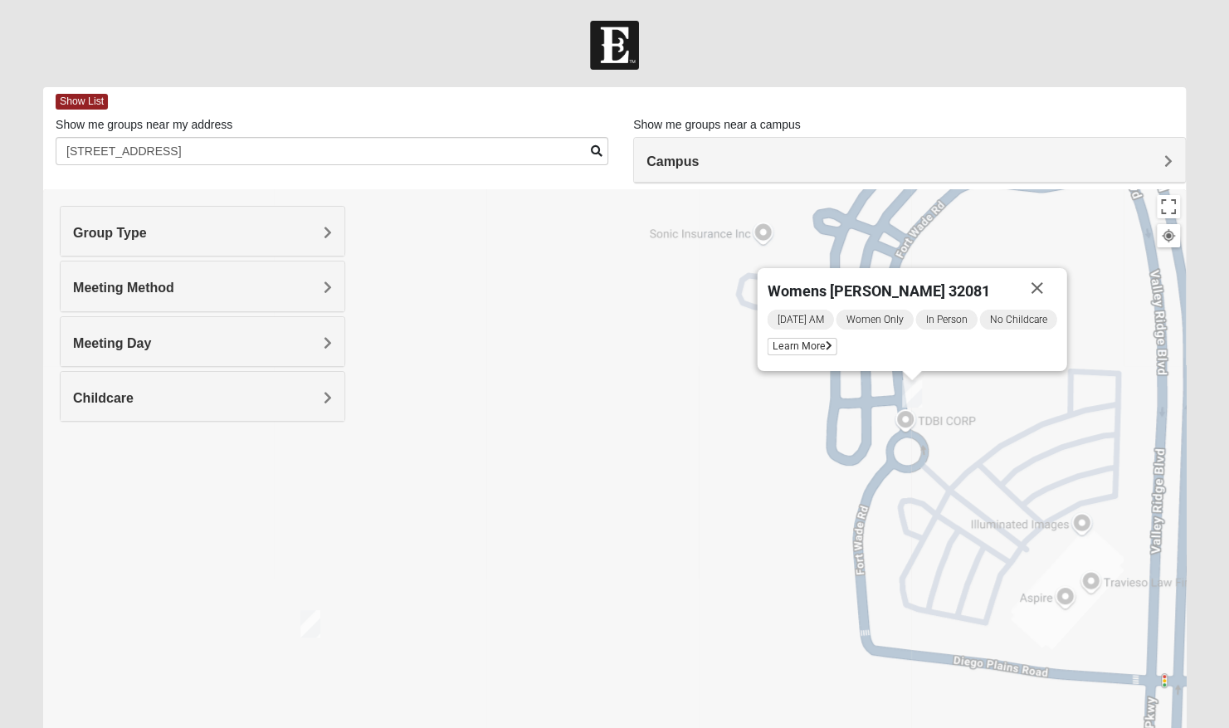
click at [305, 614] on img "Womens Piscitelli 32081" at bounding box center [310, 623] width 33 height 41
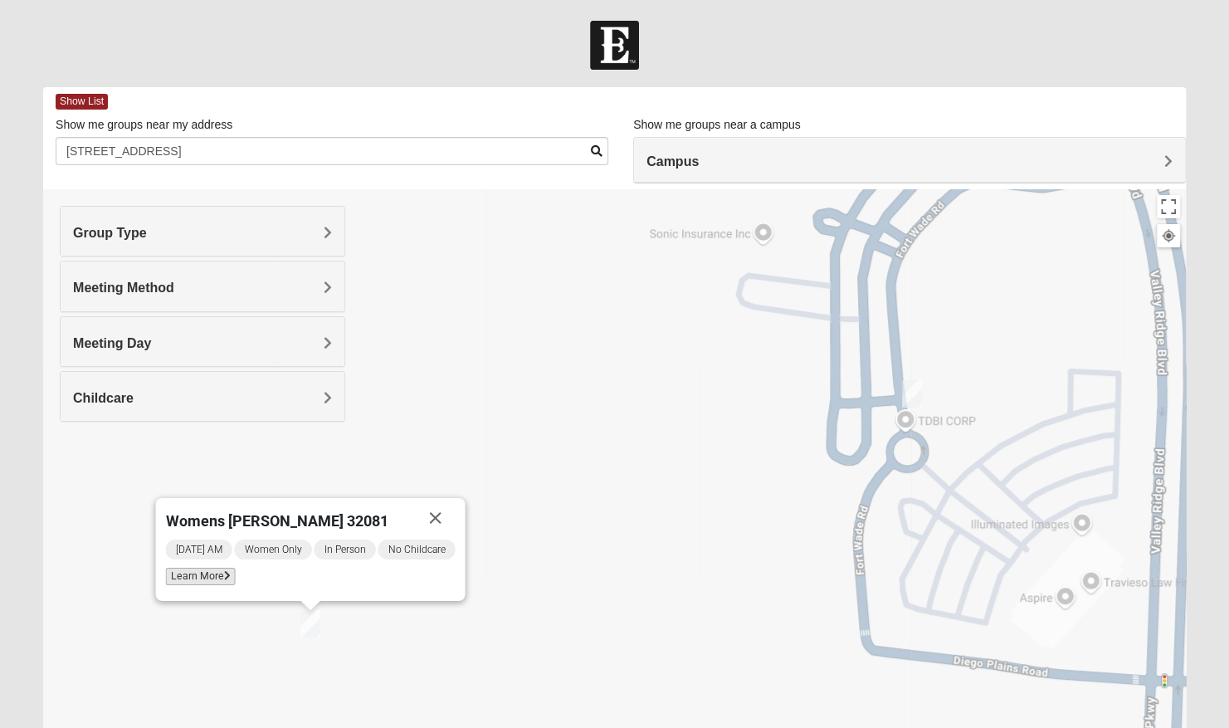
click at [205, 575] on span "Learn More" at bounding box center [200, 576] width 70 height 17
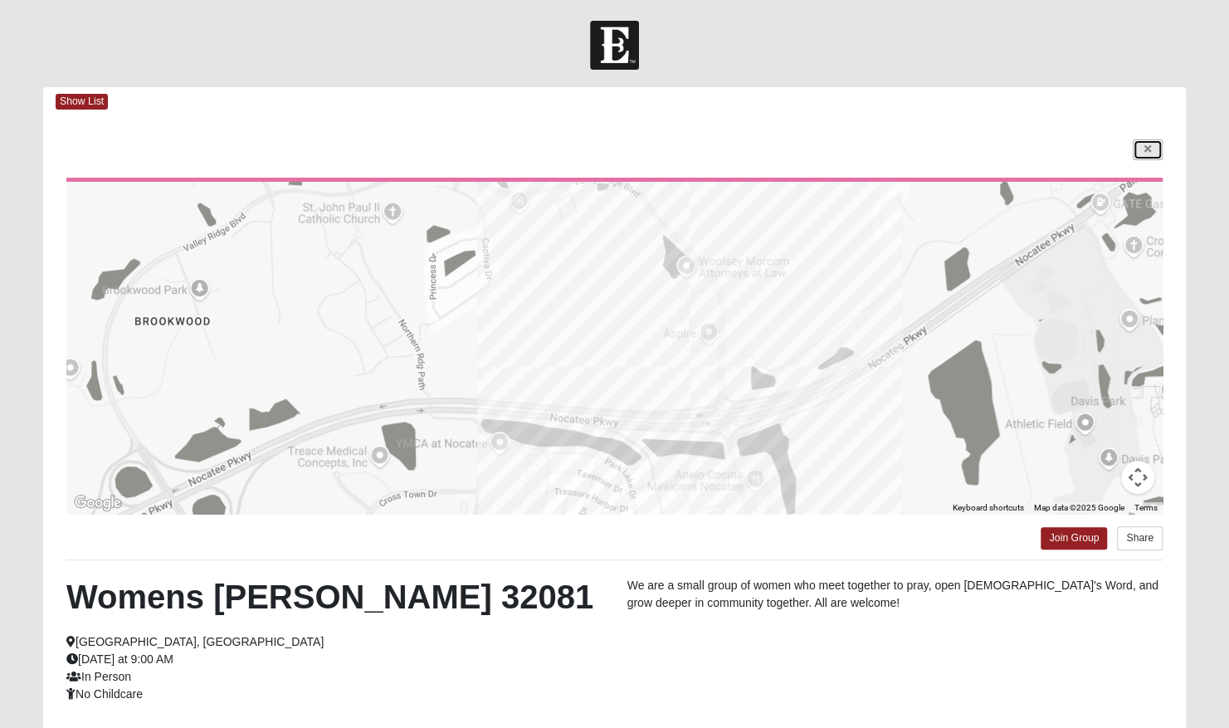
click at [1146, 147] on icon at bounding box center [1148, 149] width 7 height 10
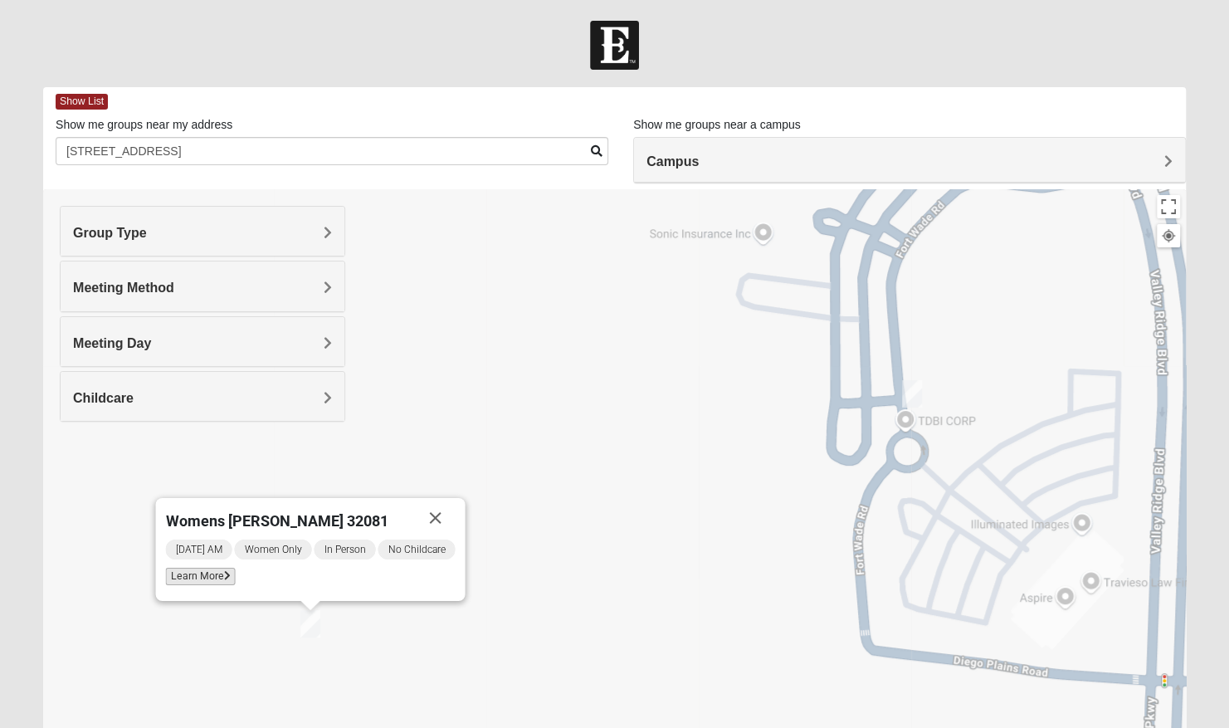
click at [213, 571] on span "Learn More" at bounding box center [200, 576] width 70 height 17
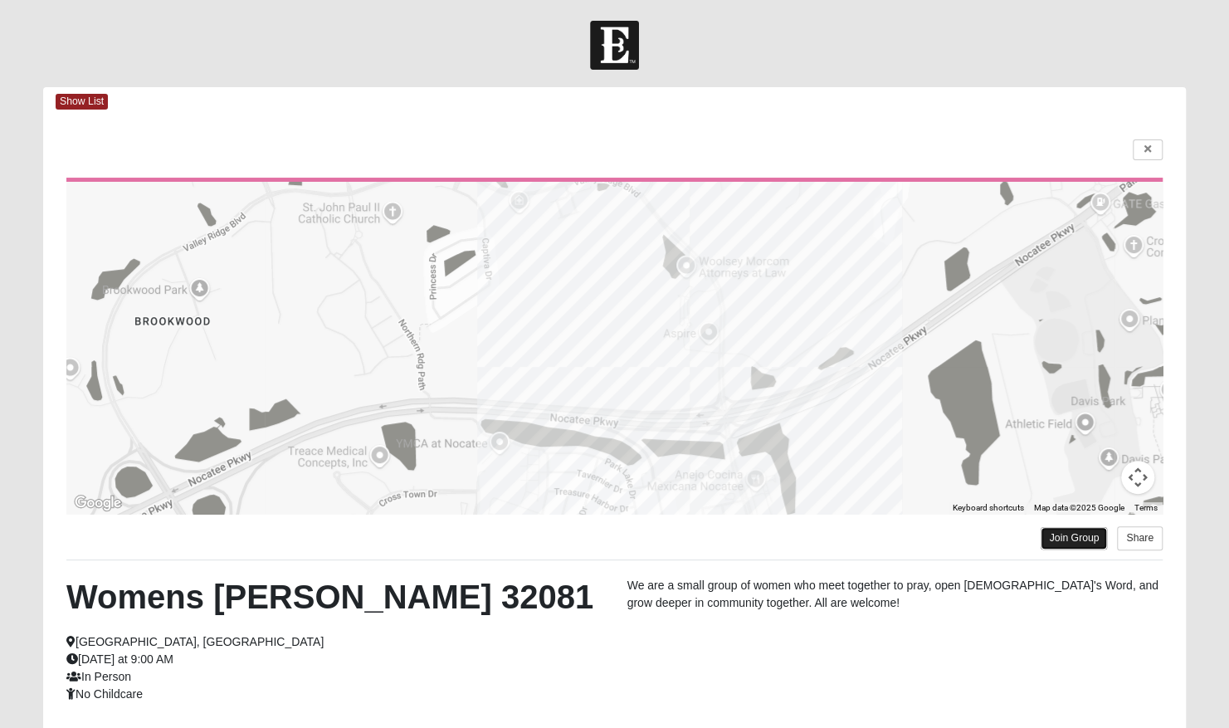
click at [1060, 541] on link "Join Group" at bounding box center [1074, 538] width 66 height 22
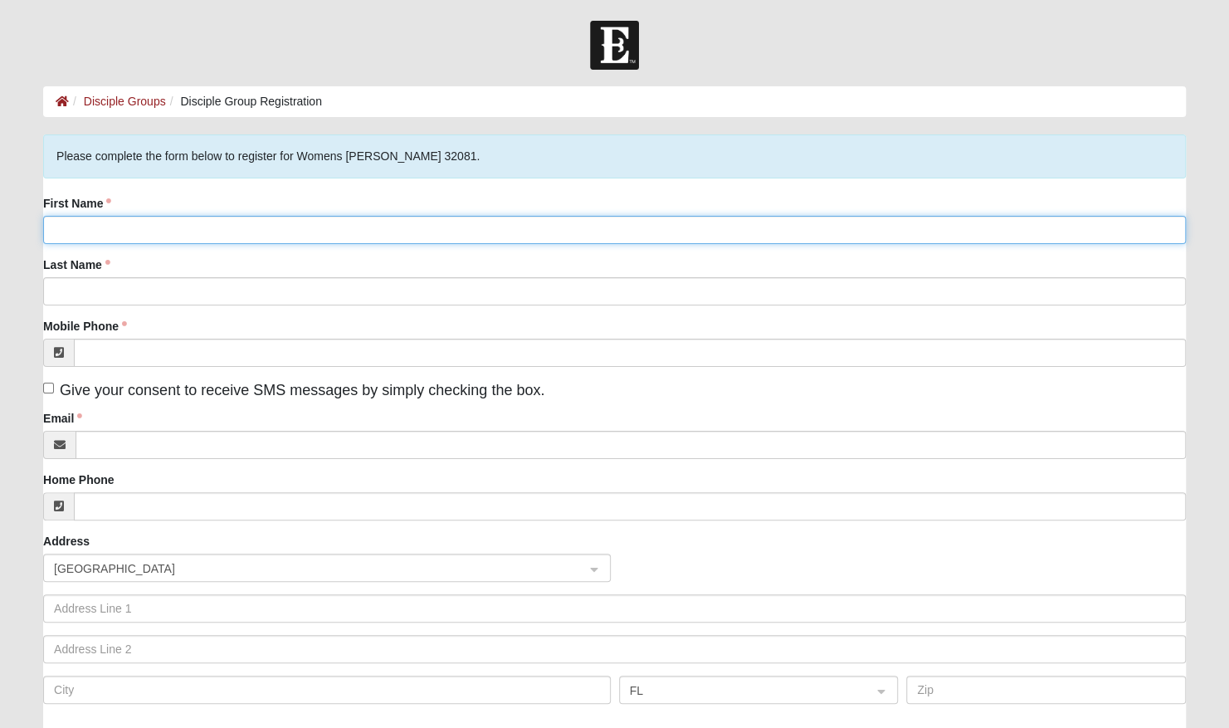
click at [183, 222] on input "First Name" at bounding box center [614, 230] width 1143 height 28
type input "[PERSON_NAME]"
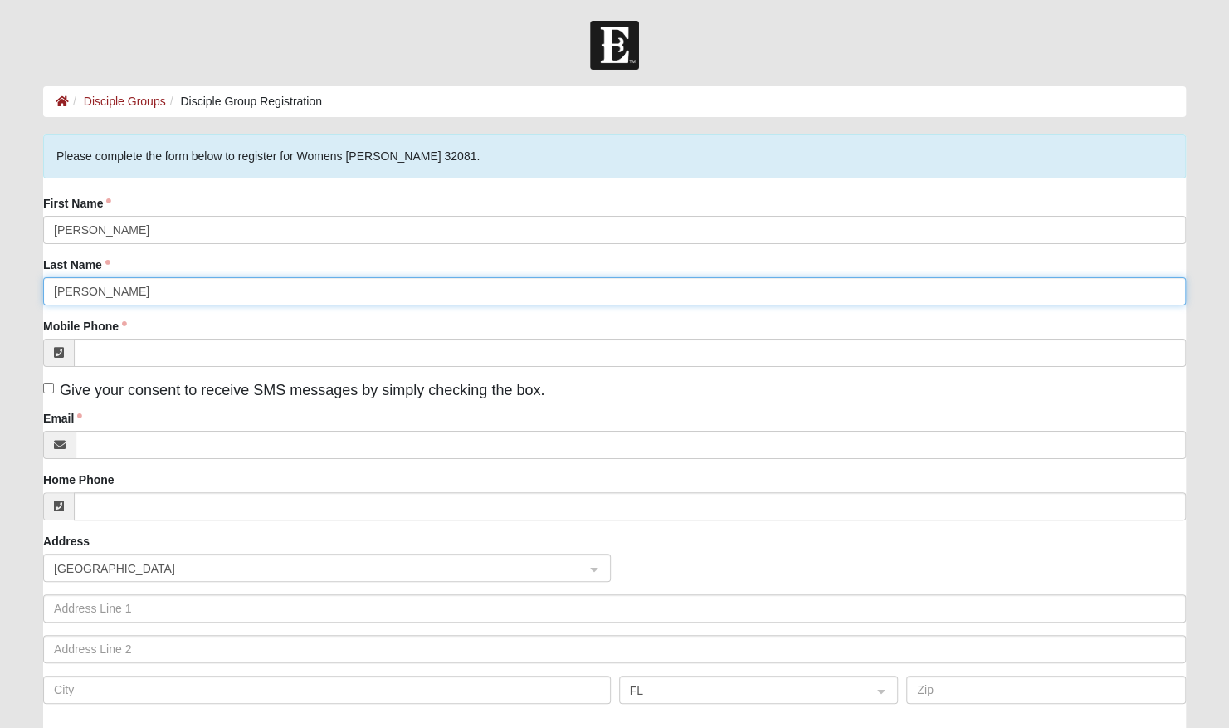
type input "[PERSON_NAME]"
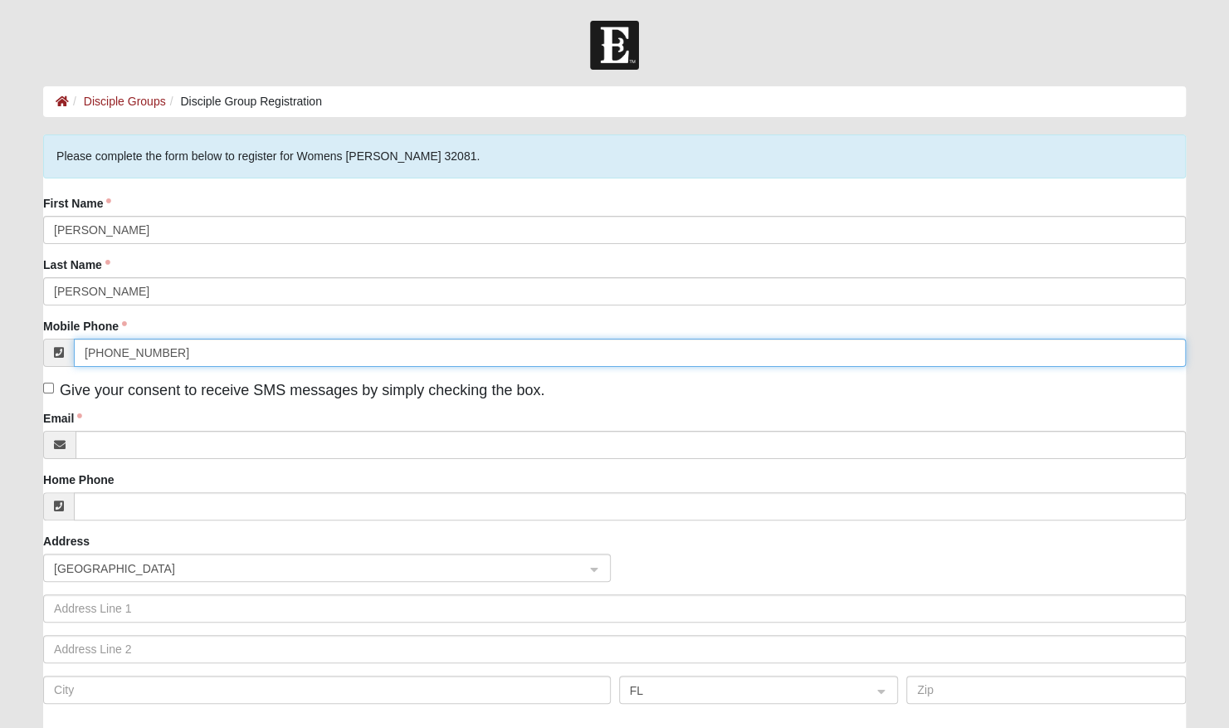
type input "[PHONE_NUMBER]"
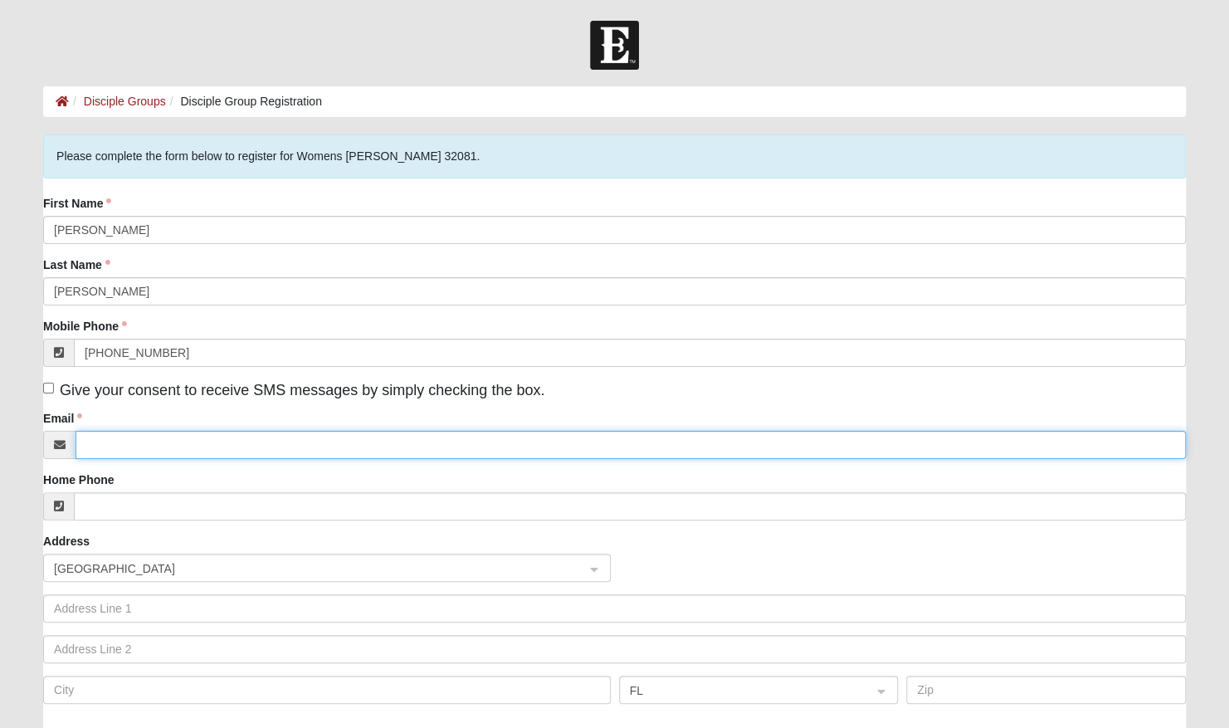
click at [126, 444] on input "Email" at bounding box center [631, 445] width 1111 height 28
type input "[EMAIL_ADDRESS][DOMAIN_NAME]"
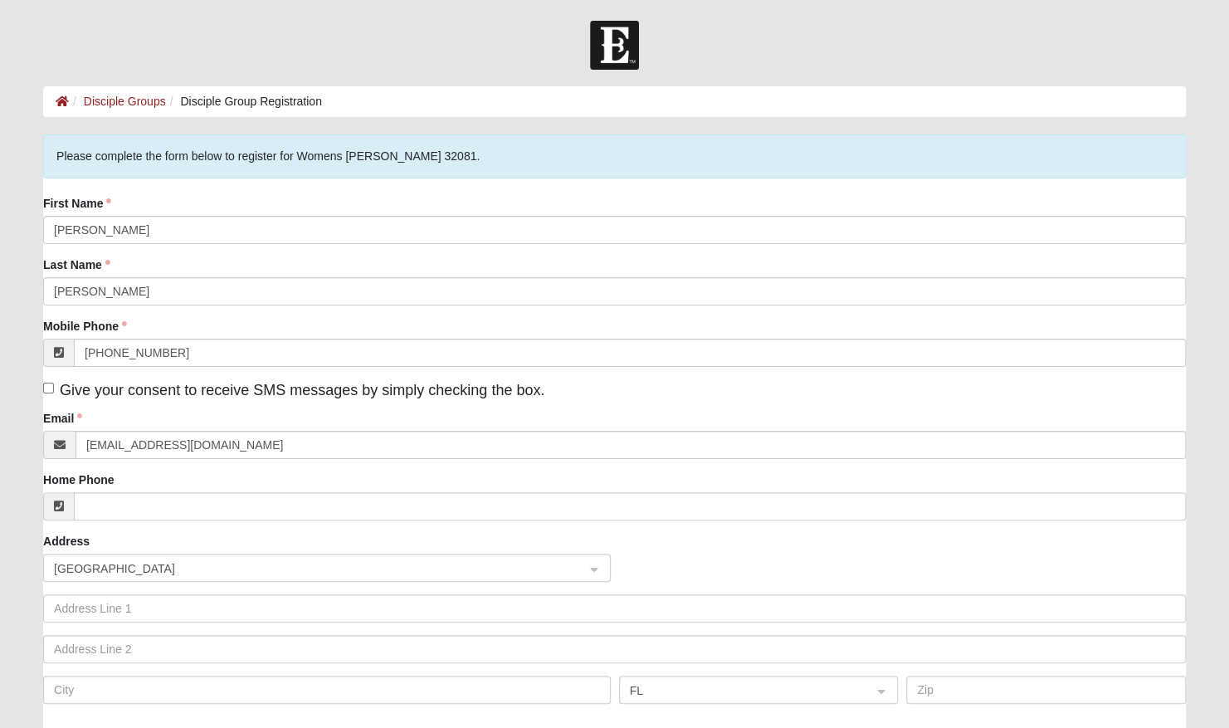
click at [198, 423] on div "Email [EMAIL_ADDRESS][DOMAIN_NAME]" at bounding box center [614, 434] width 1143 height 49
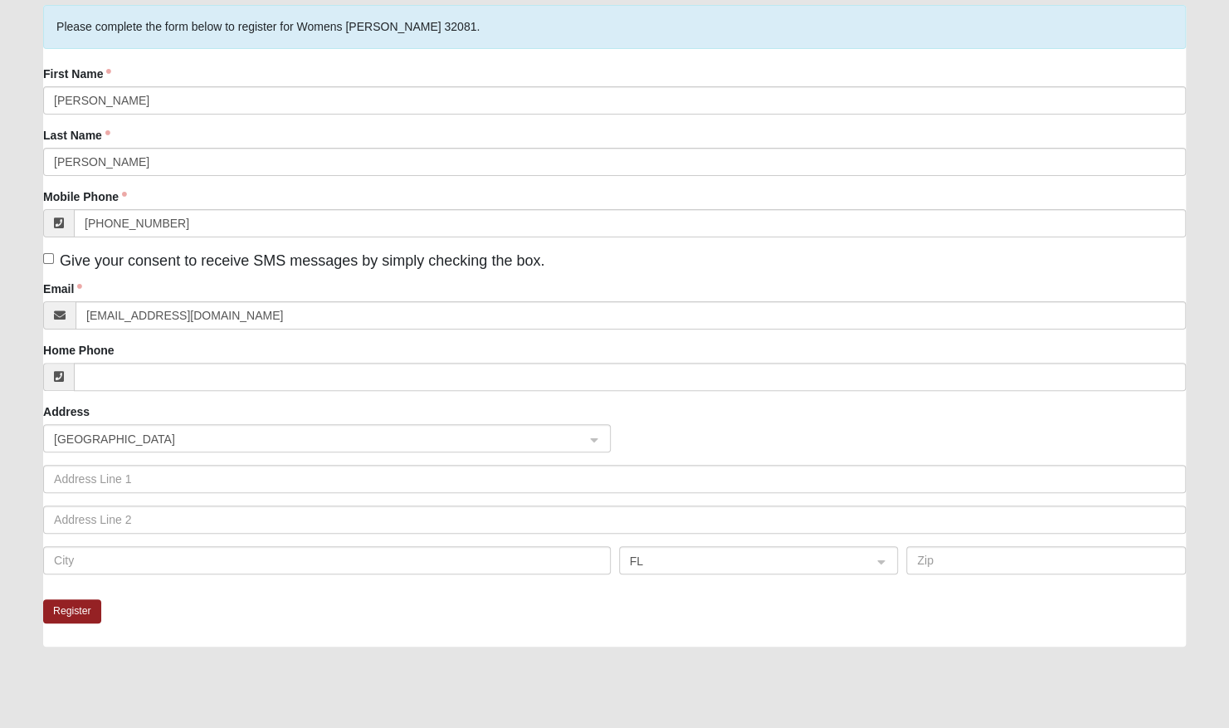
scroll to position [217, 0]
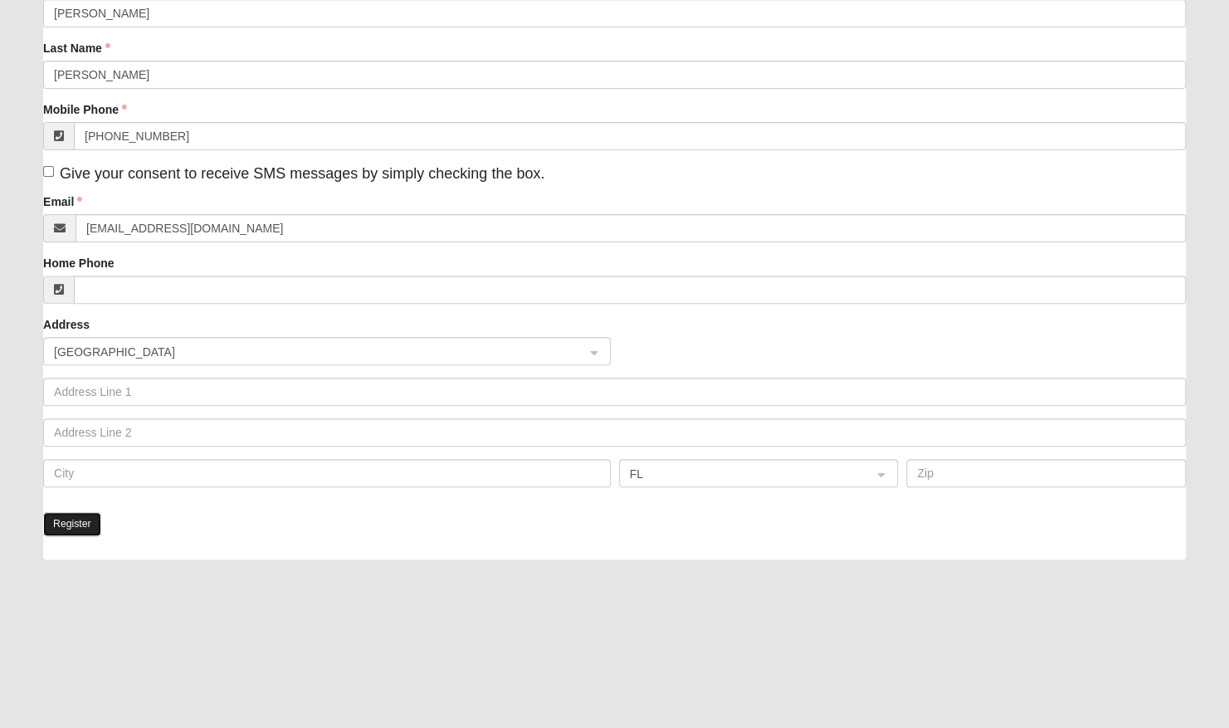
click at [70, 527] on button "Register" at bounding box center [72, 524] width 58 height 24
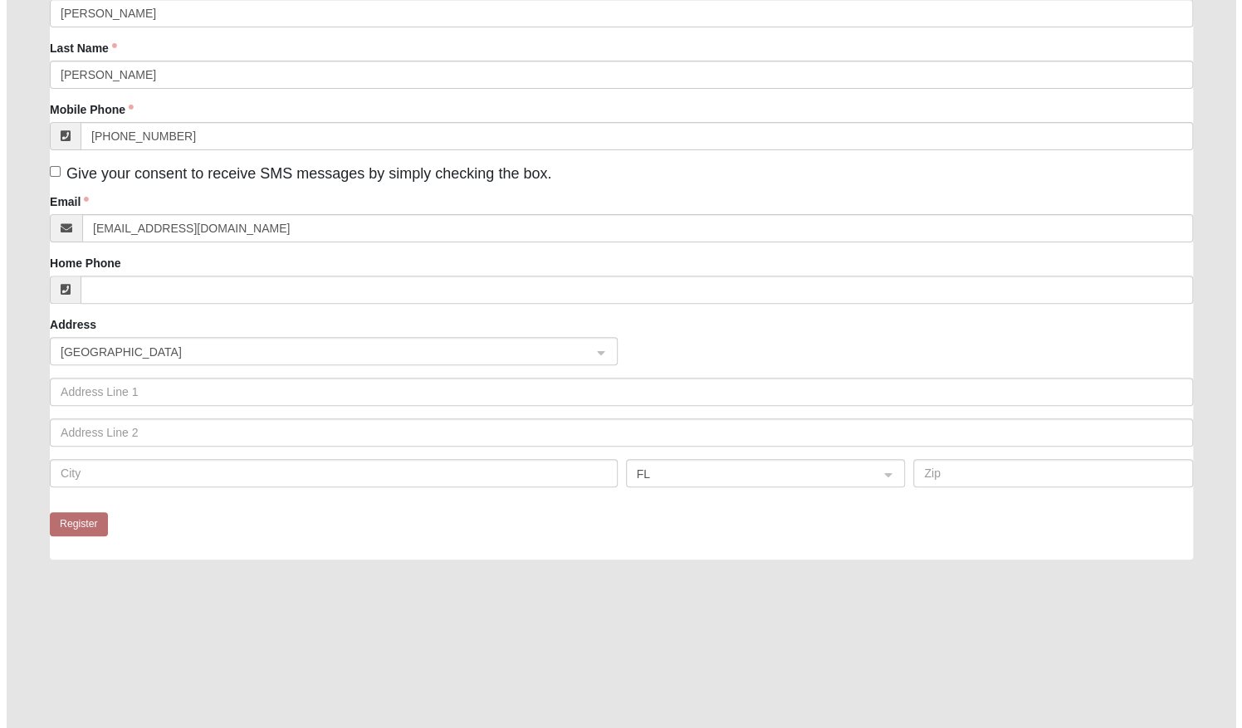
scroll to position [0, 0]
